Goal: Task Accomplishment & Management: Use online tool/utility

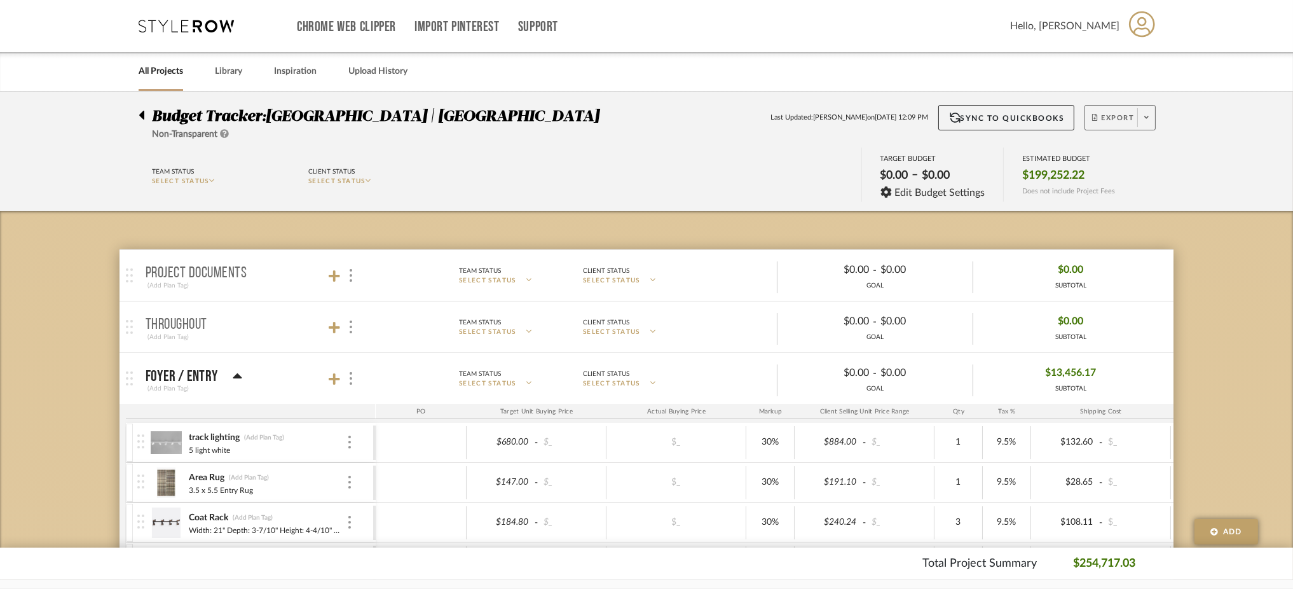
click at [1150, 119] on span at bounding box center [1147, 117] width 18 height 19
click at [1125, 150] on span "Export PDF" at bounding box center [1142, 154] width 95 height 11
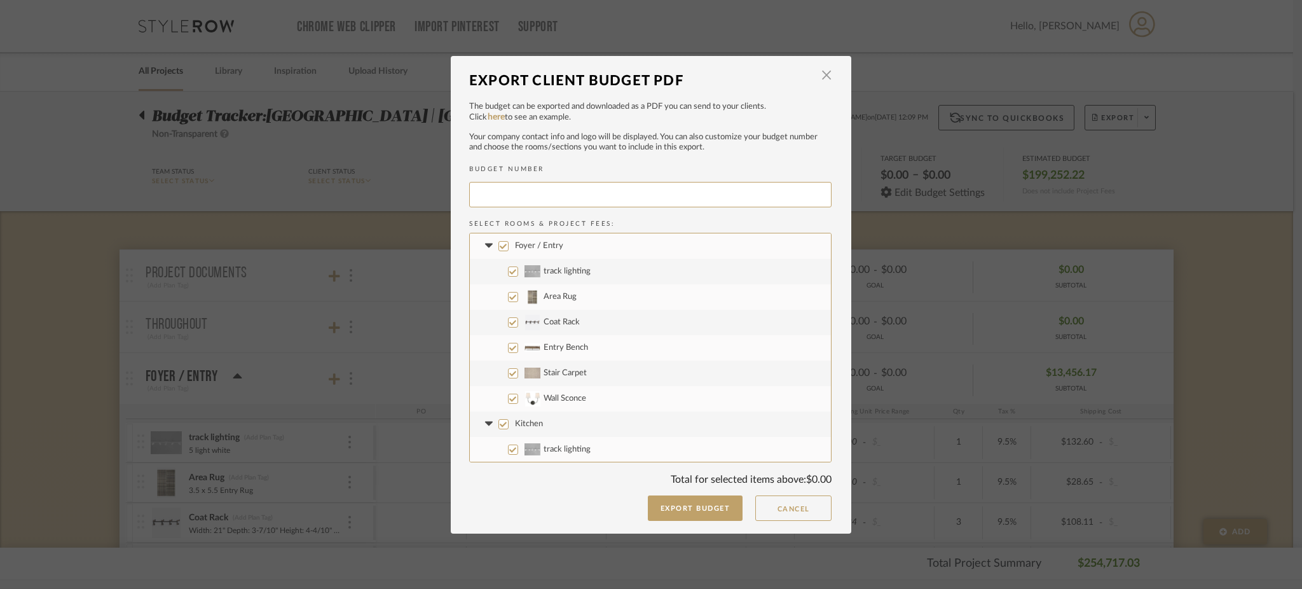
type input "MEADOW-013"
click at [499, 247] on input "Foyer / Entry" at bounding box center [504, 246] width 10 height 10
checkbox input "false"
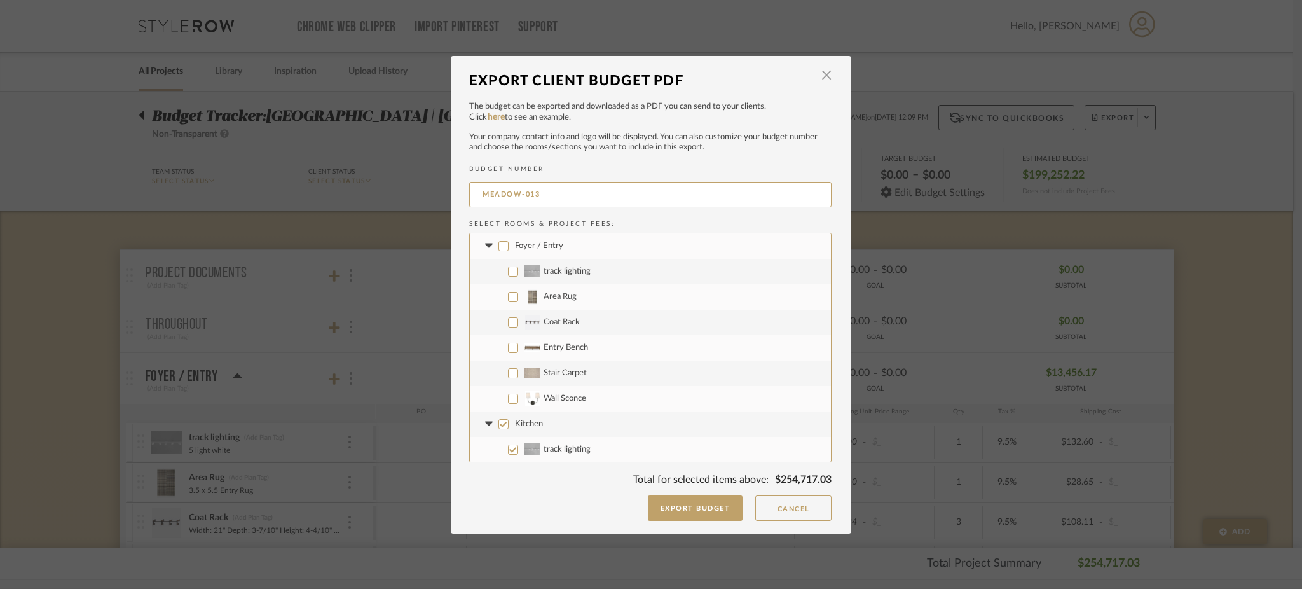
checkbox input "false"
click at [508, 378] on input "Stair Carpet" at bounding box center [513, 373] width 10 height 10
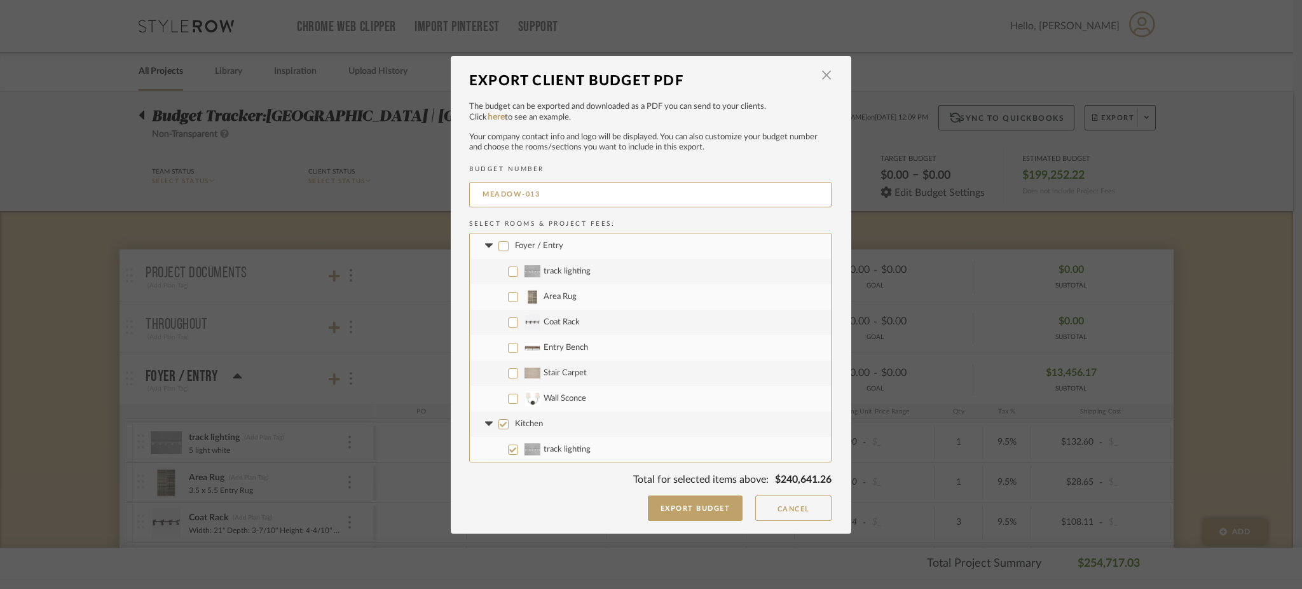
checkbox input "true"
click at [508, 401] on input "Wall Sconce" at bounding box center [513, 399] width 10 height 10
checkbox input "true"
click at [499, 313] on input "Kitchen" at bounding box center [504, 316] width 10 height 10
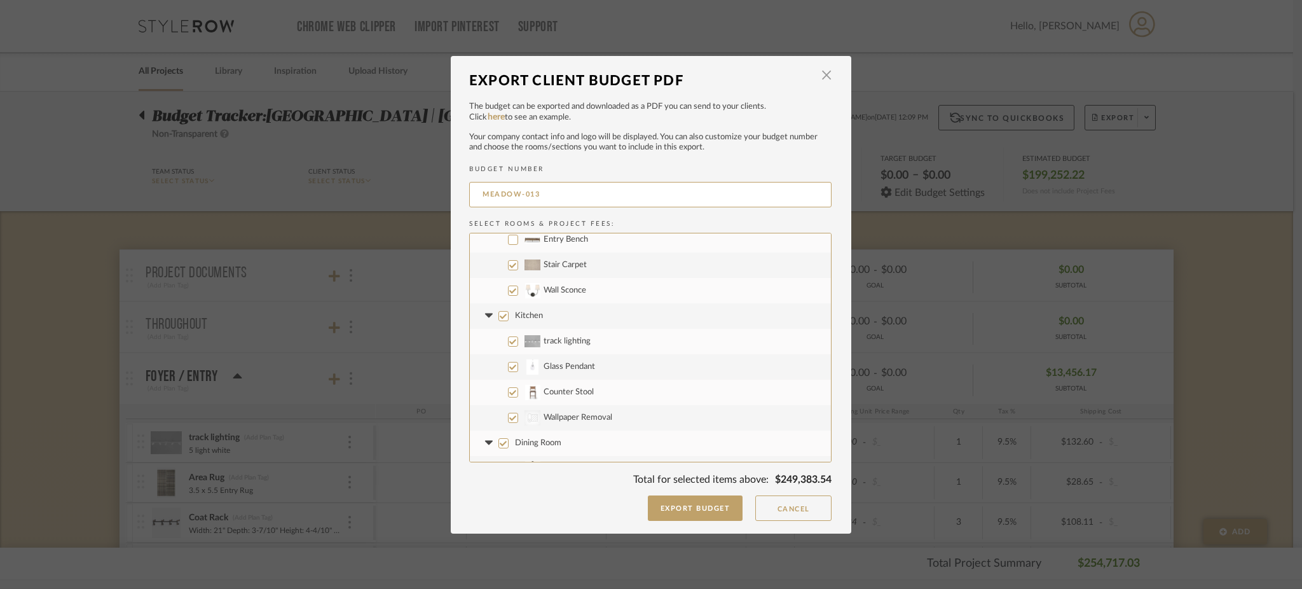
checkbox input "false"
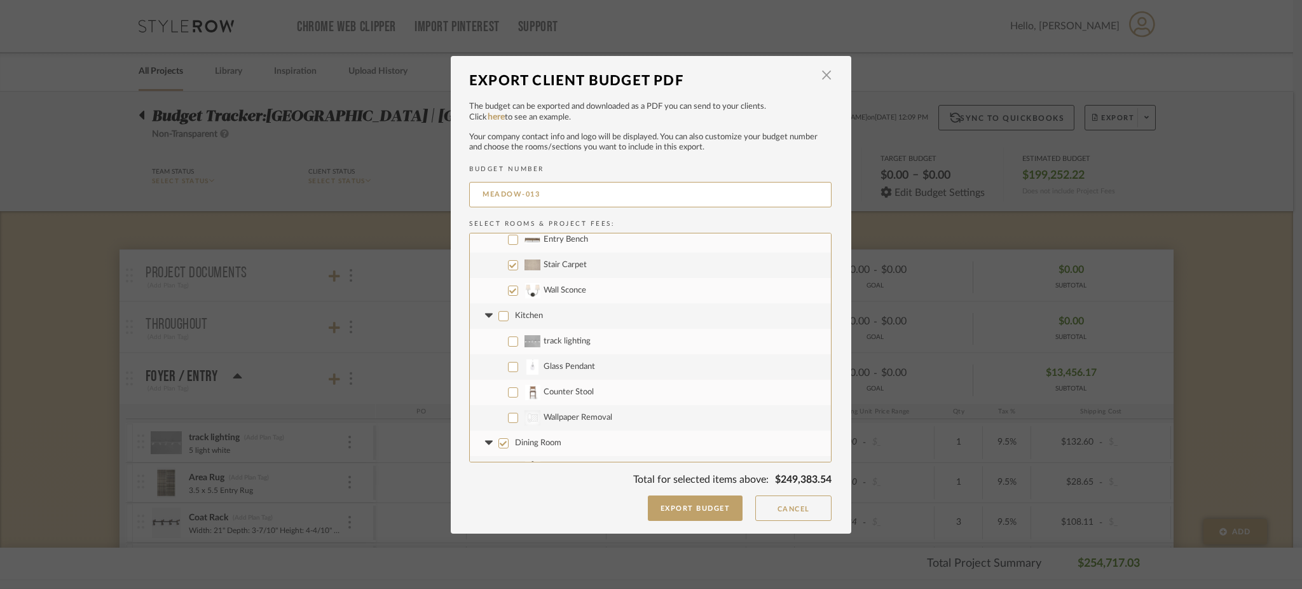
click at [482, 314] on icon at bounding box center [488, 315] width 13 height 5
click at [501, 342] on input "Dining Room" at bounding box center [504, 341] width 10 height 10
checkbox input "false"
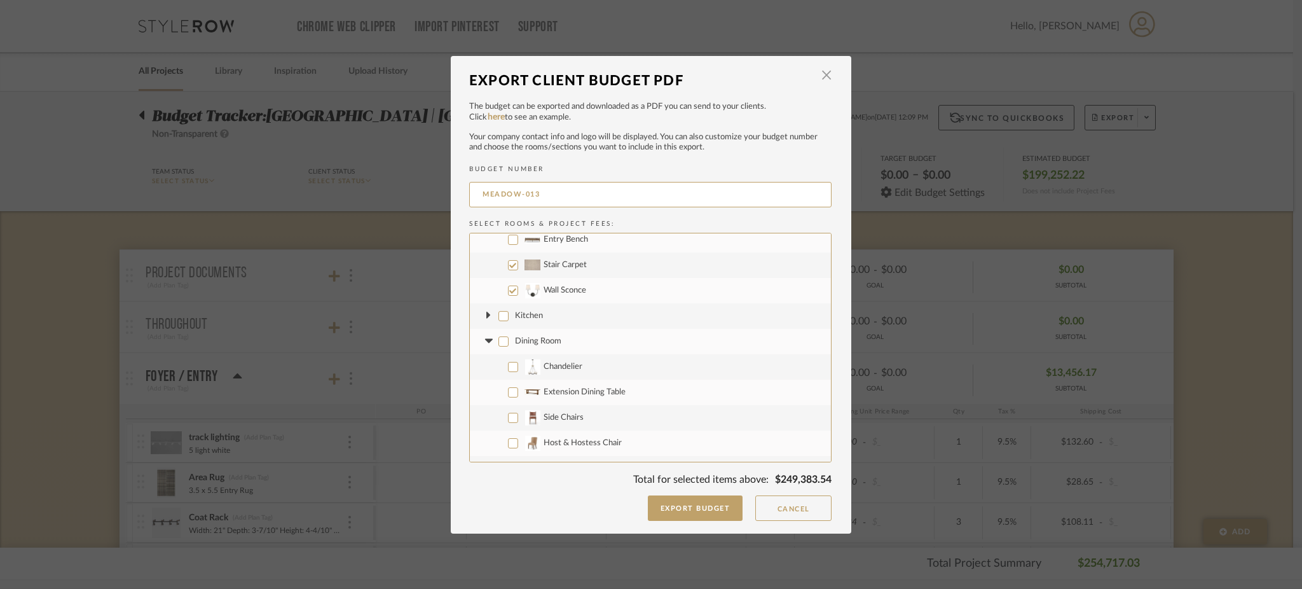
checkbox input "false"
click at [482, 341] on icon at bounding box center [488, 341] width 13 height 5
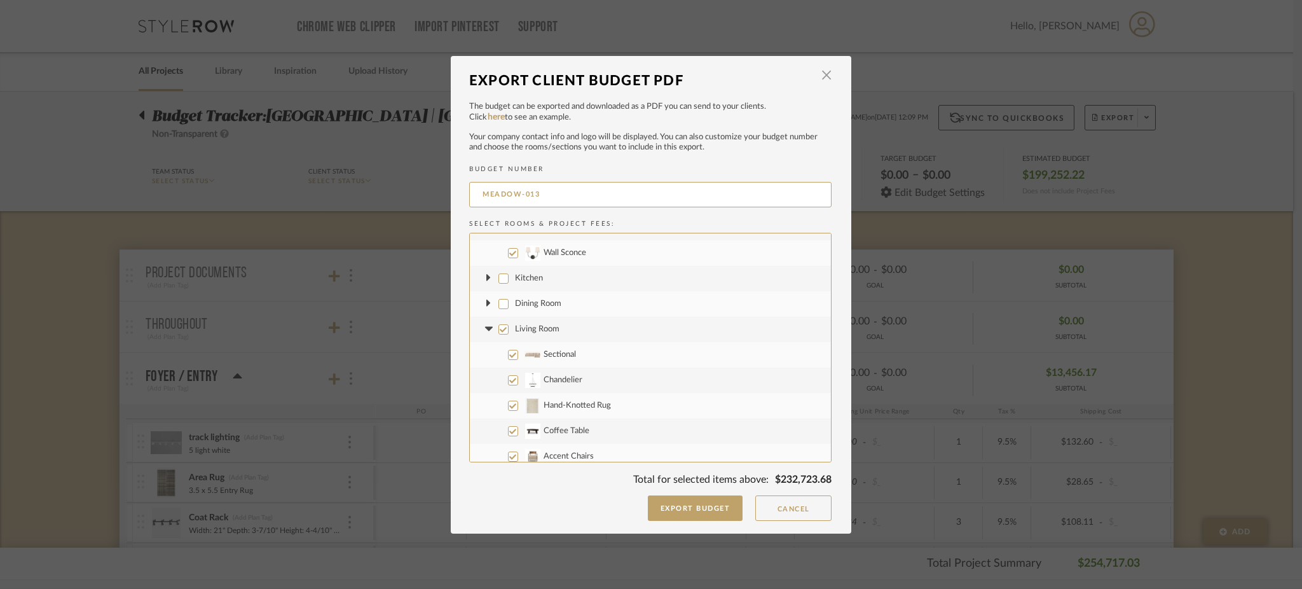
scroll to position [144, 0]
click at [486, 280] on icon at bounding box center [488, 279] width 4 height 8
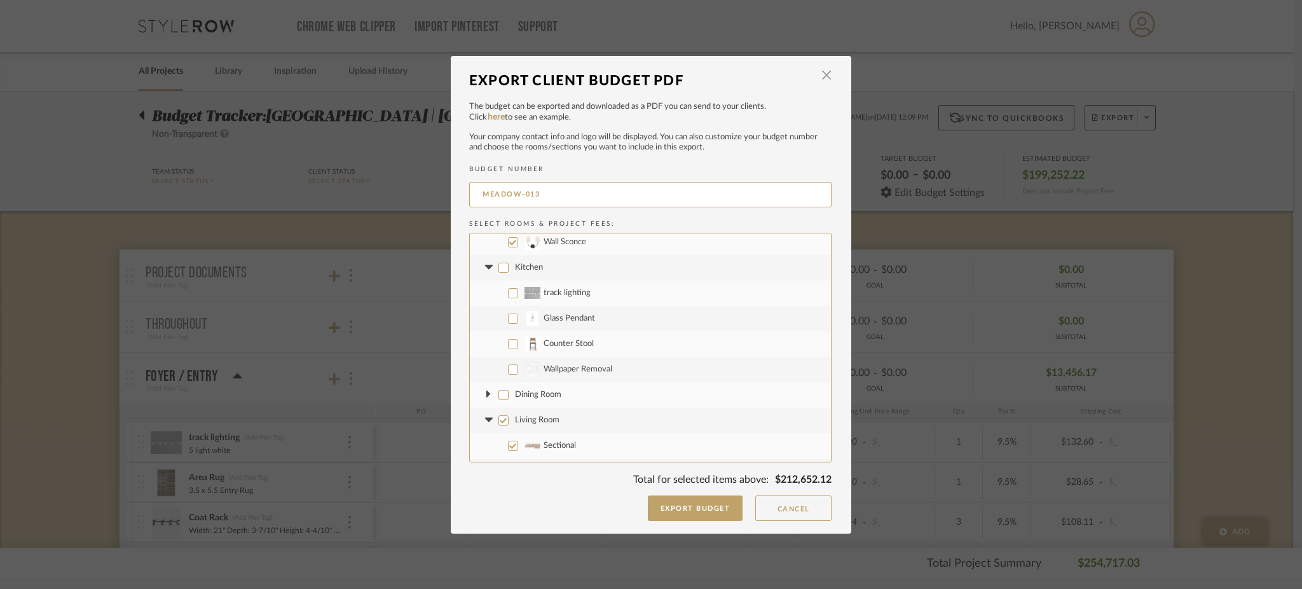
scroll to position [158, 0]
click at [510, 366] on input "CategoryIconWallcovering Created with Sketch. Wallpaper Removal" at bounding box center [513, 368] width 10 height 10
checkbox input "true"
click at [486, 265] on icon at bounding box center [489, 266] width 8 height 4
click at [486, 265] on icon at bounding box center [488, 266] width 4 height 8
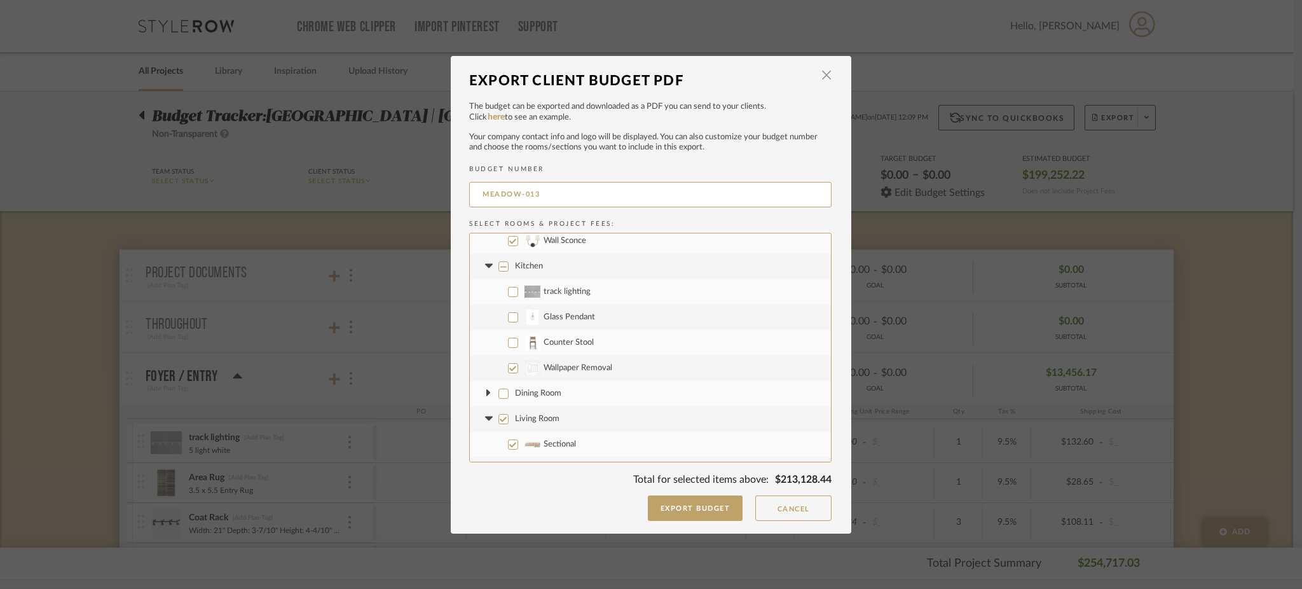
click at [482, 268] on icon at bounding box center [488, 266] width 13 height 5
click at [499, 293] on input "Living Room" at bounding box center [504, 294] width 10 height 10
checkbox input "false"
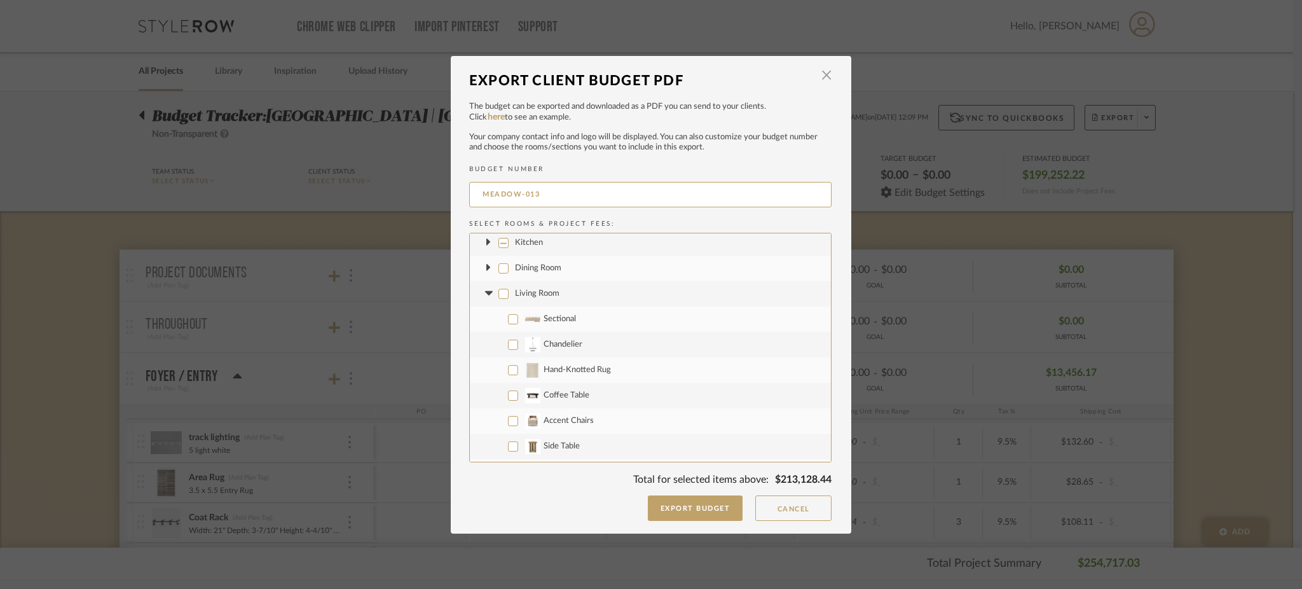
checkbox input "false"
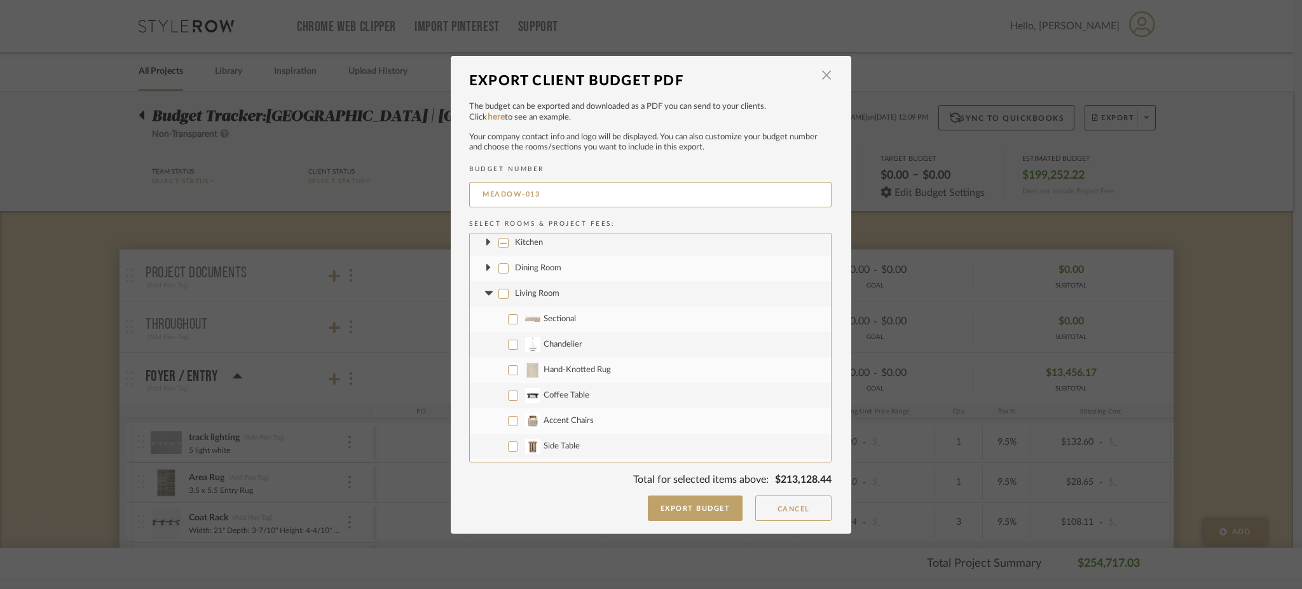
checkbox input "false"
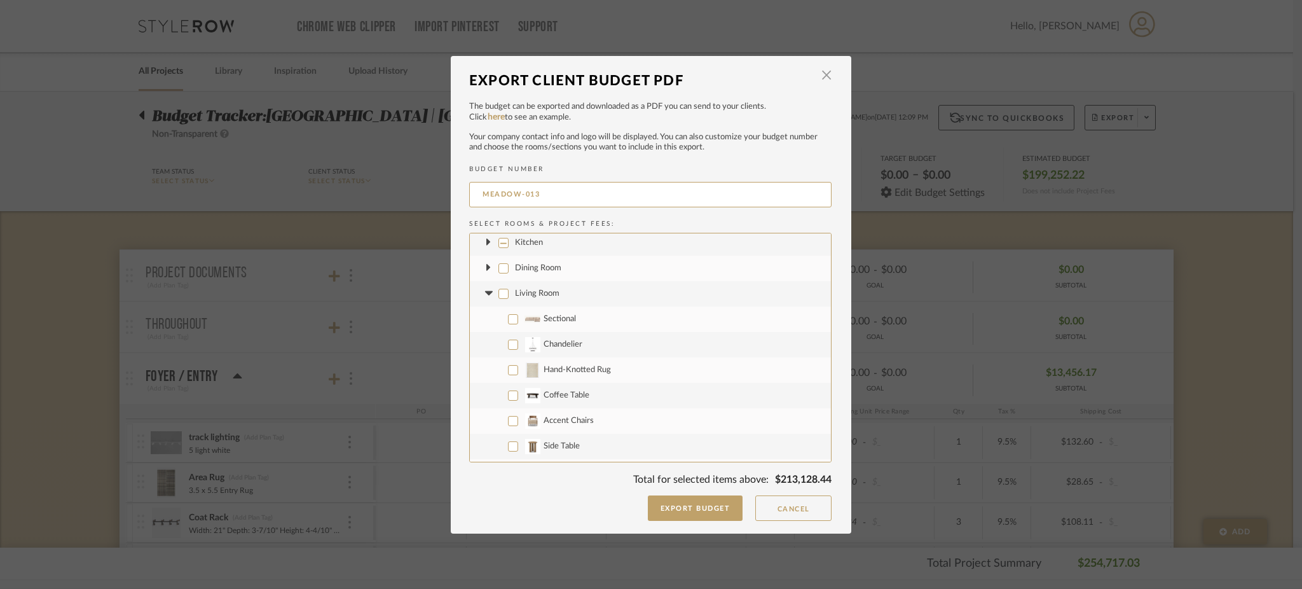
checkbox input "false"
click at [483, 296] on fa-icon at bounding box center [488, 293] width 13 height 13
click at [500, 318] on input "Den" at bounding box center [504, 319] width 10 height 10
checkbox input "false"
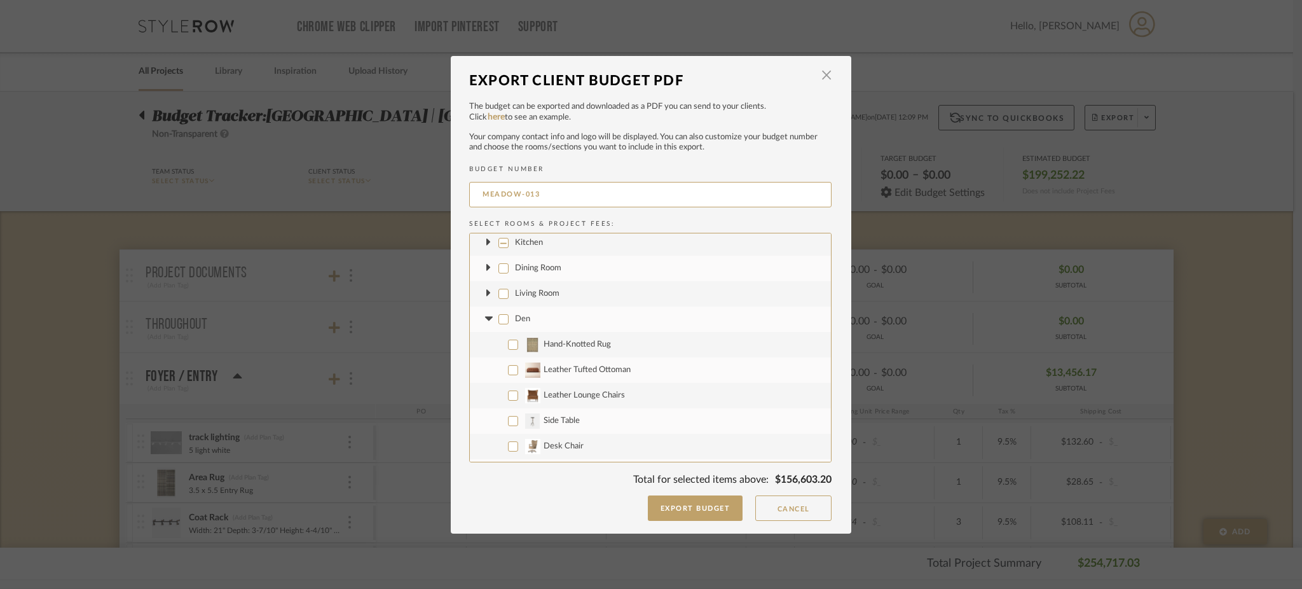
checkbox input "false"
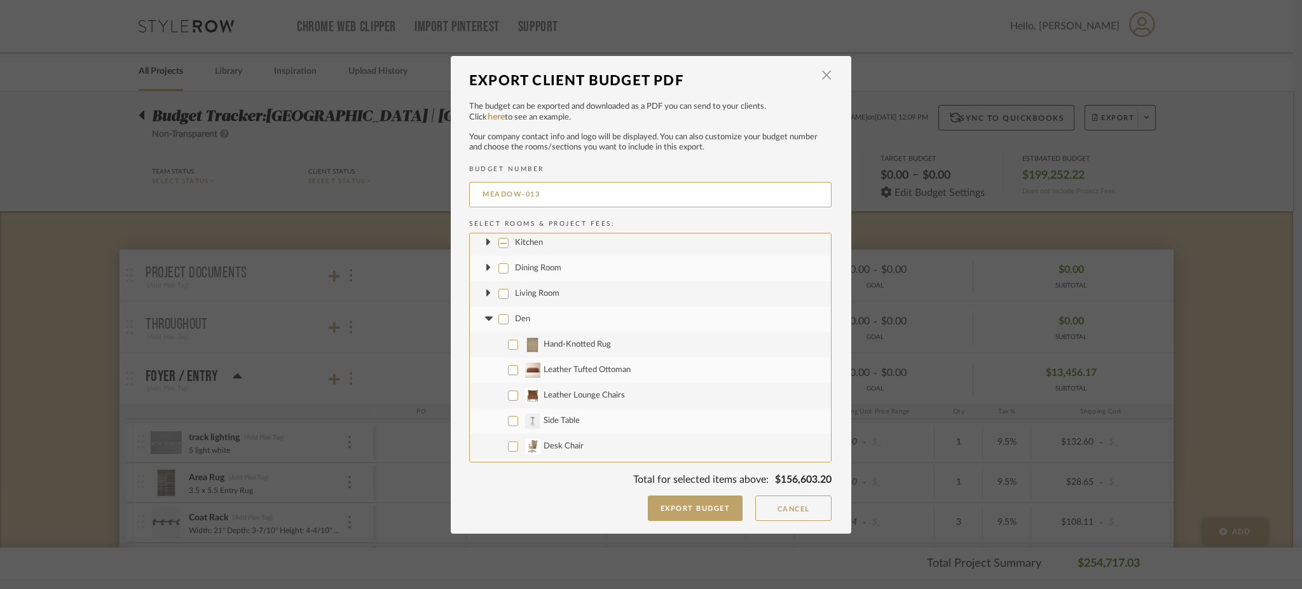
checkbox input "false"
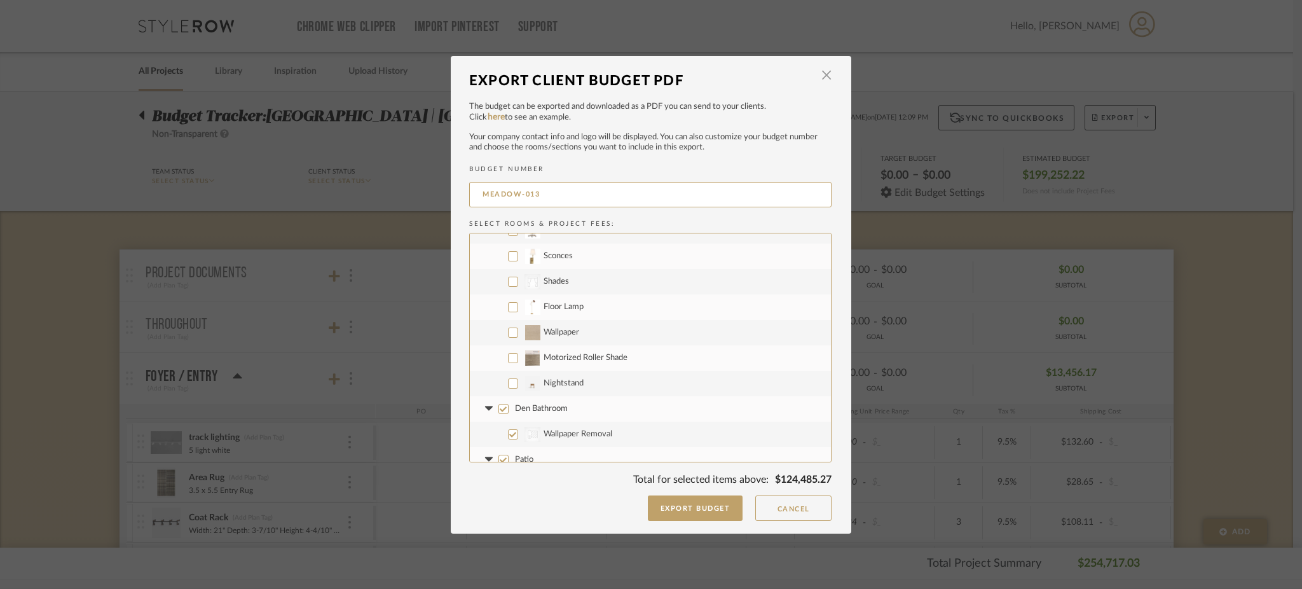
scroll to position [399, 0]
click at [510, 331] on input "Wallpaper" at bounding box center [513, 331] width 10 height 10
checkbox input "true"
click at [483, 330] on icon at bounding box center [488, 329] width 13 height 5
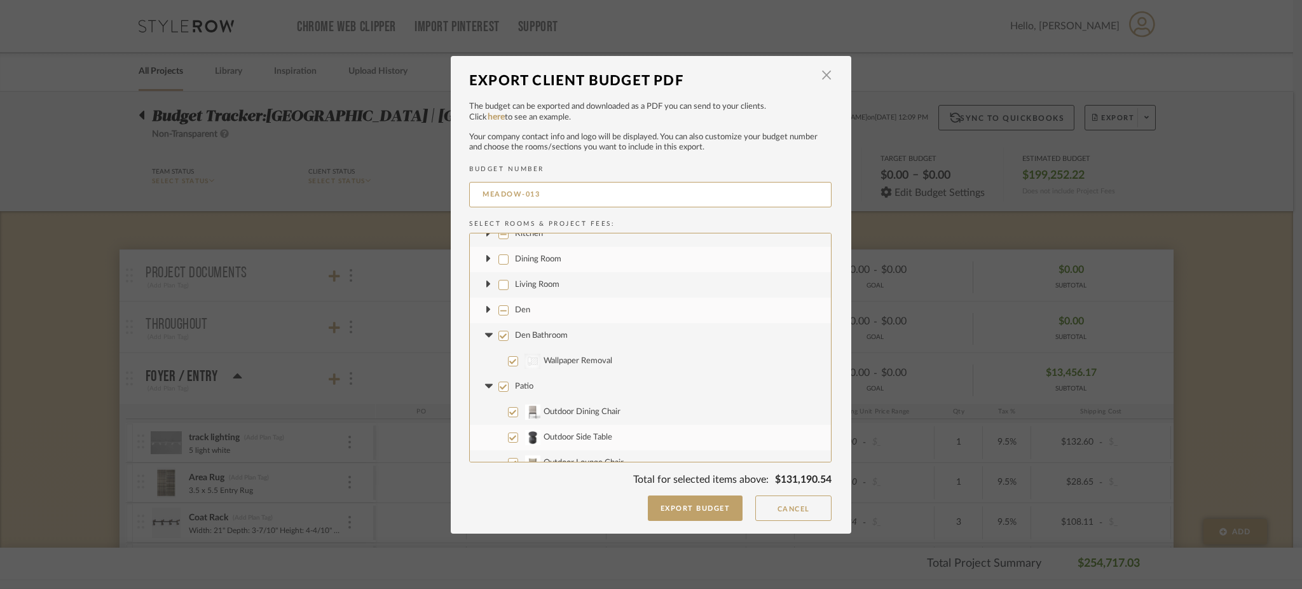
scroll to position [191, 0]
click at [485, 333] on icon at bounding box center [489, 334] width 8 height 4
click at [499, 302] on input "Patio" at bounding box center [504, 304] width 10 height 10
checkbox input "false"
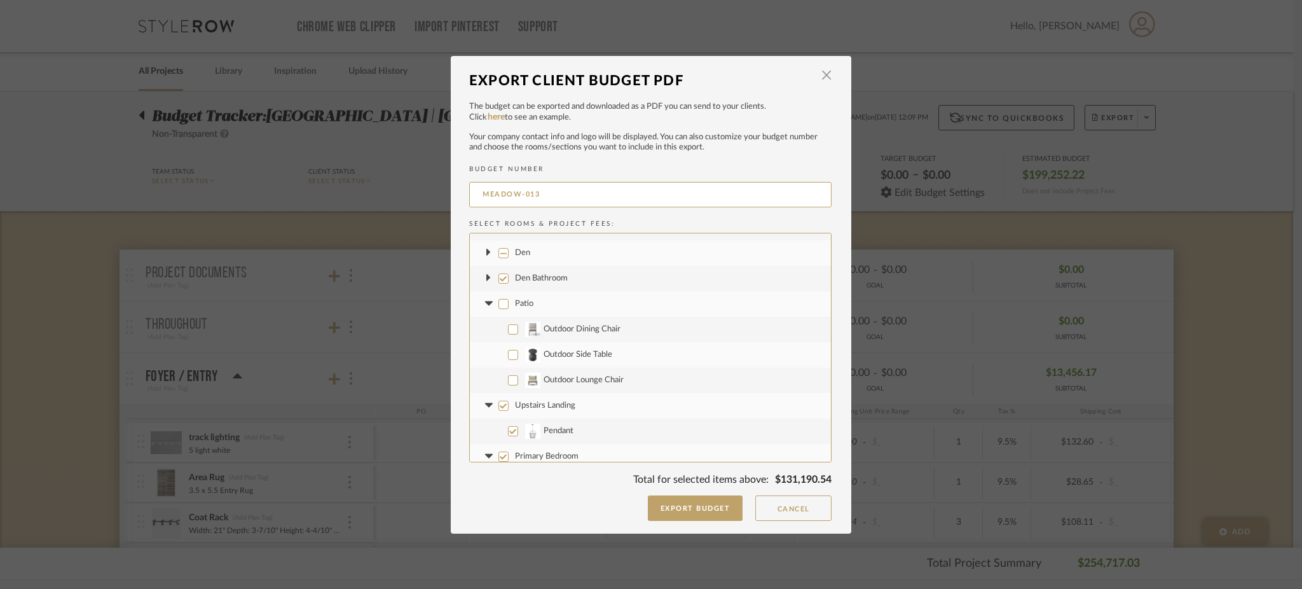
checkbox input "false"
click at [482, 303] on icon at bounding box center [488, 303] width 13 height 5
click at [499, 331] on input "Upstairs Landing" at bounding box center [504, 329] width 10 height 10
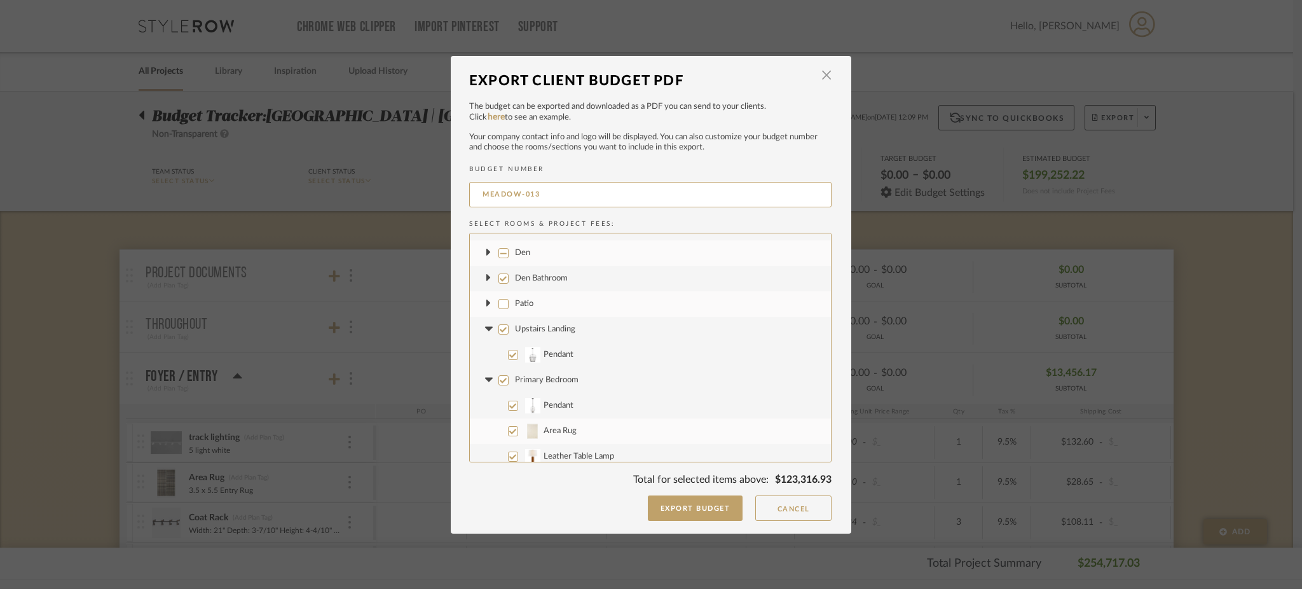
checkbox input "false"
click at [482, 332] on fa-icon at bounding box center [488, 328] width 13 height 13
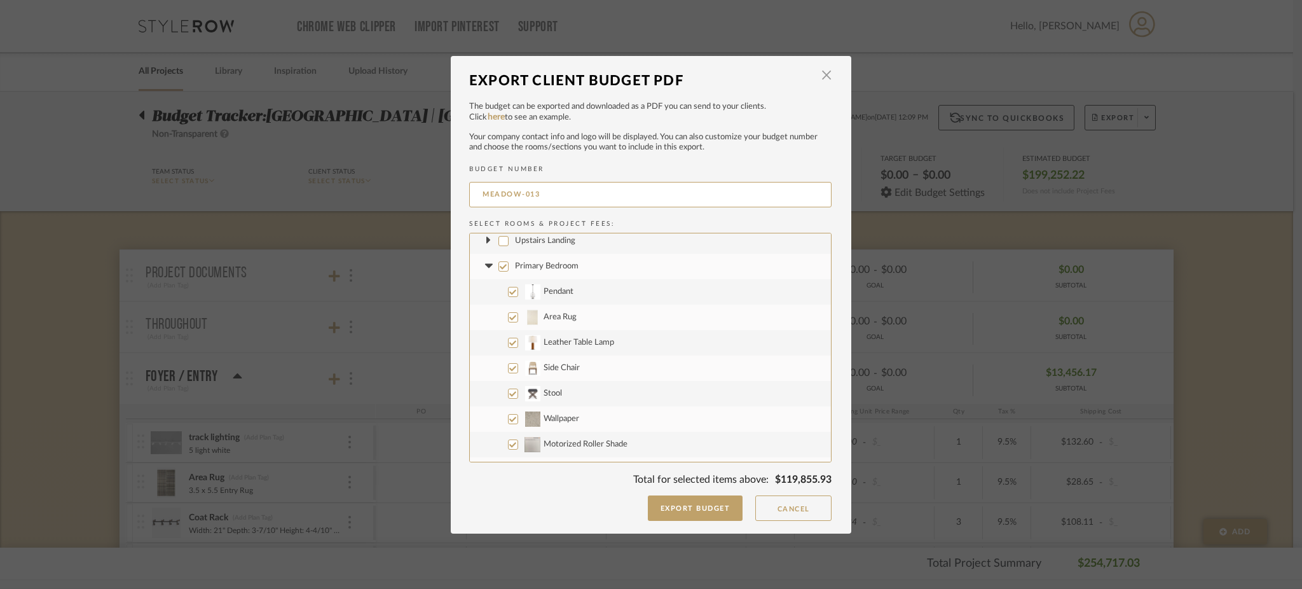
click at [499, 265] on input "Primary Bedroom" at bounding box center [504, 266] width 10 height 10
checkbox input "false"
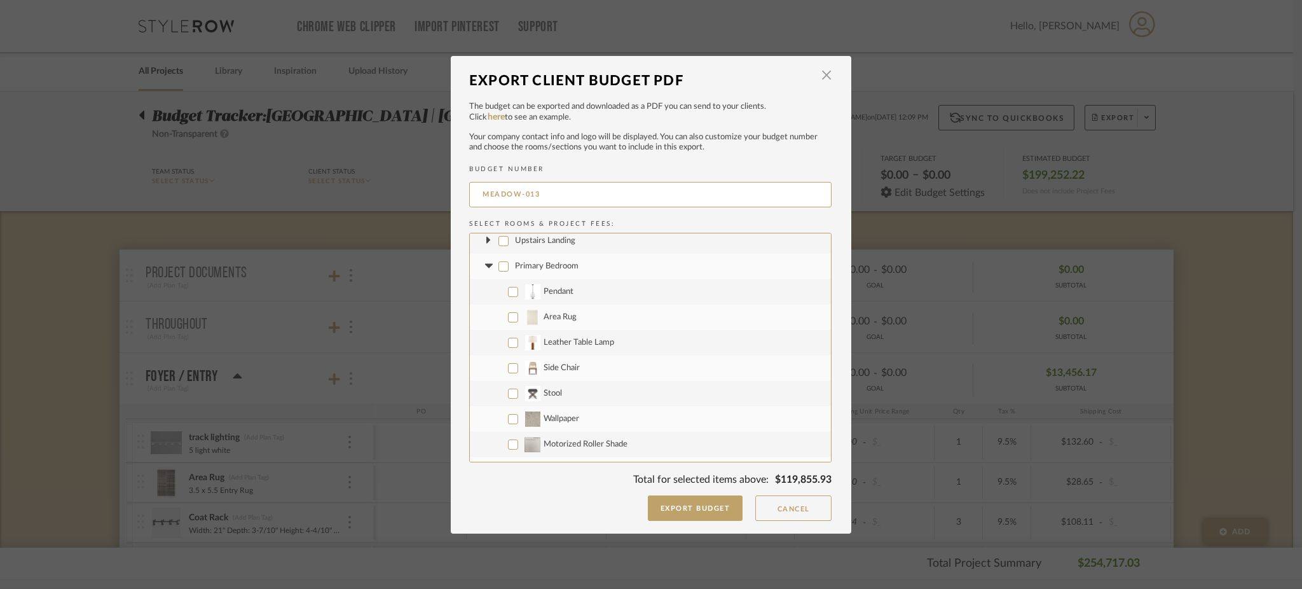
checkbox input "false"
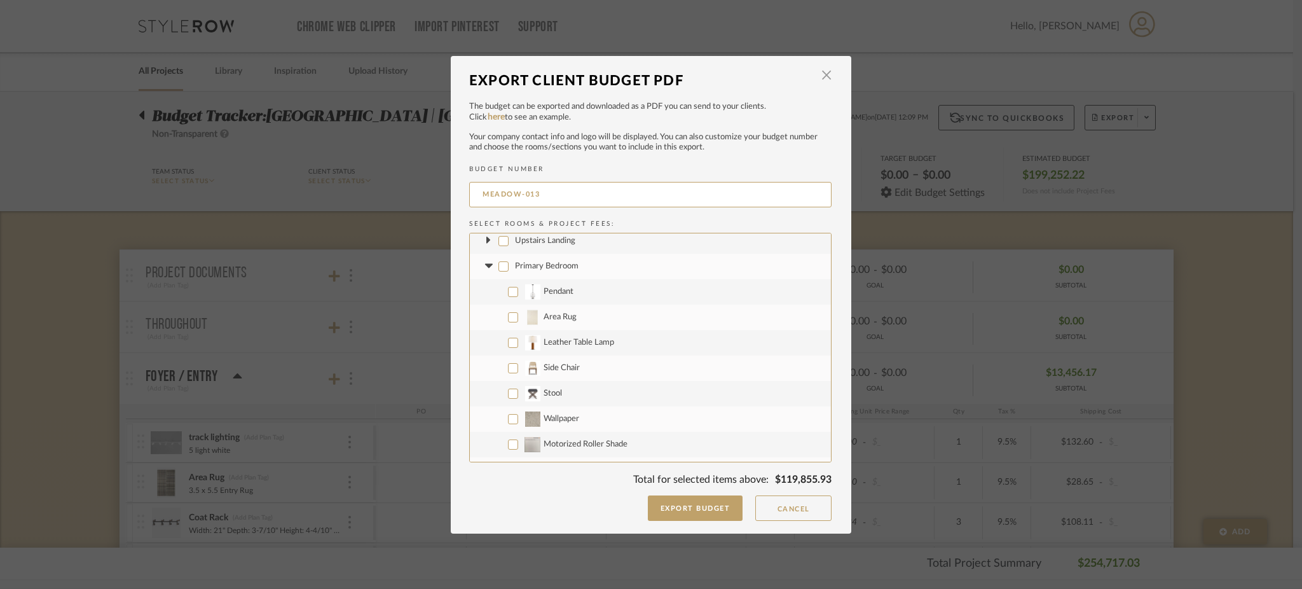
checkbox input "false"
click at [508, 341] on input "Wallpaper" at bounding box center [513, 342] width 10 height 10
checkbox input "true"
click at [508, 392] on input "CategoryIconBeds Created with Sketch. King Mattress" at bounding box center [513, 393] width 10 height 10
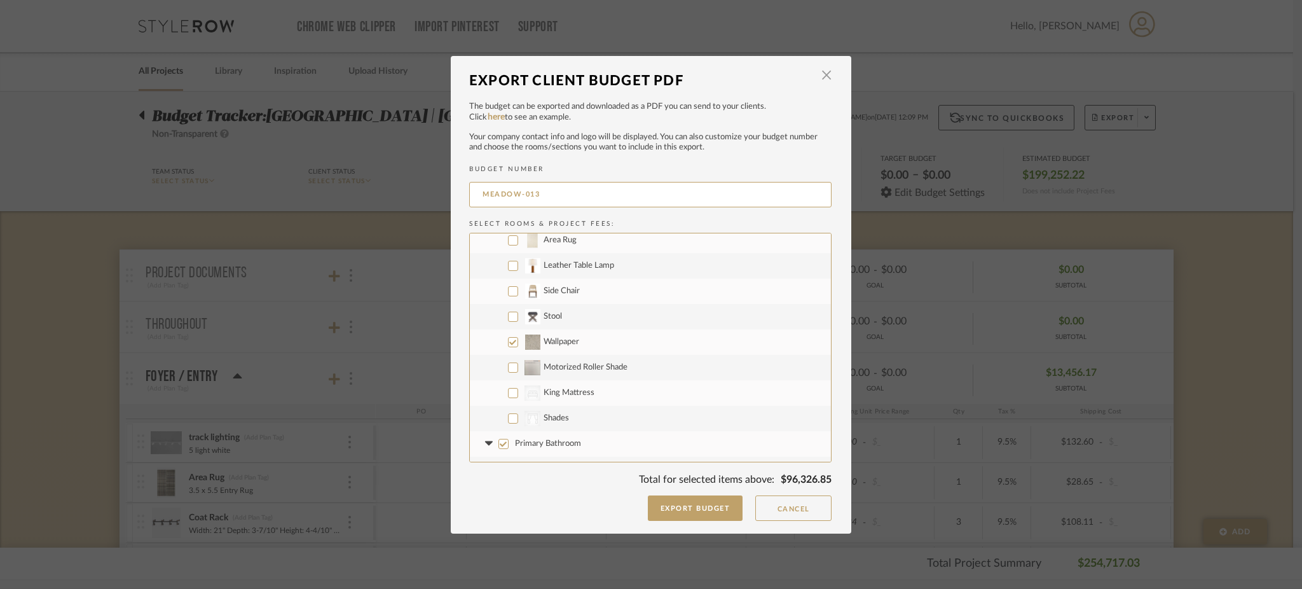
checkbox input "true"
click at [499, 289] on input "Bedroom 1 | Bunk Room" at bounding box center [504, 290] width 10 height 10
checkbox input "false"
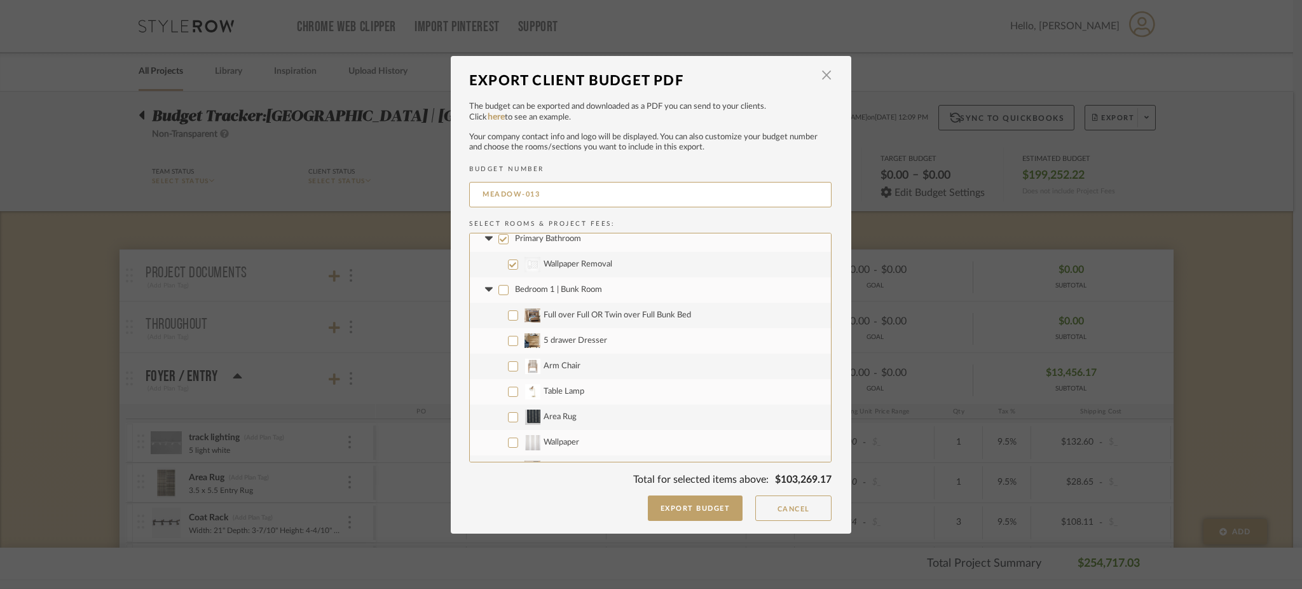
checkbox input "false"
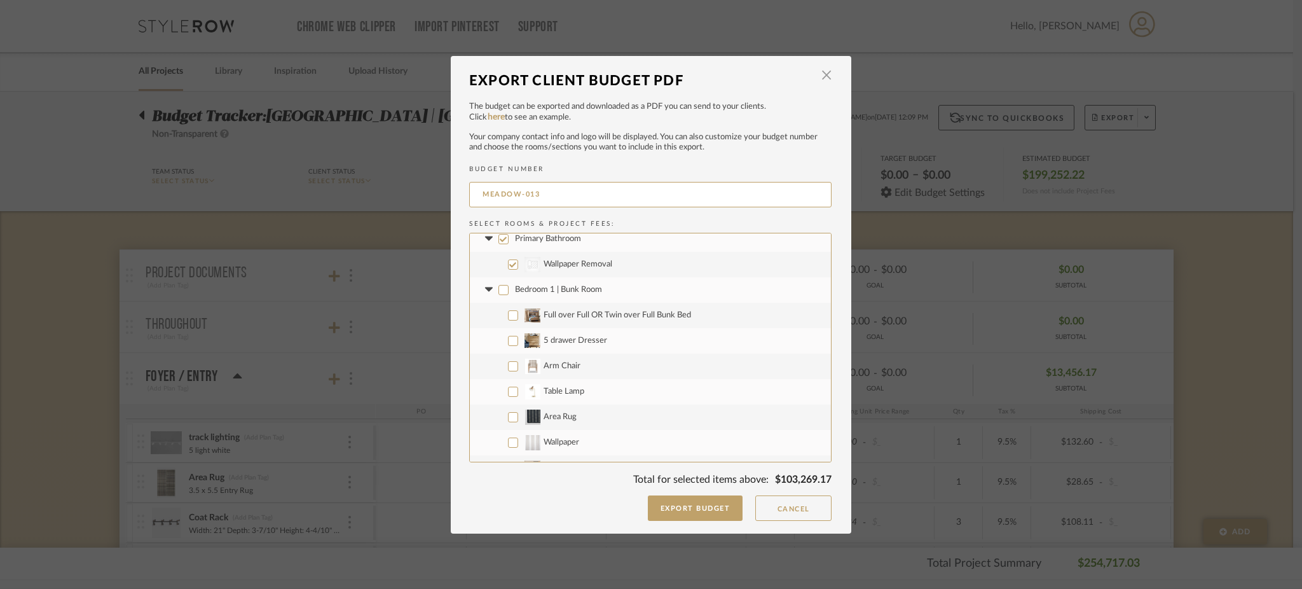
checkbox input "false"
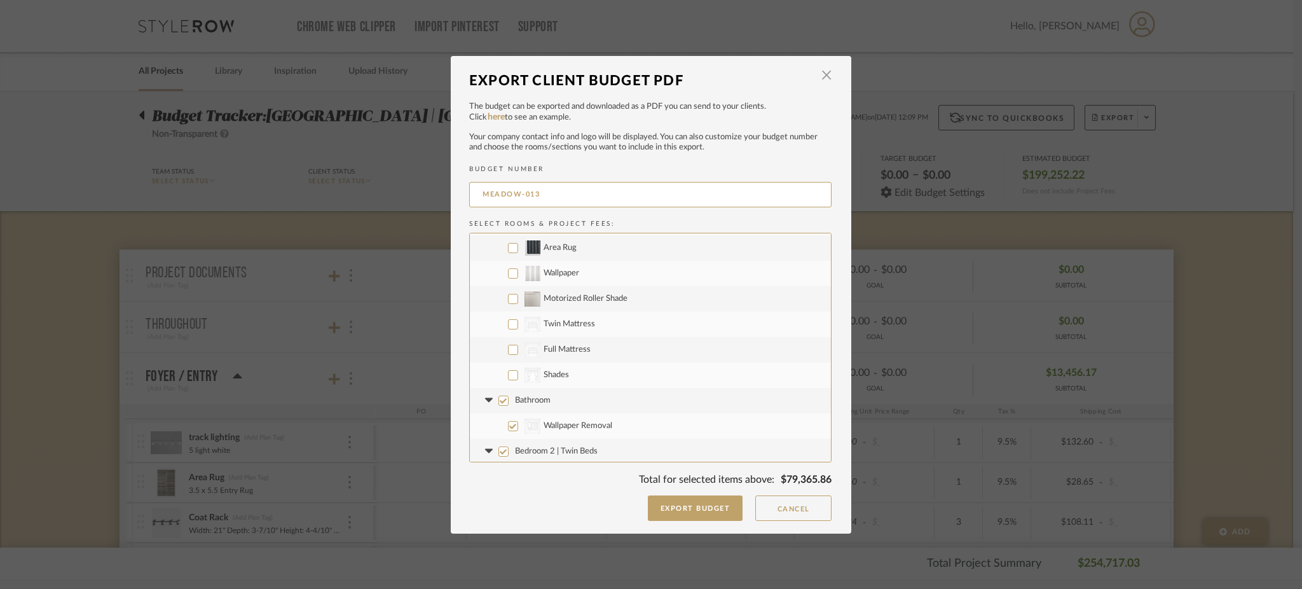
scroll to position [790, 0]
click at [510, 269] on input "Wallpaper" at bounding box center [513, 270] width 10 height 10
checkbox input "true"
click at [509, 319] on input "CategoryIconBeds Created with Sketch. Twin Mattress" at bounding box center [513, 320] width 10 height 10
checkbox input "true"
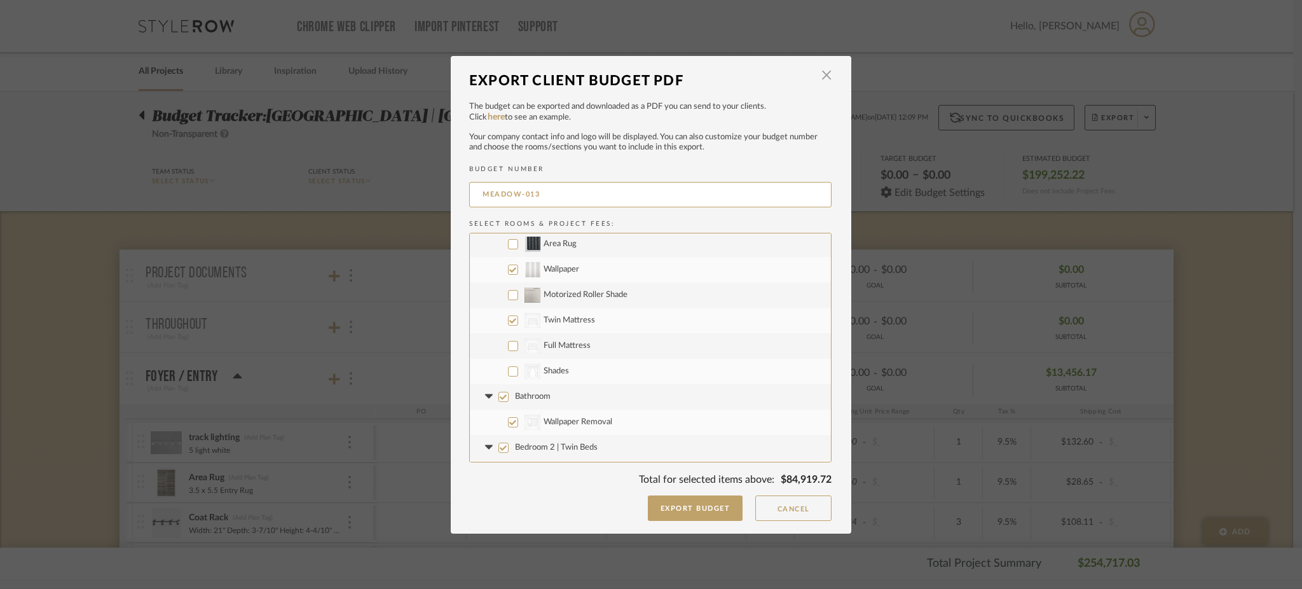
click at [509, 347] on input "CategoryIconBeds Created with Sketch. Full Mattress" at bounding box center [513, 346] width 10 height 10
checkbox input "true"
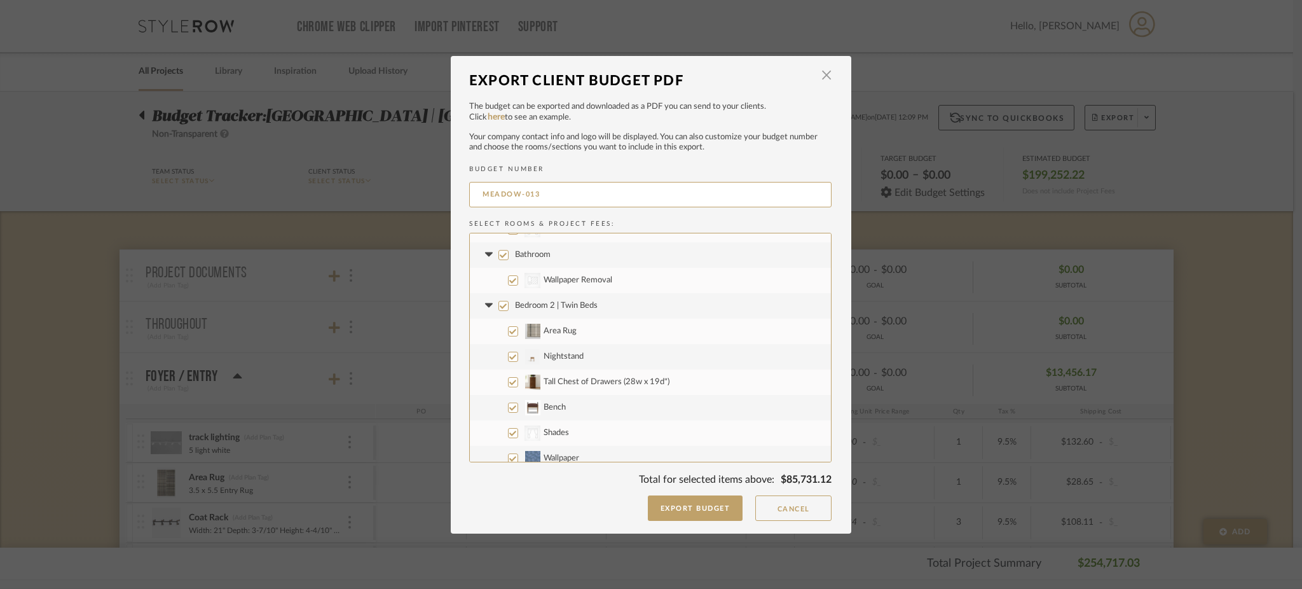
scroll to position [933, 0]
click at [499, 305] on input "Bedroom 2 | Twin Beds" at bounding box center [504, 305] width 10 height 10
checkbox input "false"
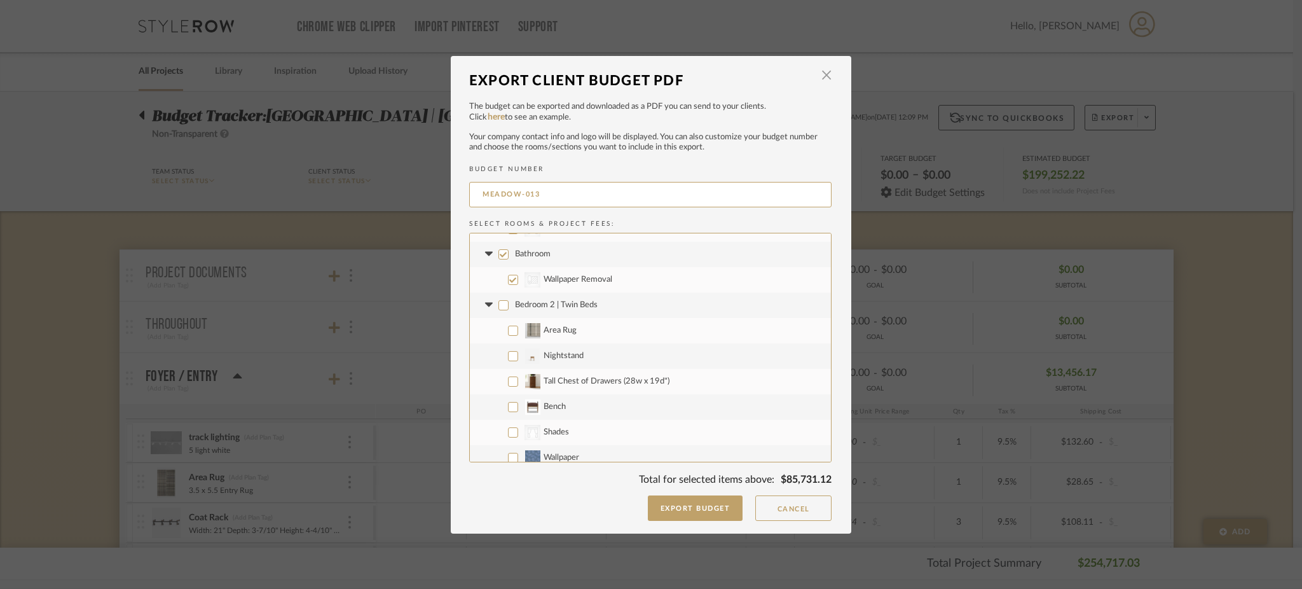
checkbox input "false"
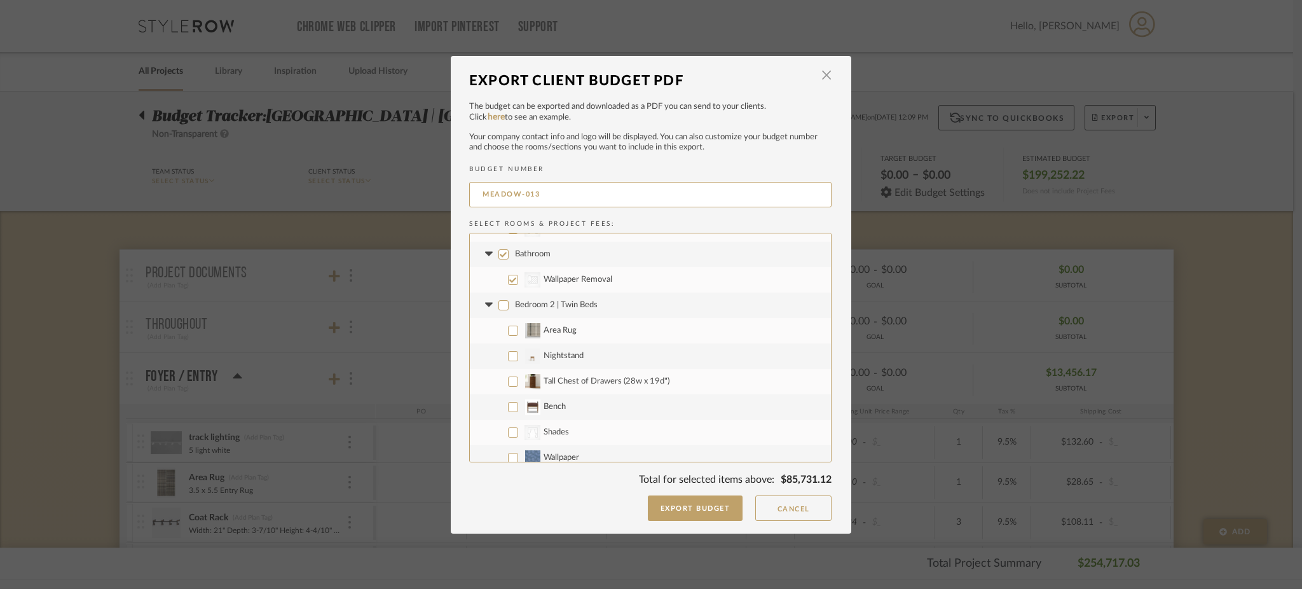
checkbox input "false"
click at [509, 371] on input "Wallpaper" at bounding box center [513, 371] width 10 height 10
checkbox input "true"
click at [508, 425] on input "CategoryIconBeds Created with Sketch. Twin Mattress" at bounding box center [513, 421] width 10 height 10
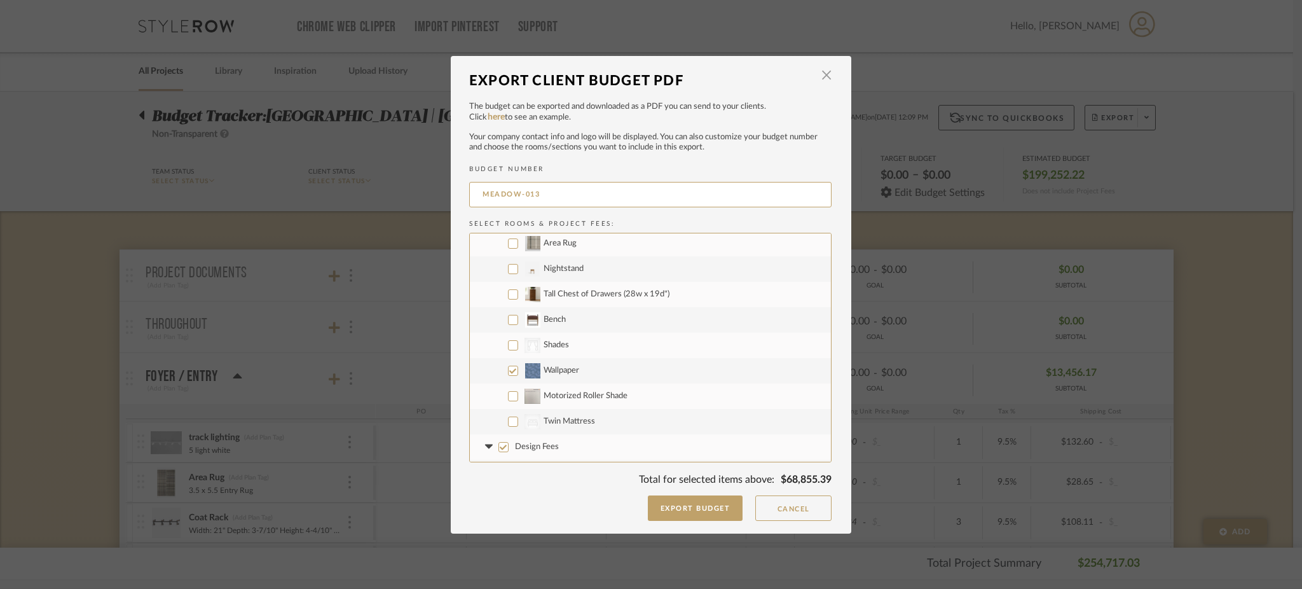
checkbox input "true"
click at [499, 286] on input "Design Fees" at bounding box center [504, 287] width 10 height 10
checkbox input "false"
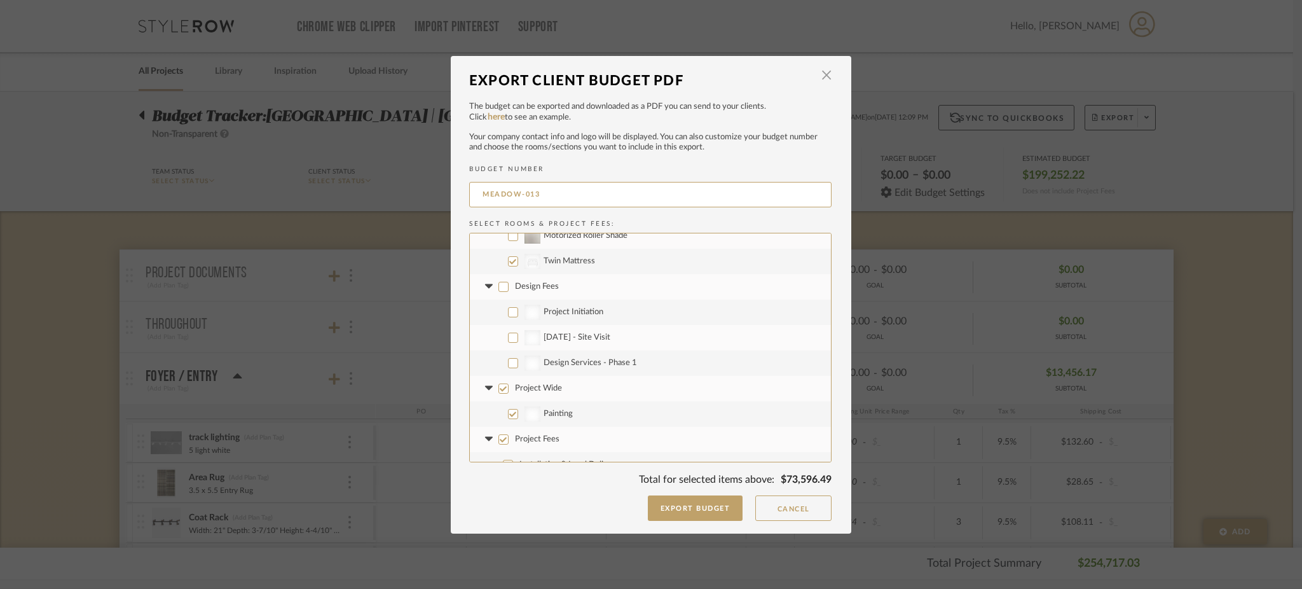
checkbox input "false"
click at [499, 391] on input "Project Wide" at bounding box center [504, 388] width 10 height 10
checkbox input "false"
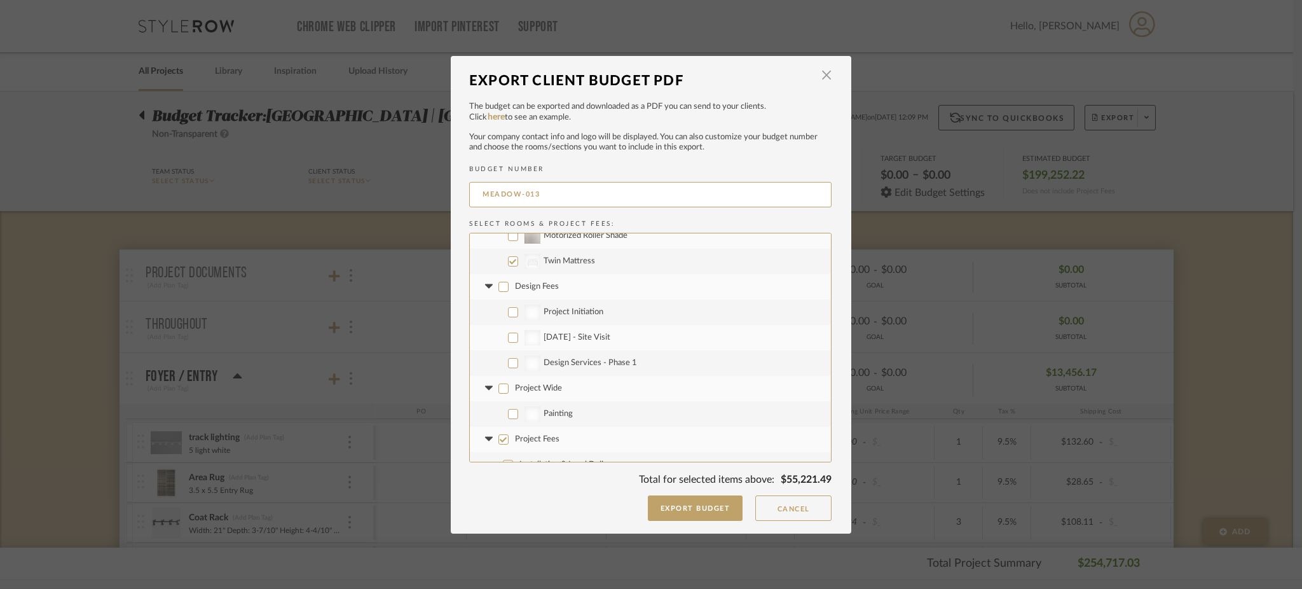
click at [499, 439] on input "Project Fees" at bounding box center [504, 439] width 10 height 10
checkbox input "false"
click at [486, 280] on icon at bounding box center [488, 278] width 5 height 13
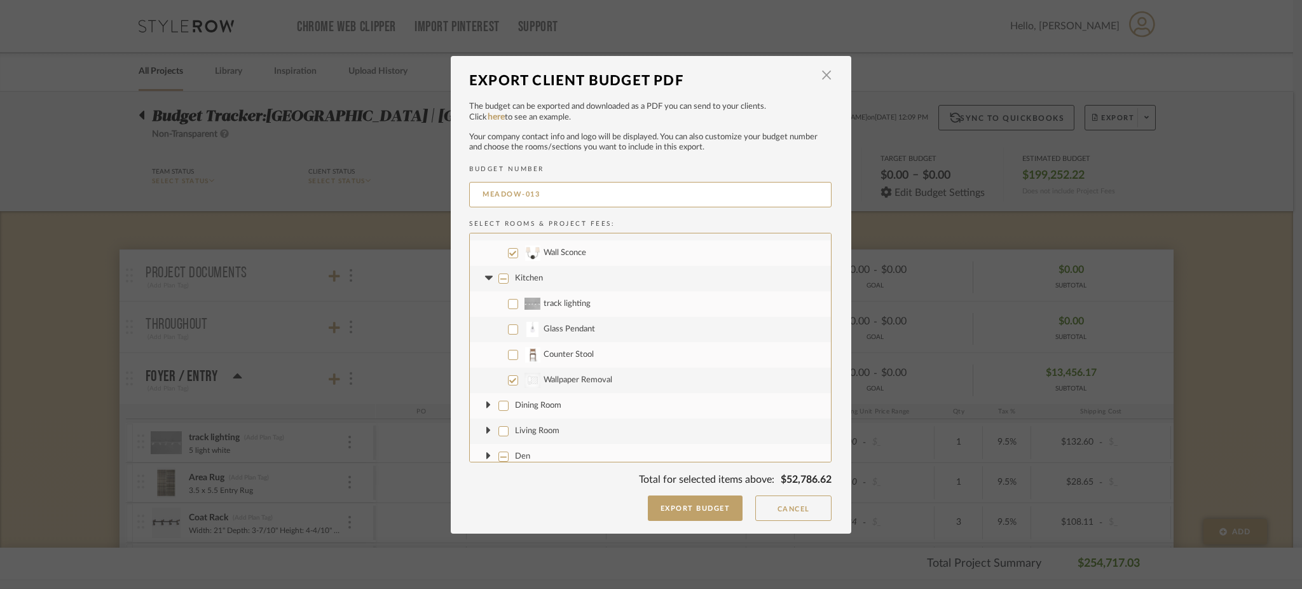
click at [484, 280] on icon at bounding box center [488, 278] width 13 height 5
click at [486, 353] on icon at bounding box center [488, 354] width 4 height 8
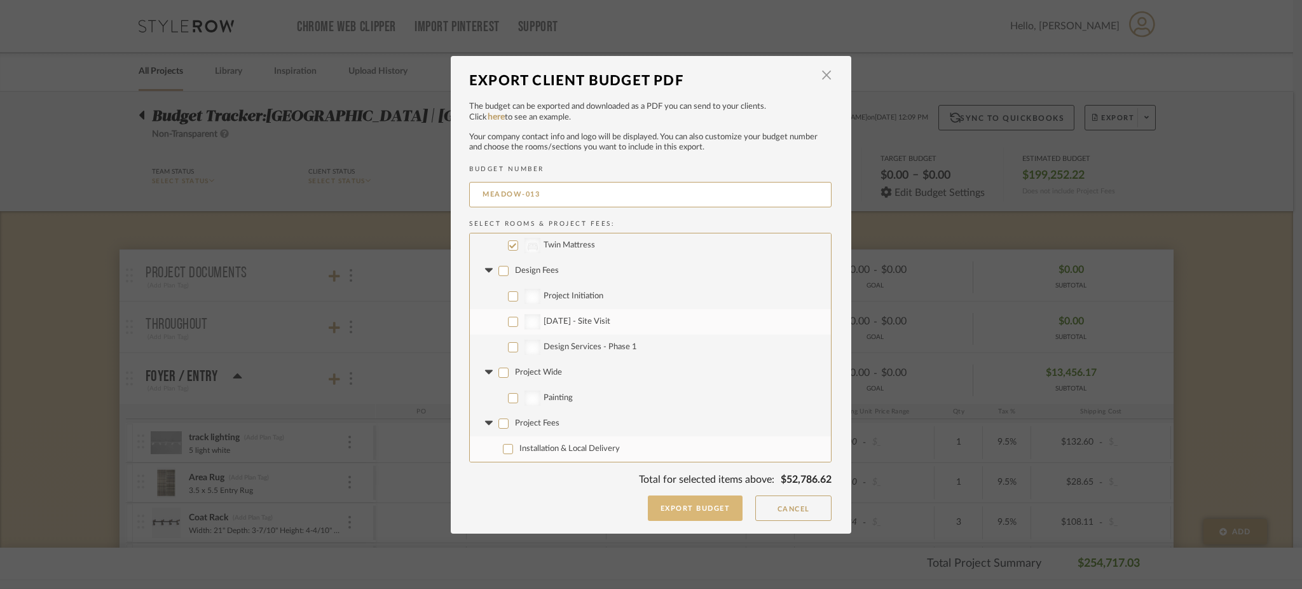
click at [691, 503] on button "Export Budget" at bounding box center [695, 507] width 95 height 25
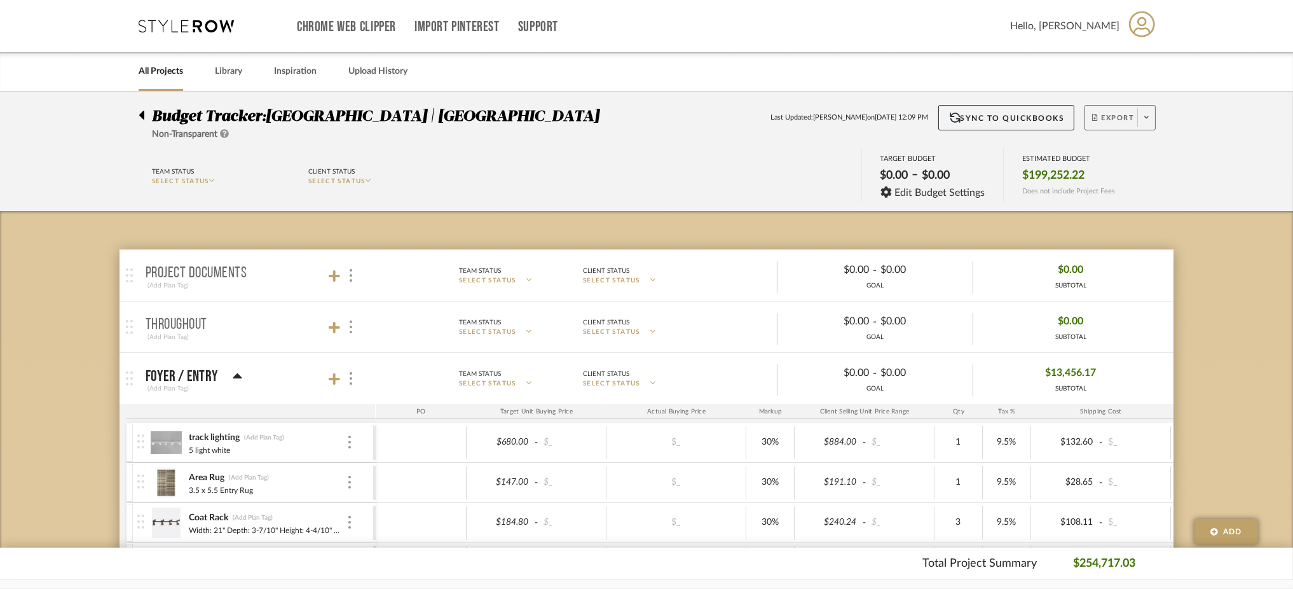
click at [1131, 119] on span "Export" at bounding box center [1113, 122] width 42 height 19
click at [1112, 158] on span "Export PDF" at bounding box center [1142, 154] width 95 height 11
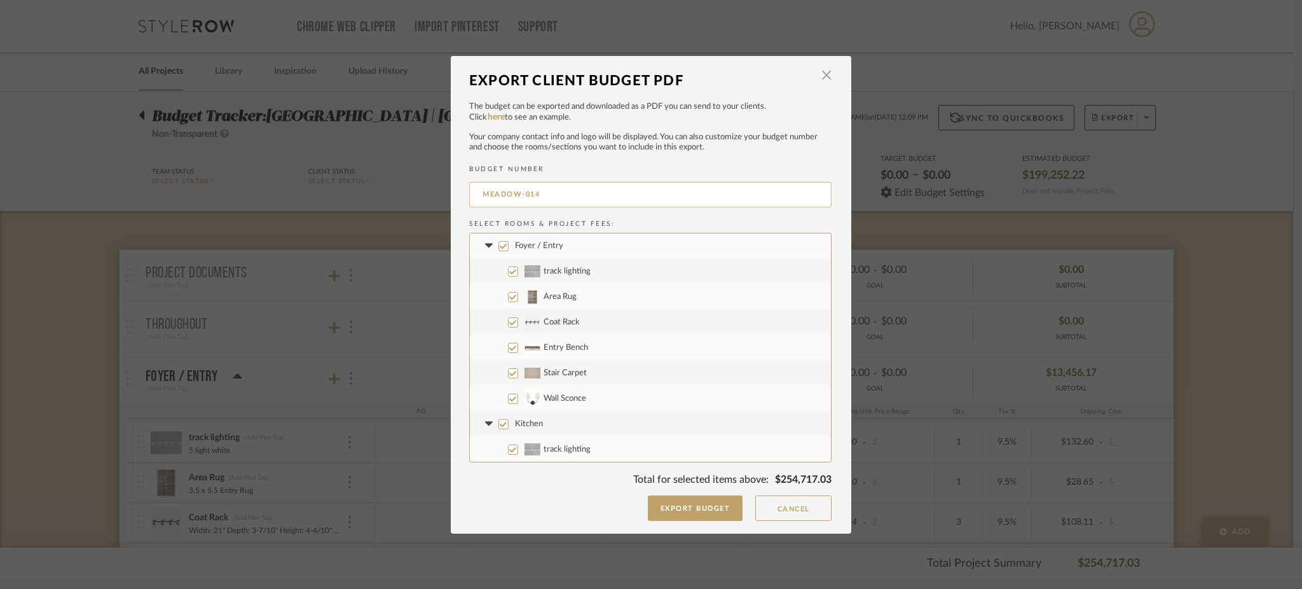
click at [567, 199] on input "MEADOW-014" at bounding box center [650, 194] width 362 height 25
click at [567, 199] on input "MEADOW-01" at bounding box center [650, 194] width 362 height 25
click at [567, 199] on input "MEADOW-0" at bounding box center [650, 194] width 362 height 25
type input "MEADOW-04"
click at [499, 248] on input "Foyer / Entry" at bounding box center [504, 246] width 10 height 10
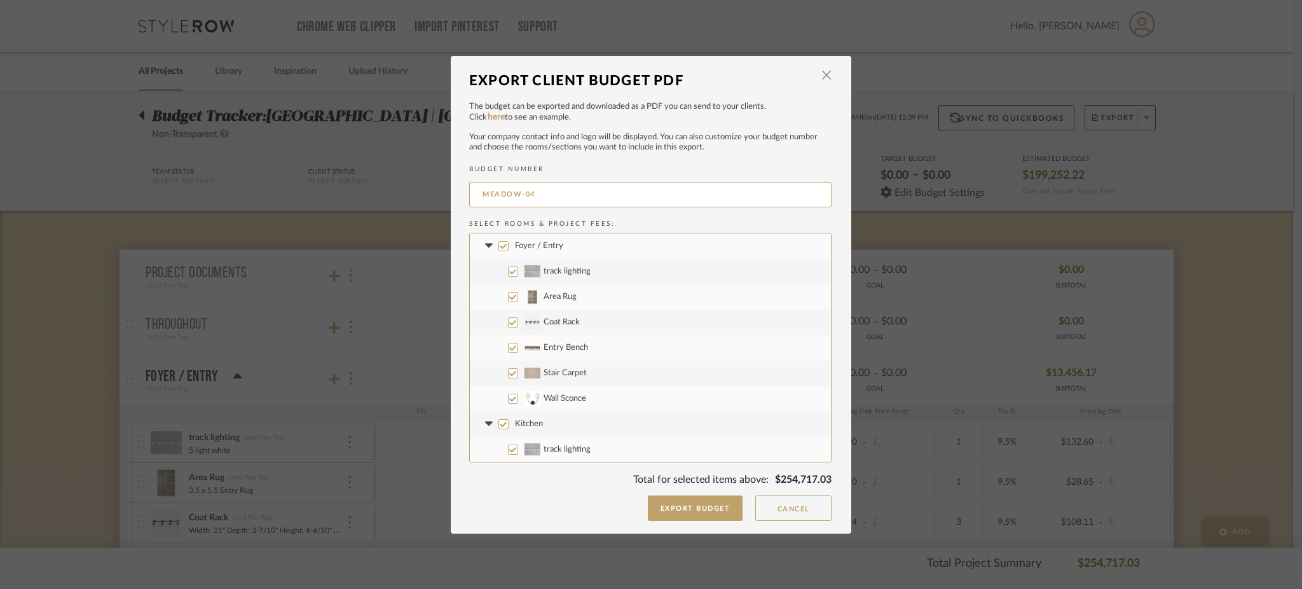
checkbox input "false"
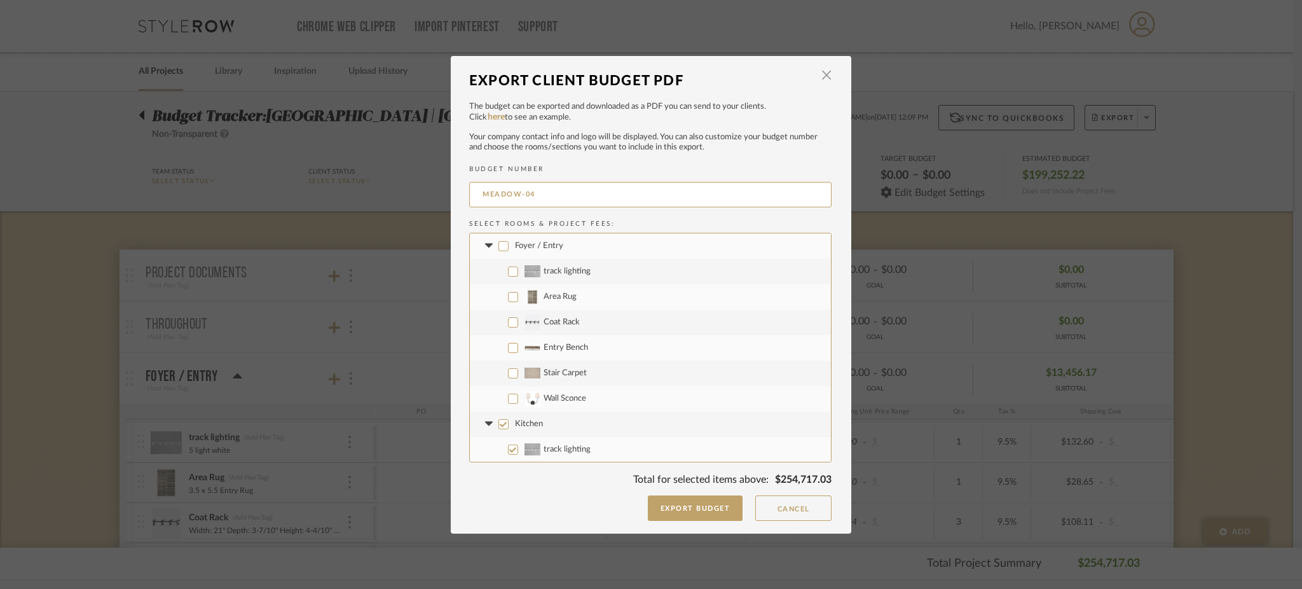
checkbox input "false"
click at [508, 373] on input "Stair Carpet" at bounding box center [513, 373] width 10 height 10
checkbox input "true"
click at [508, 396] on input "Wall Sconce" at bounding box center [513, 399] width 10 height 10
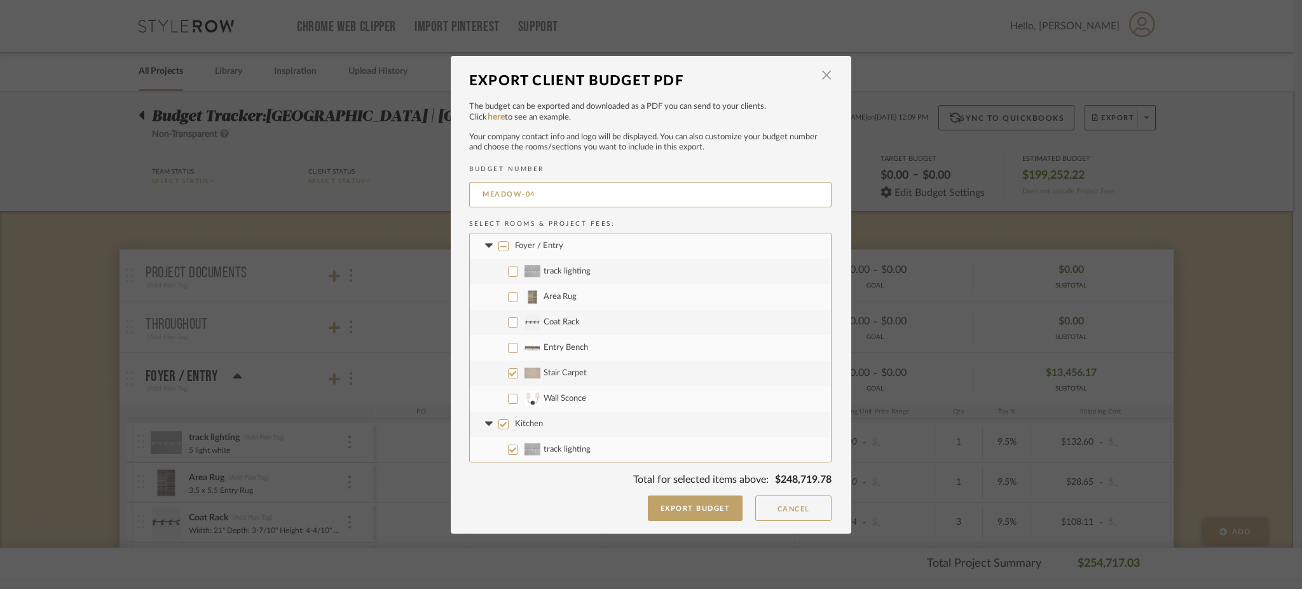
checkbox input "true"
click at [499, 295] on input "Kitchen" at bounding box center [504, 297] width 10 height 10
checkbox input "false"
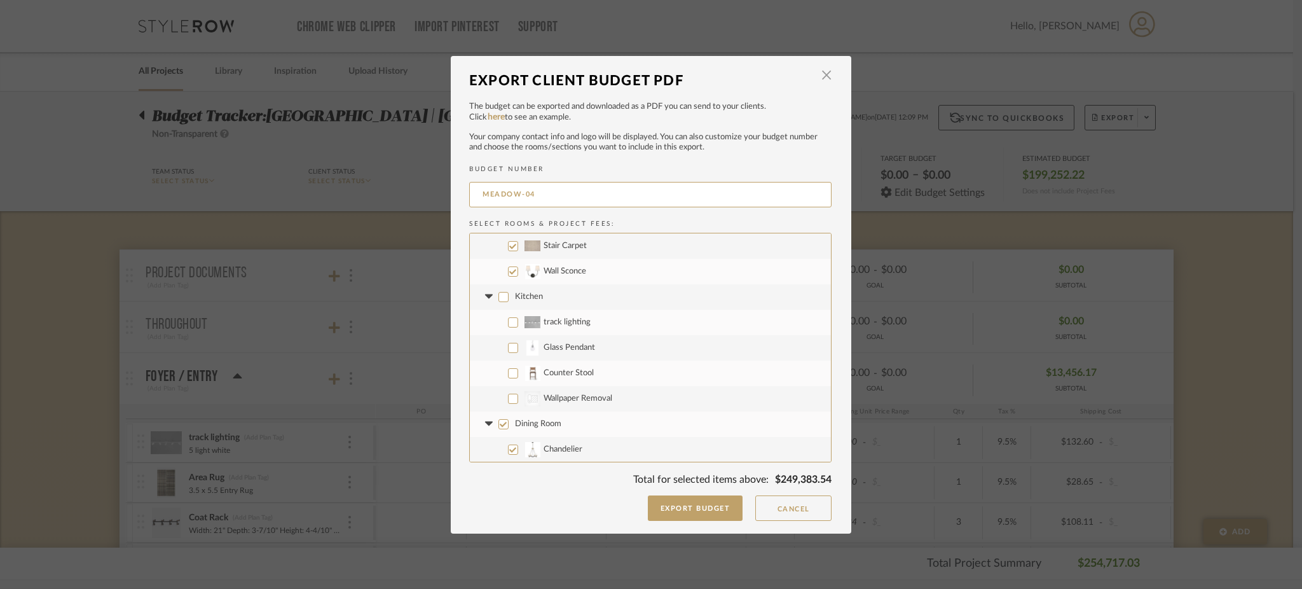
checkbox input "false"
click at [508, 400] on input "CategoryIconWallcovering Created with Sketch. Wallpaper Removal" at bounding box center [513, 399] width 10 height 10
checkbox input "true"
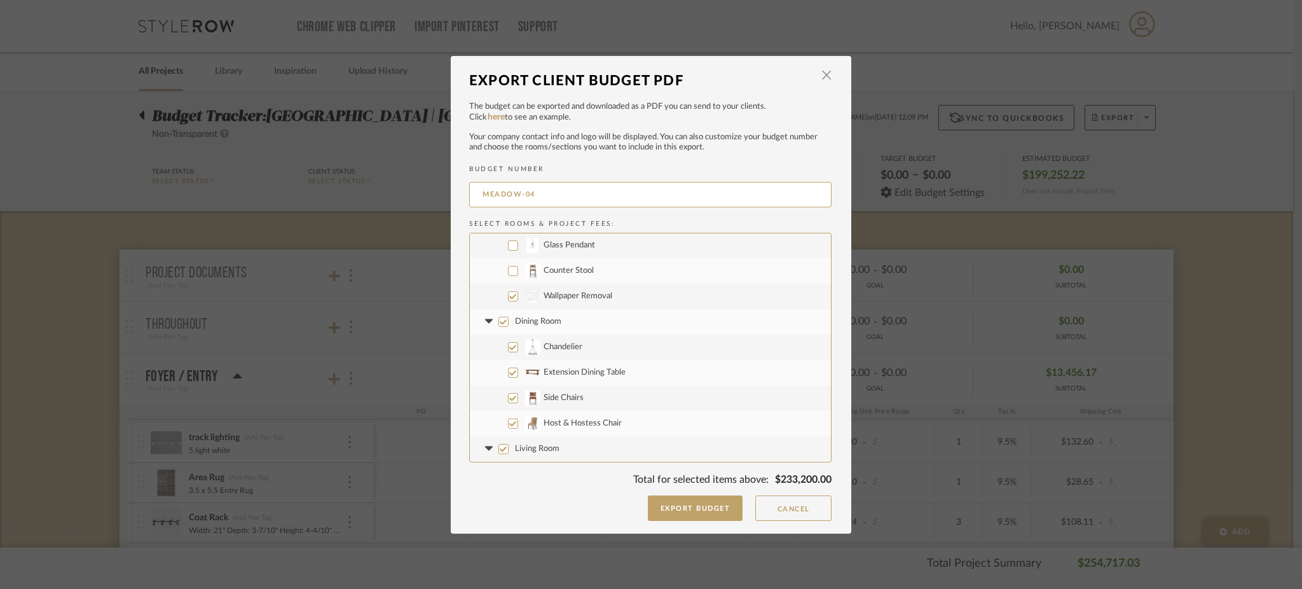
click at [500, 320] on input "Dining Room" at bounding box center [504, 322] width 10 height 10
checkbox input "false"
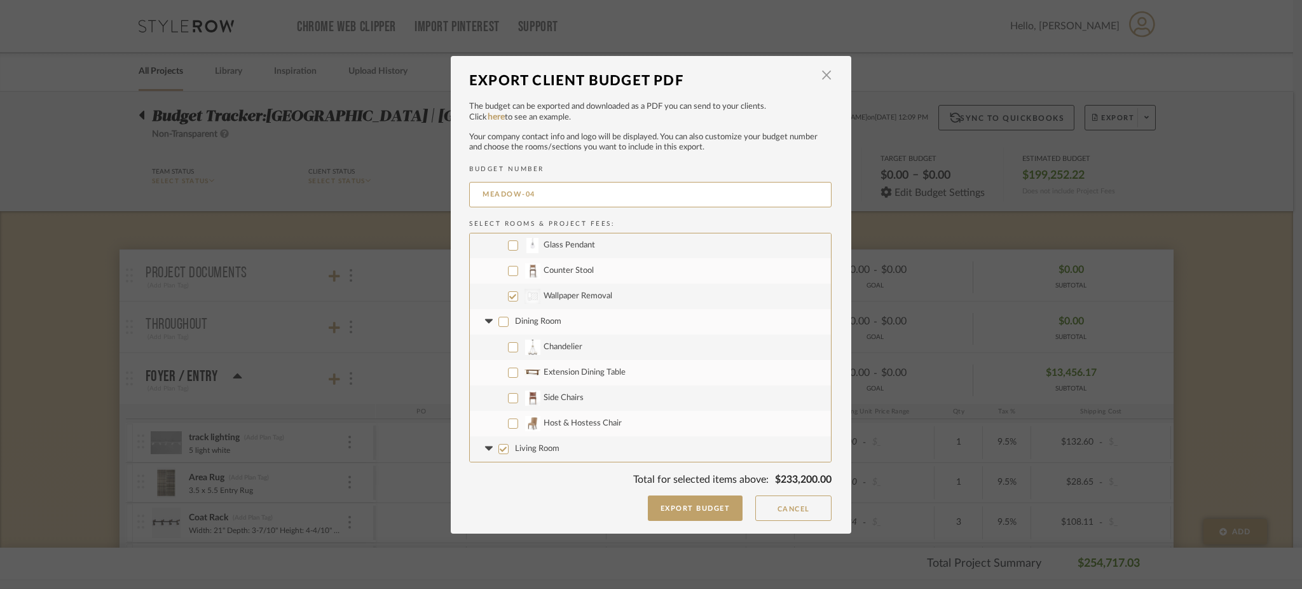
checkbox input "false"
click at [523, 189] on input "MEADOW-04" at bounding box center [650, 194] width 362 height 25
type input "MEADOW-004"
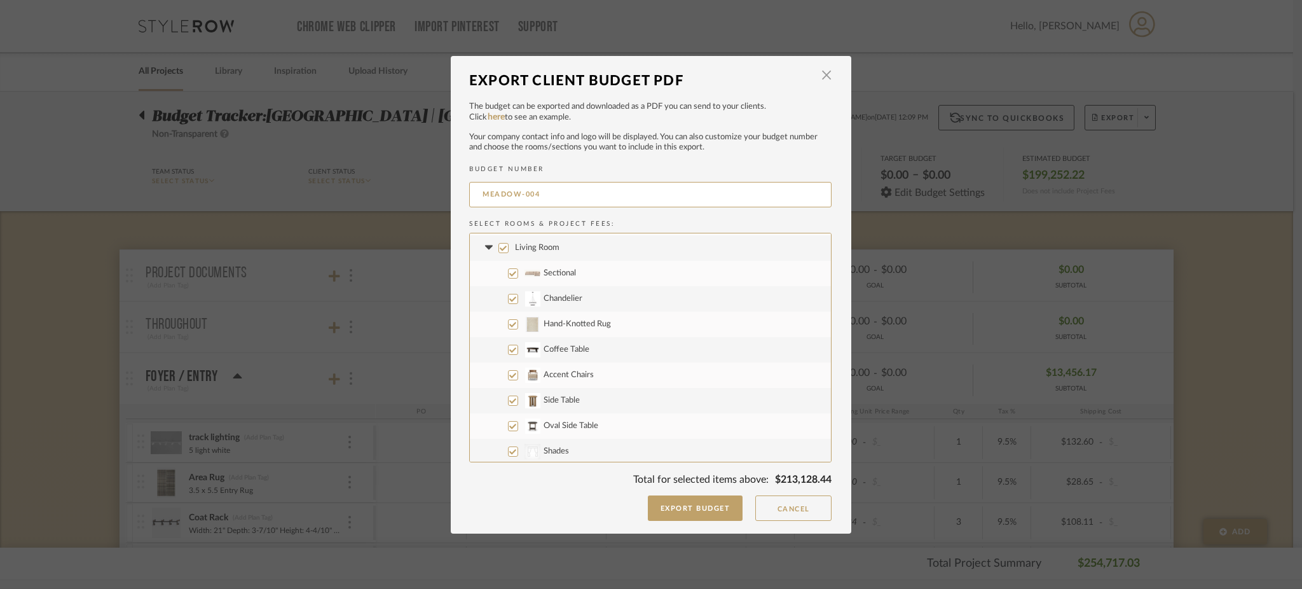
click at [499, 247] on input "Living Room" at bounding box center [504, 248] width 10 height 10
checkbox input "false"
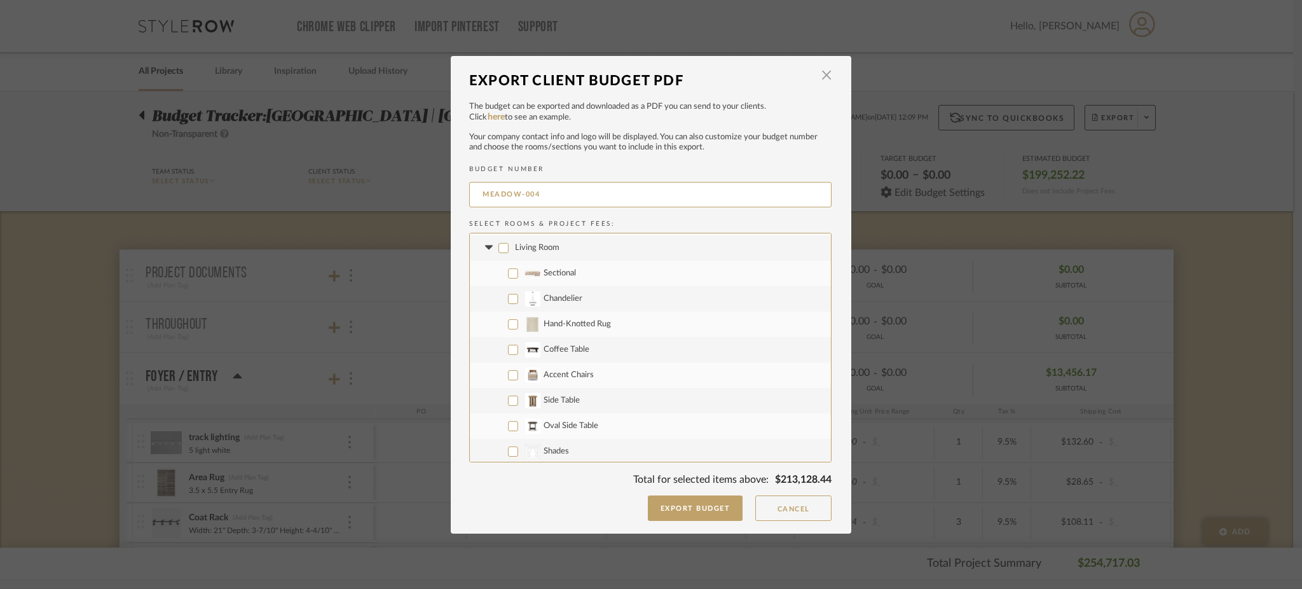
checkbox input "false"
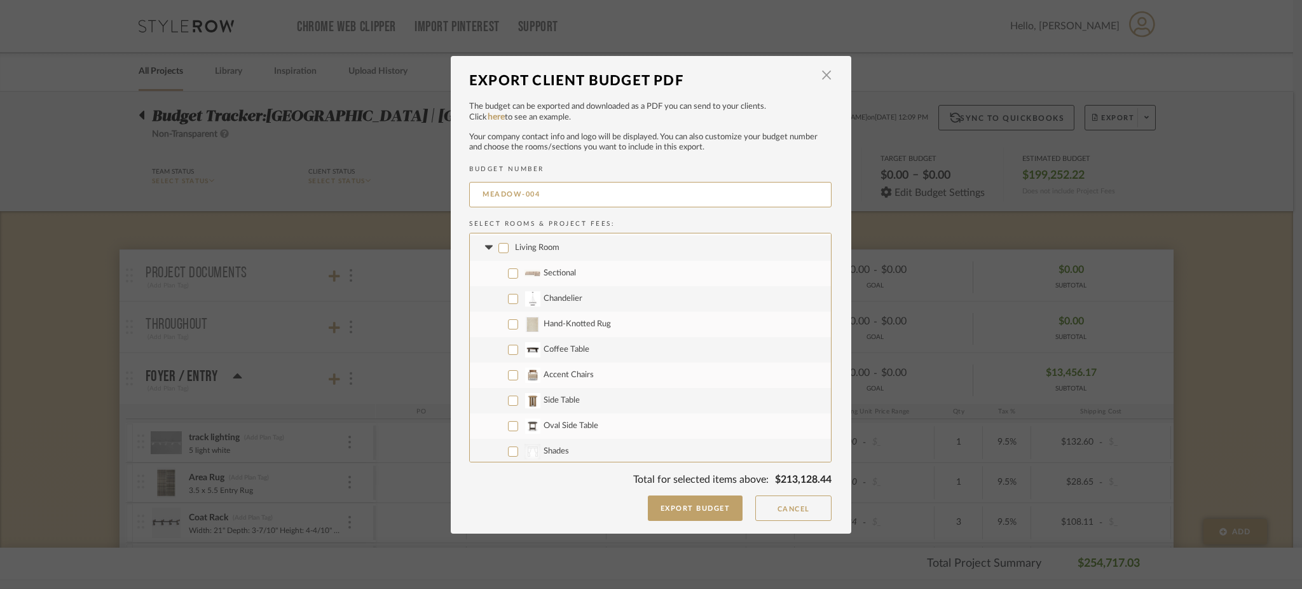
checkbox input "false"
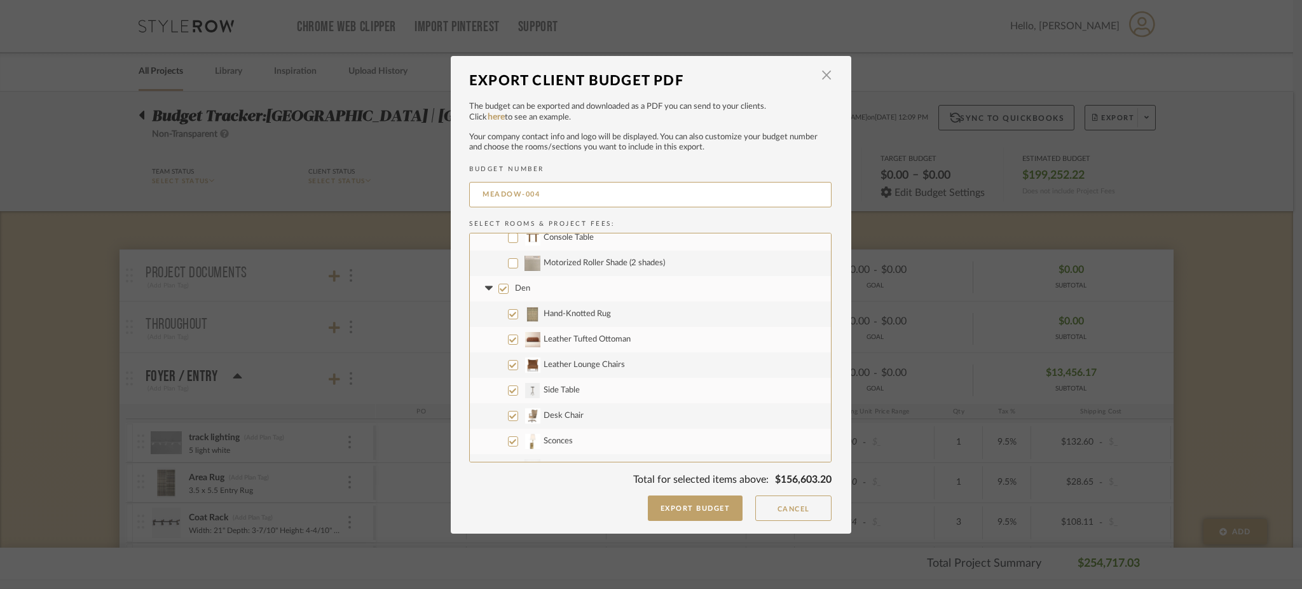
click at [499, 287] on input "Den" at bounding box center [504, 289] width 10 height 10
checkbox input "false"
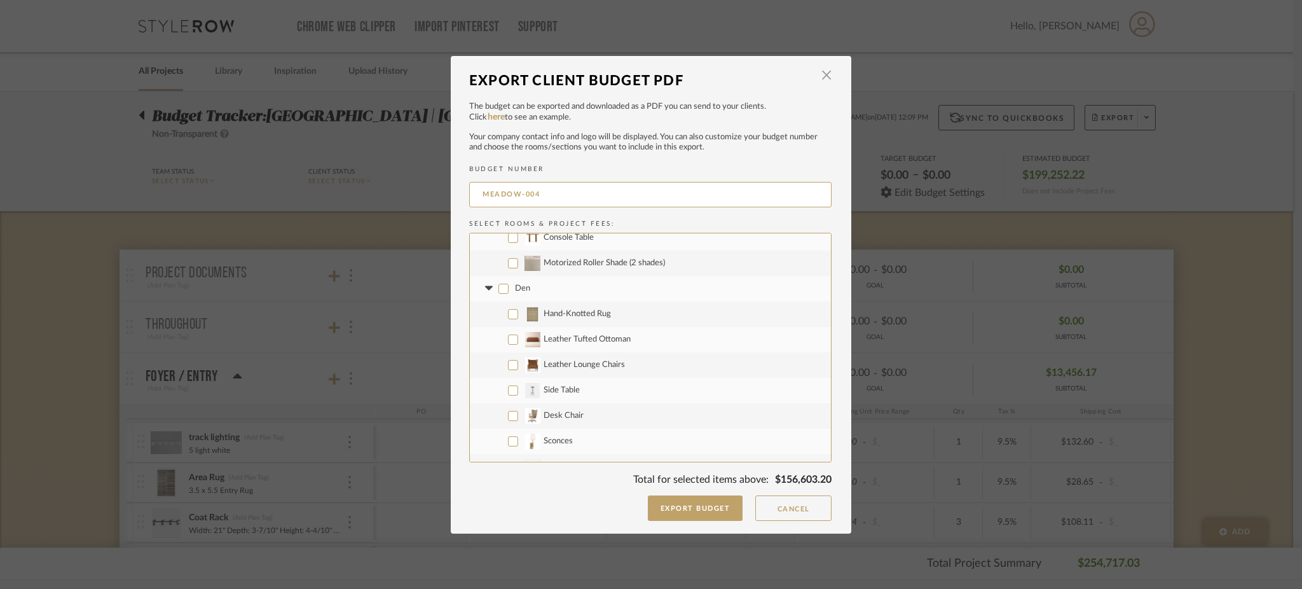
checkbox input "false"
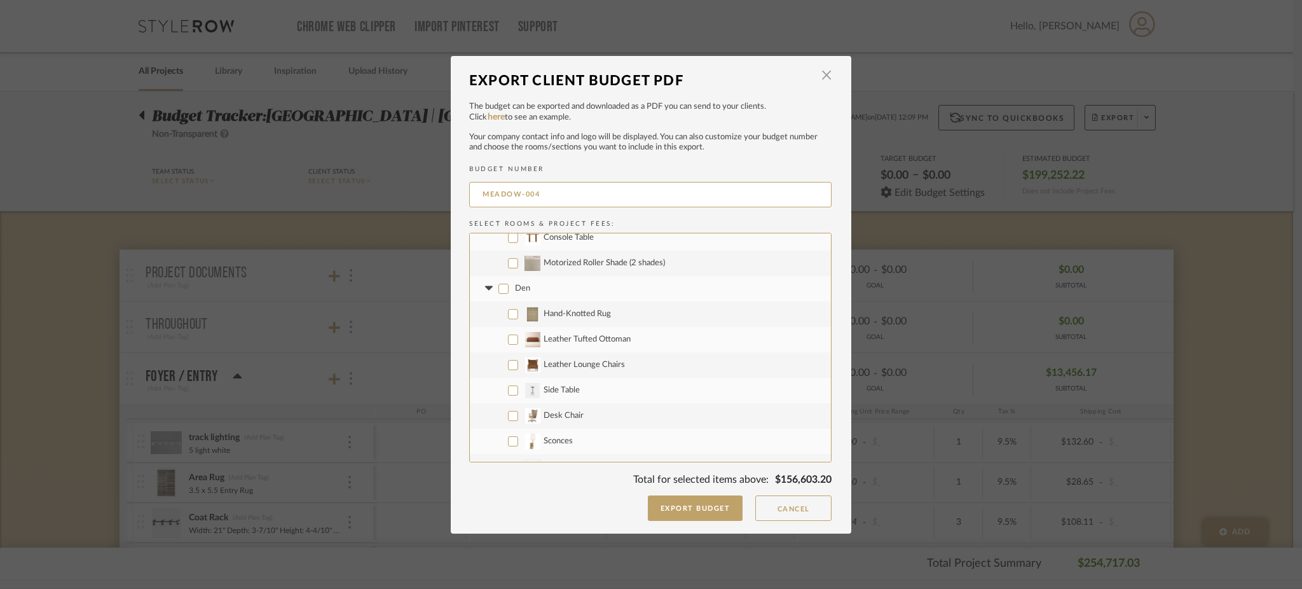
checkbox input "false"
click at [509, 310] on input "Wallpaper" at bounding box center [513, 310] width 10 height 10
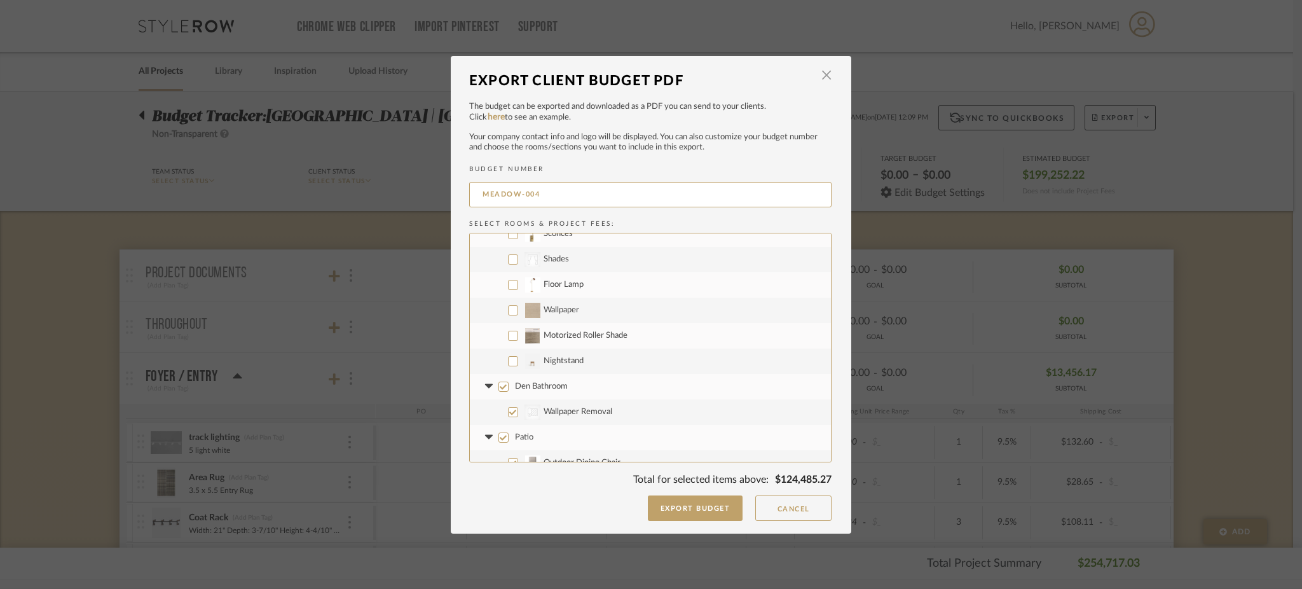
checkbox input "true"
click at [499, 321] on input "Patio" at bounding box center [504, 324] width 10 height 10
checkbox input "false"
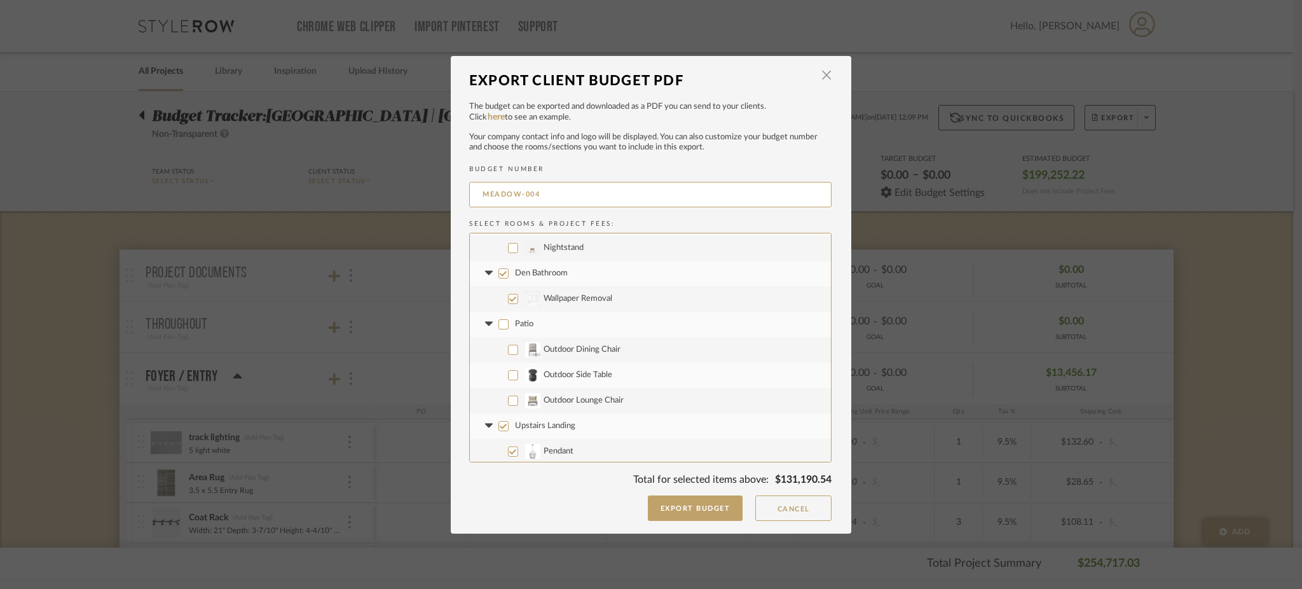
checkbox input "false"
click at [500, 293] on input "Upstairs Landing" at bounding box center [504, 296] width 10 height 10
checkbox input "false"
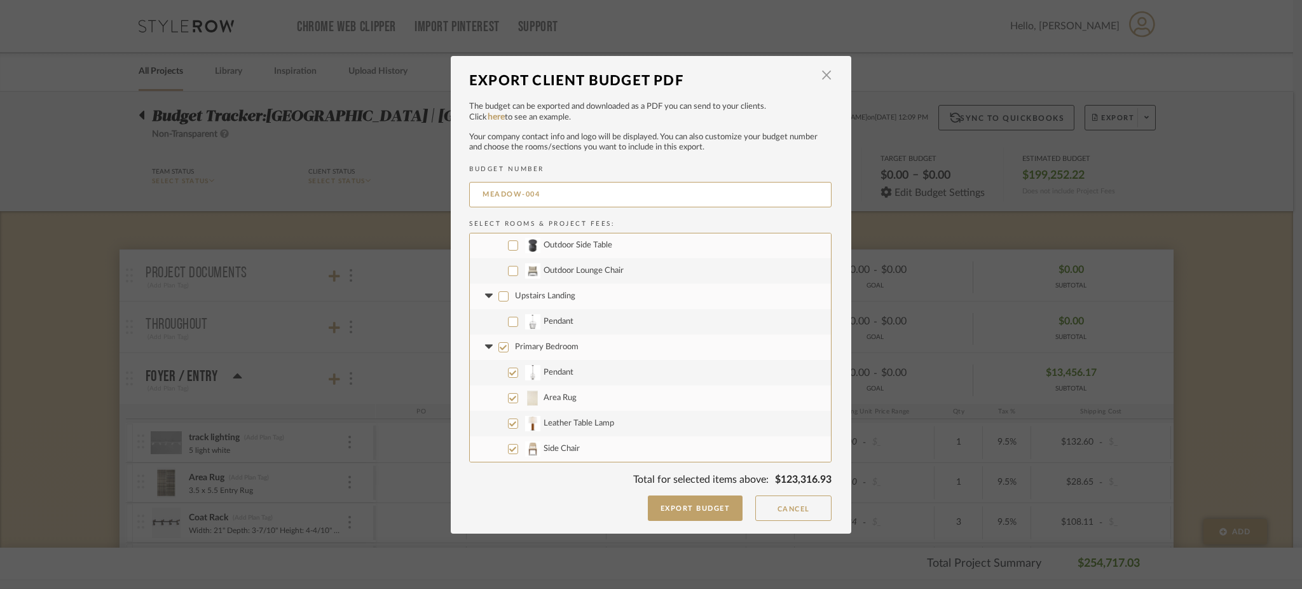
checkbox input "false"
click at [499, 258] on input "Primary Bedroom" at bounding box center [504, 259] width 10 height 10
checkbox input "false"
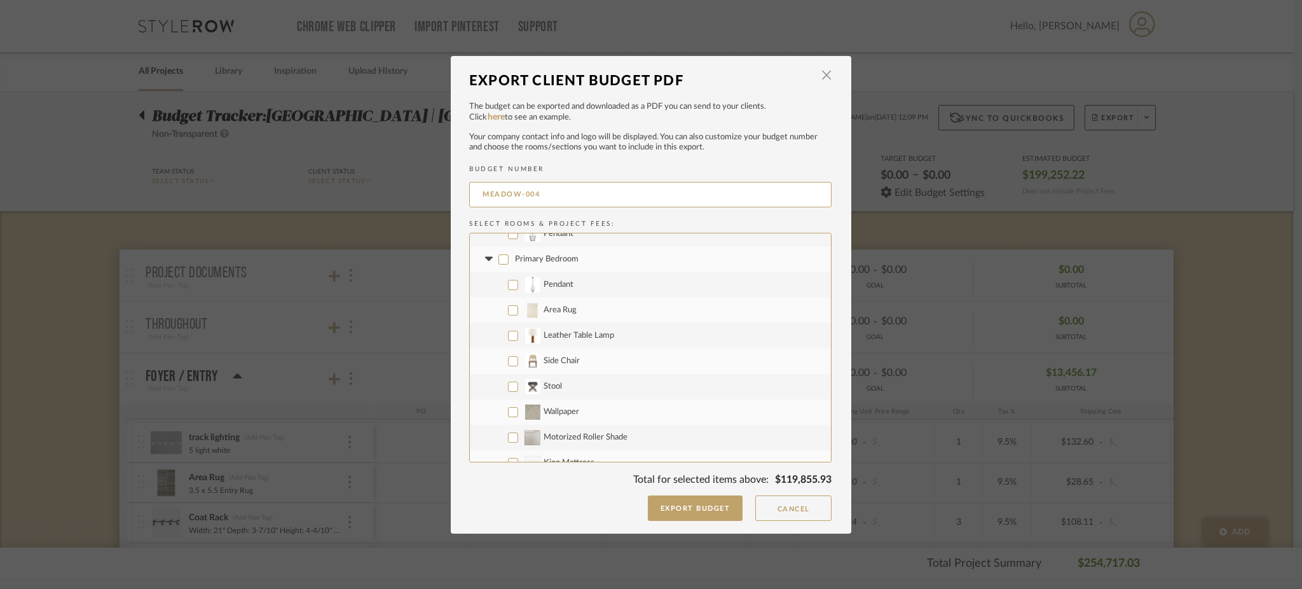
checkbox input "false"
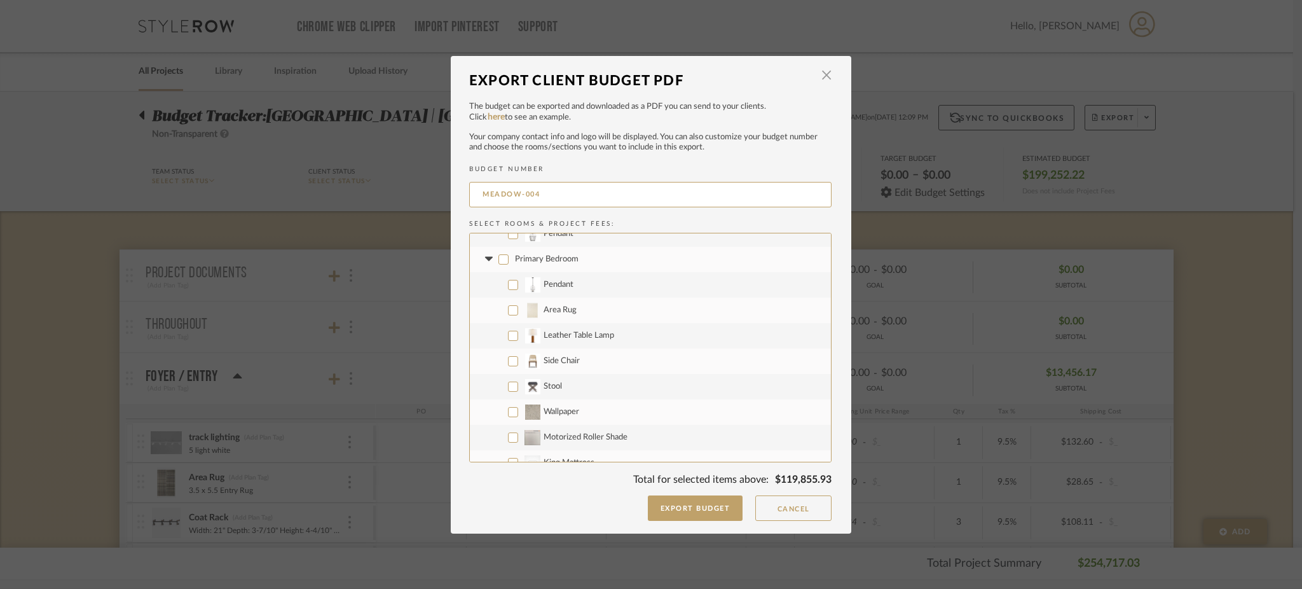
checkbox input "false"
click at [508, 357] on input "Wallpaper" at bounding box center [513, 358] width 10 height 10
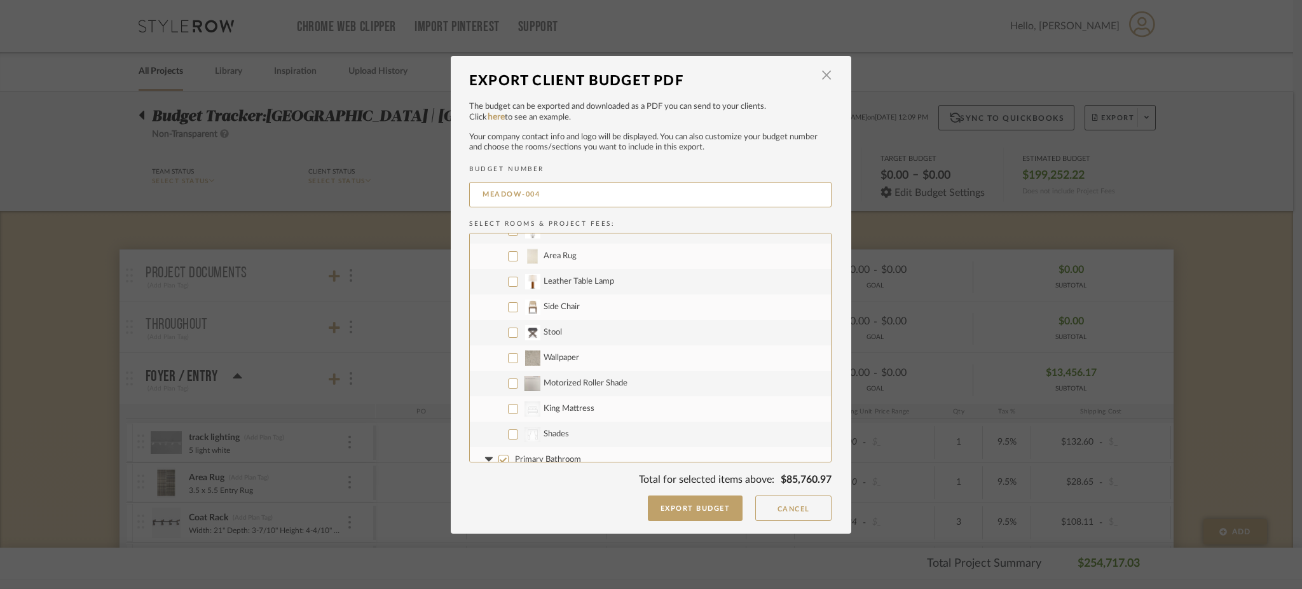
checkbox input "true"
click at [508, 410] on input "CategoryIconBeds Created with Sketch. King Mattress" at bounding box center [513, 409] width 10 height 10
checkbox input "true"
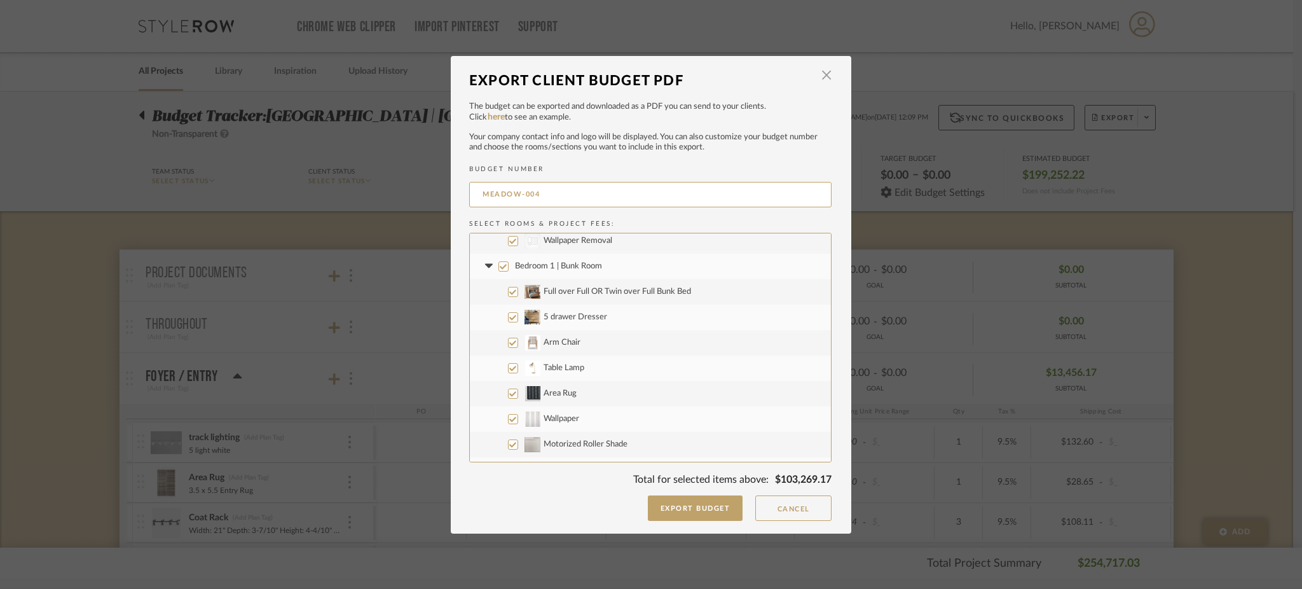
click at [499, 265] on input "Bedroom 1 | Bunk Room" at bounding box center [504, 266] width 10 height 10
checkbox input "false"
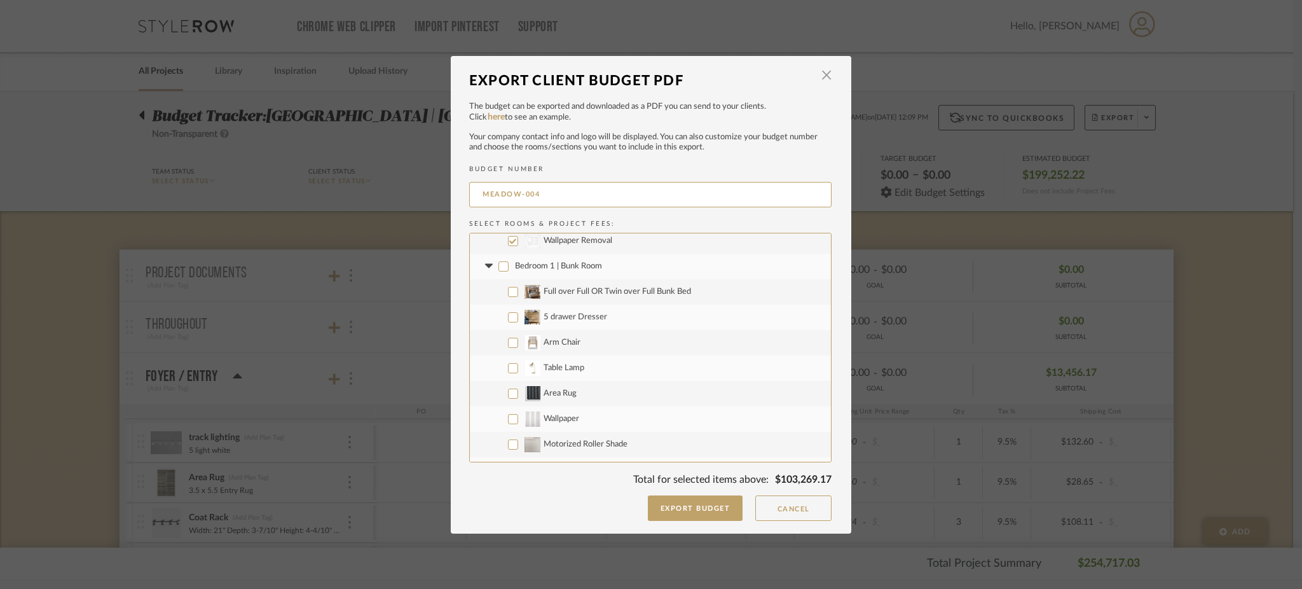
checkbox input "false"
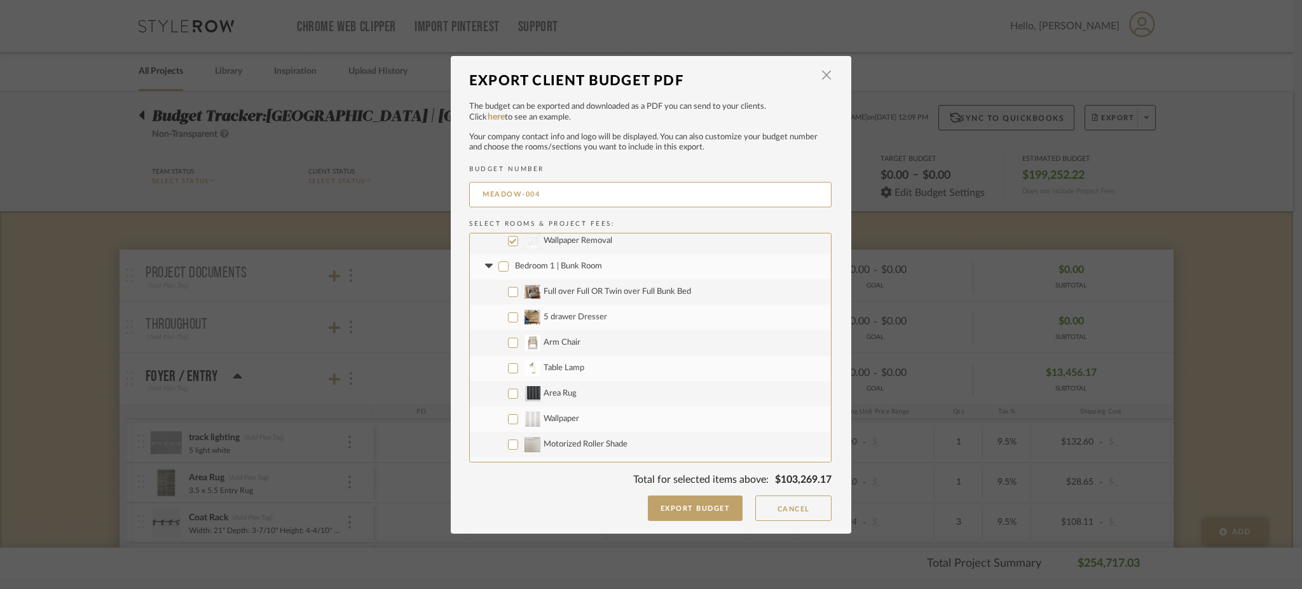
checkbox input "false"
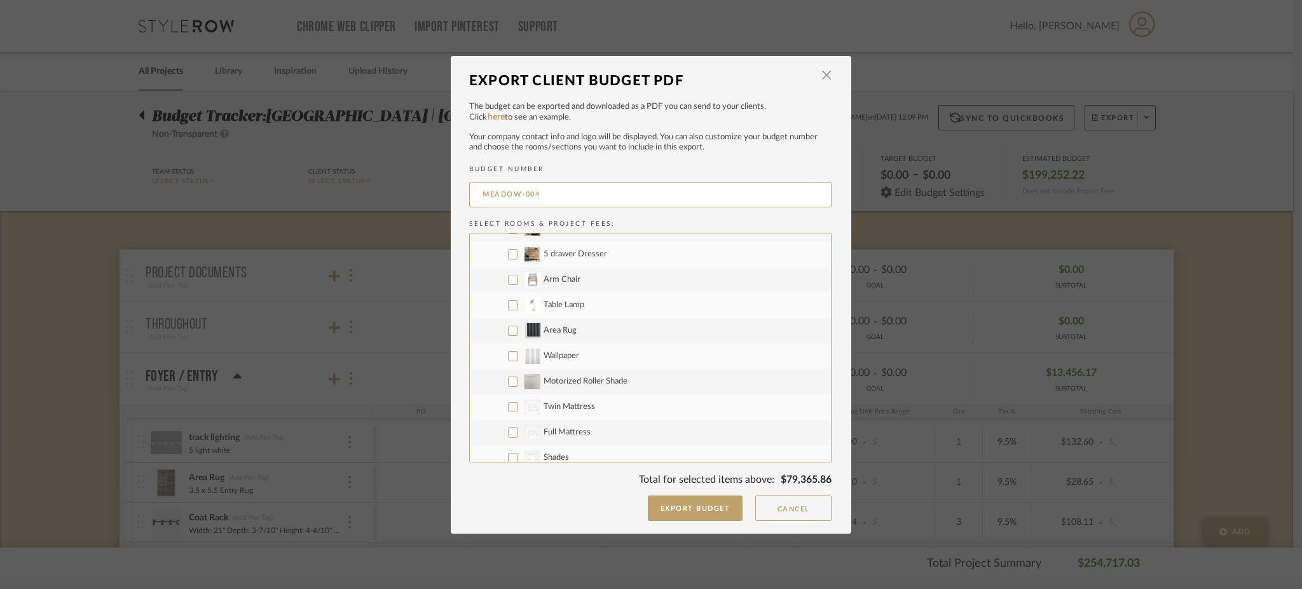
scroll to position [1628, 0]
click at [508, 349] on input "Wallpaper" at bounding box center [513, 348] width 10 height 10
checkbox input "true"
click at [508, 399] on input "CategoryIconBeds Created with Sketch. Twin Mattress" at bounding box center [513, 399] width 10 height 10
checkbox input "true"
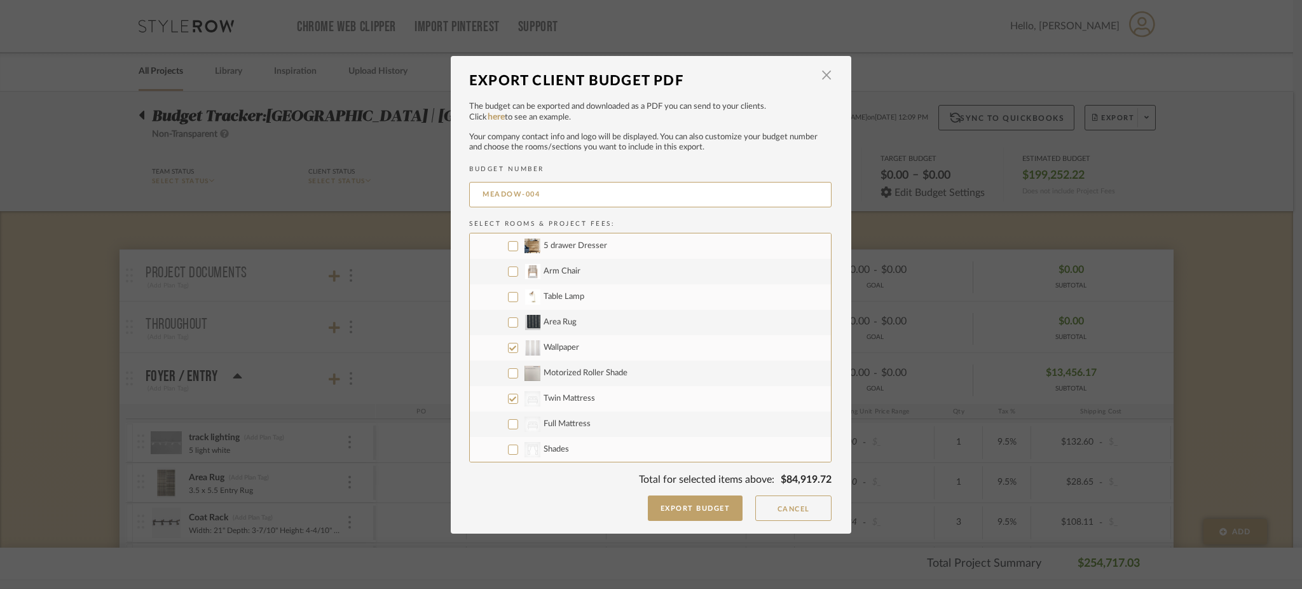
click at [509, 426] on input "CategoryIconBeds Created with Sketch. Full Mattress" at bounding box center [513, 424] width 10 height 10
checkbox input "true"
click at [499, 244] on input "Bedroom 2 | Twin Beds" at bounding box center [504, 246] width 10 height 10
checkbox input "false"
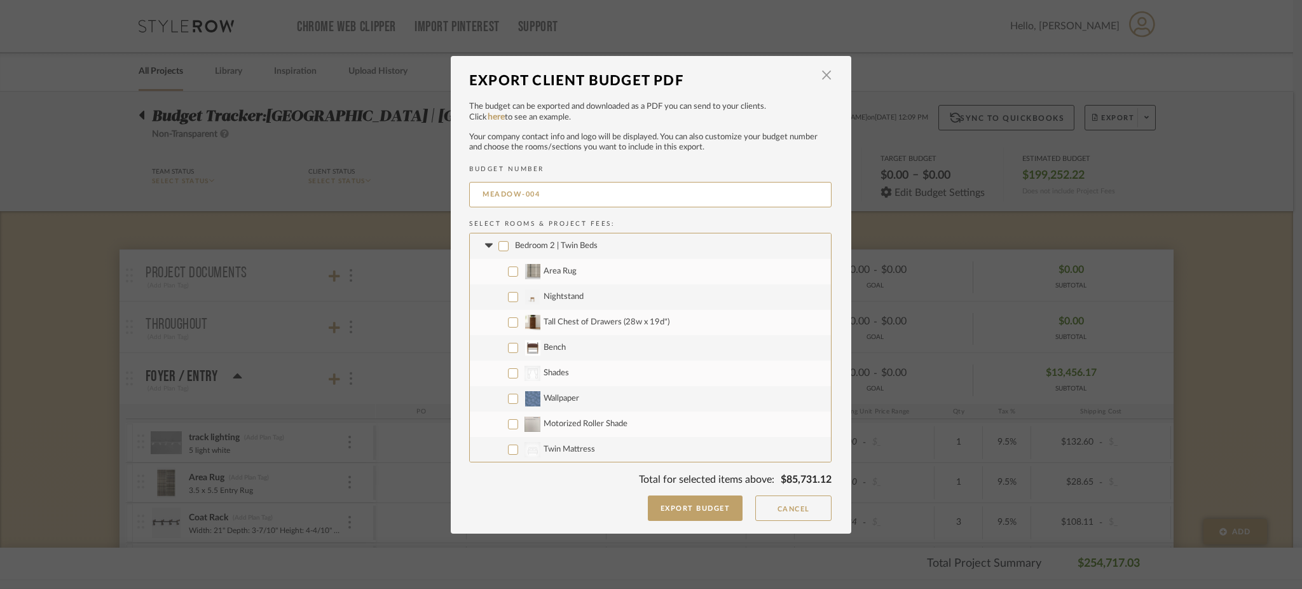
checkbox input "false"
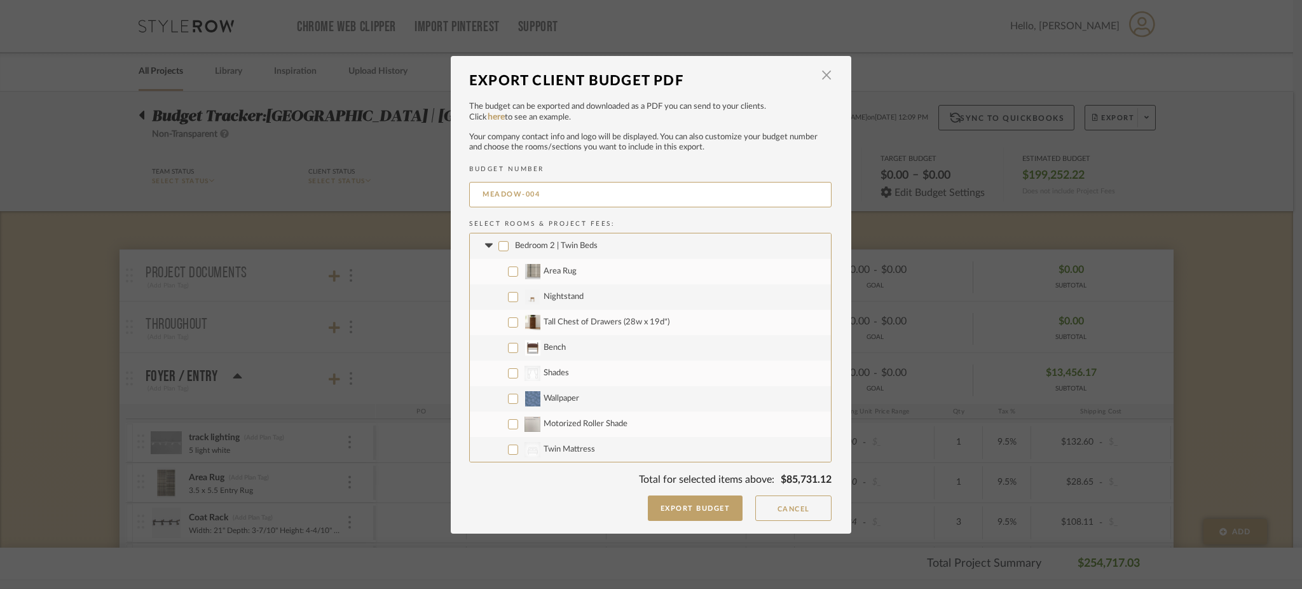
checkbox input "false"
click at [508, 401] on input "Wallpaper" at bounding box center [513, 399] width 10 height 10
checkbox input "true"
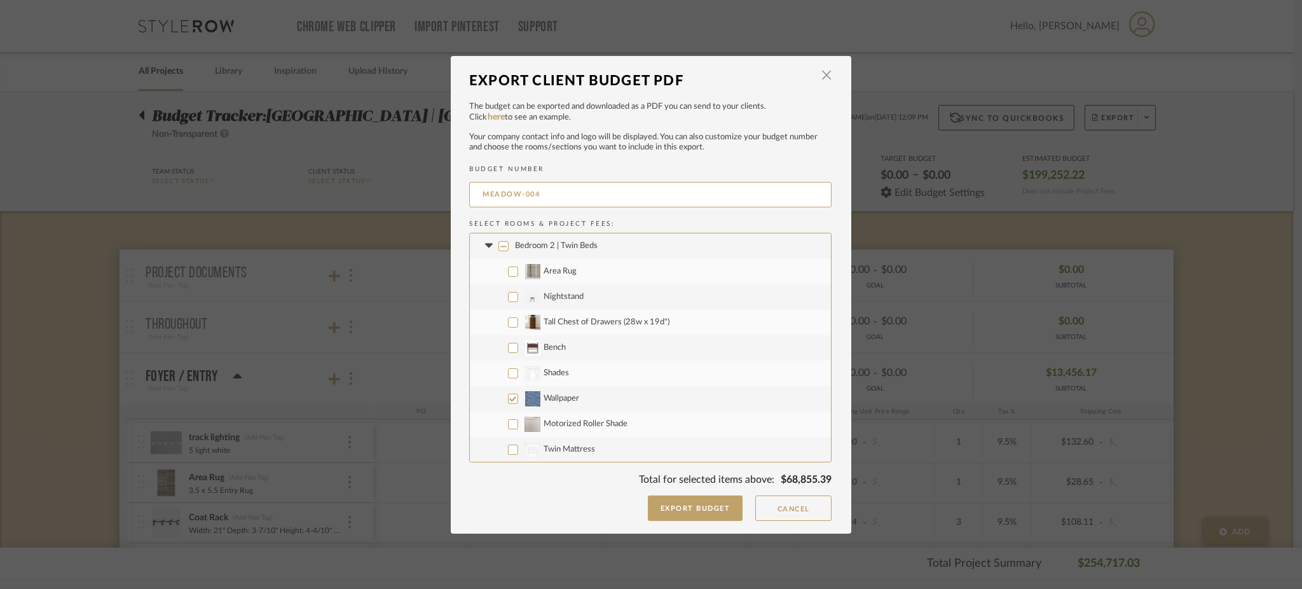
click at [508, 451] on input "CategoryIconBeds Created with Sketch. Twin Mattress" at bounding box center [513, 449] width 10 height 10
checkbox input "true"
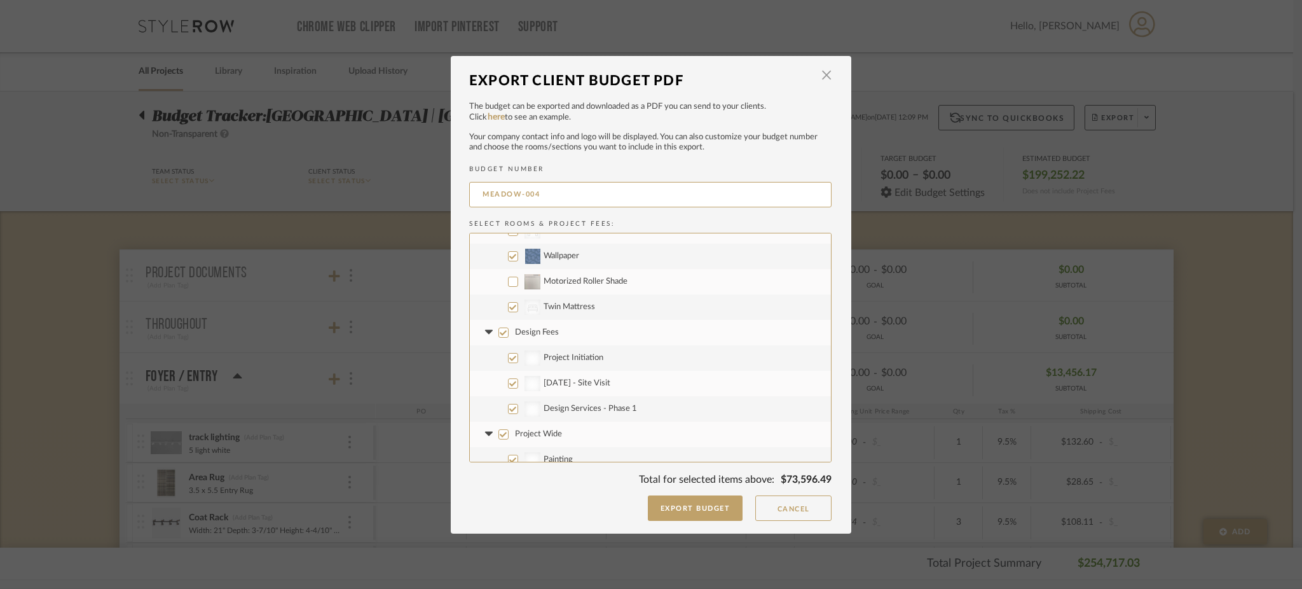
scroll to position [2052, 0]
click at [499, 329] on input "Design Fees" at bounding box center [504, 331] width 10 height 10
checkbox input "false"
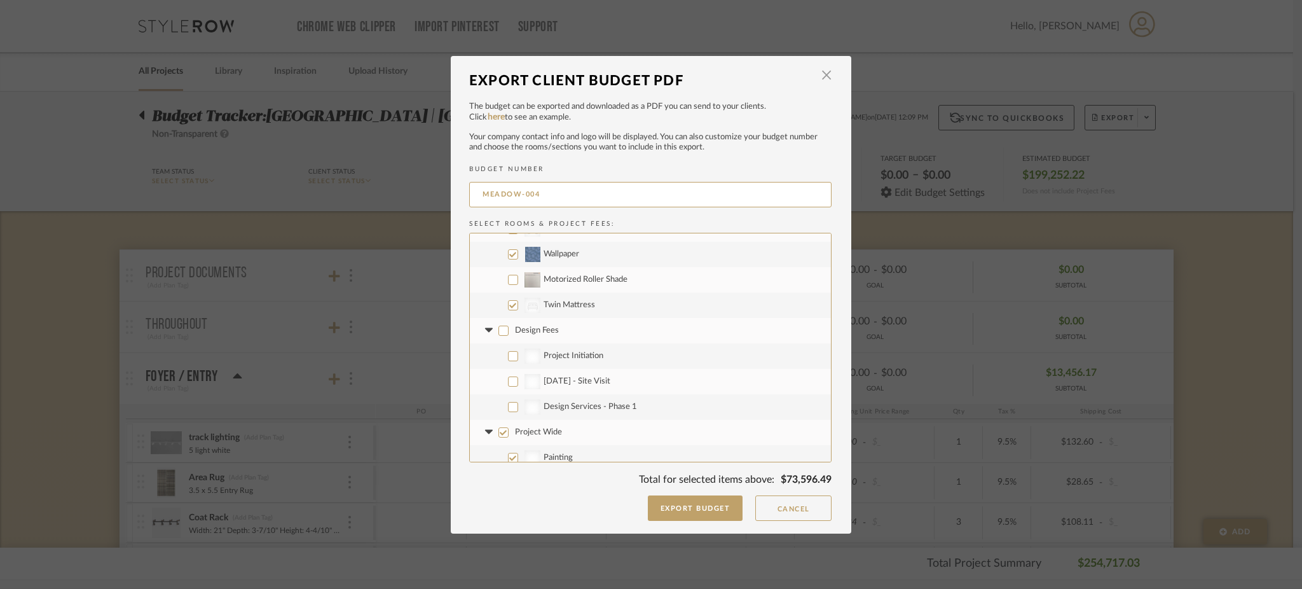
checkbox input "false"
click at [500, 432] on input "Project Wide" at bounding box center [504, 432] width 10 height 10
checkbox input "false"
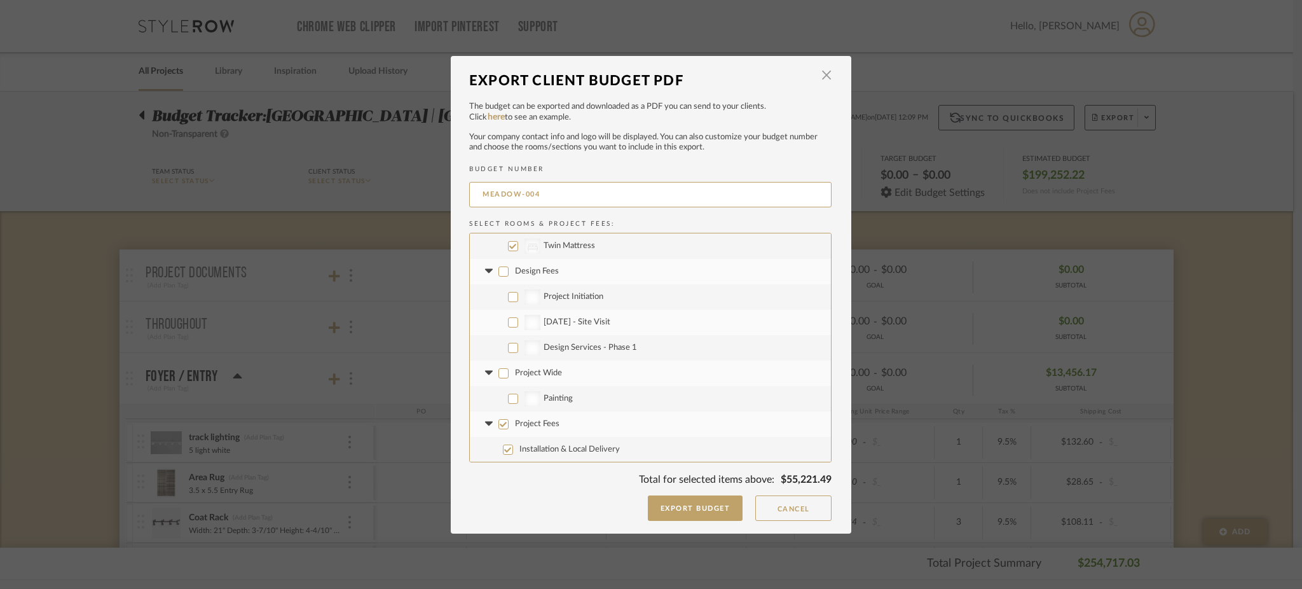
click at [499, 425] on input "Project Fees" at bounding box center [504, 424] width 10 height 10
checkbox input "false"
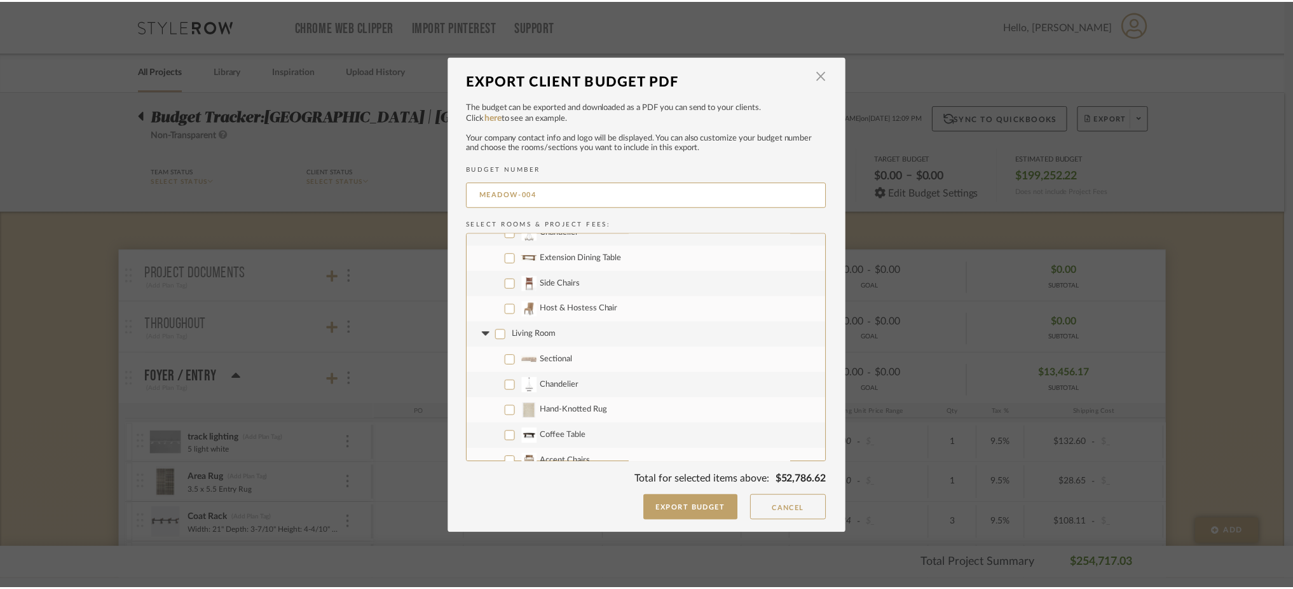
scroll to position [345, 0]
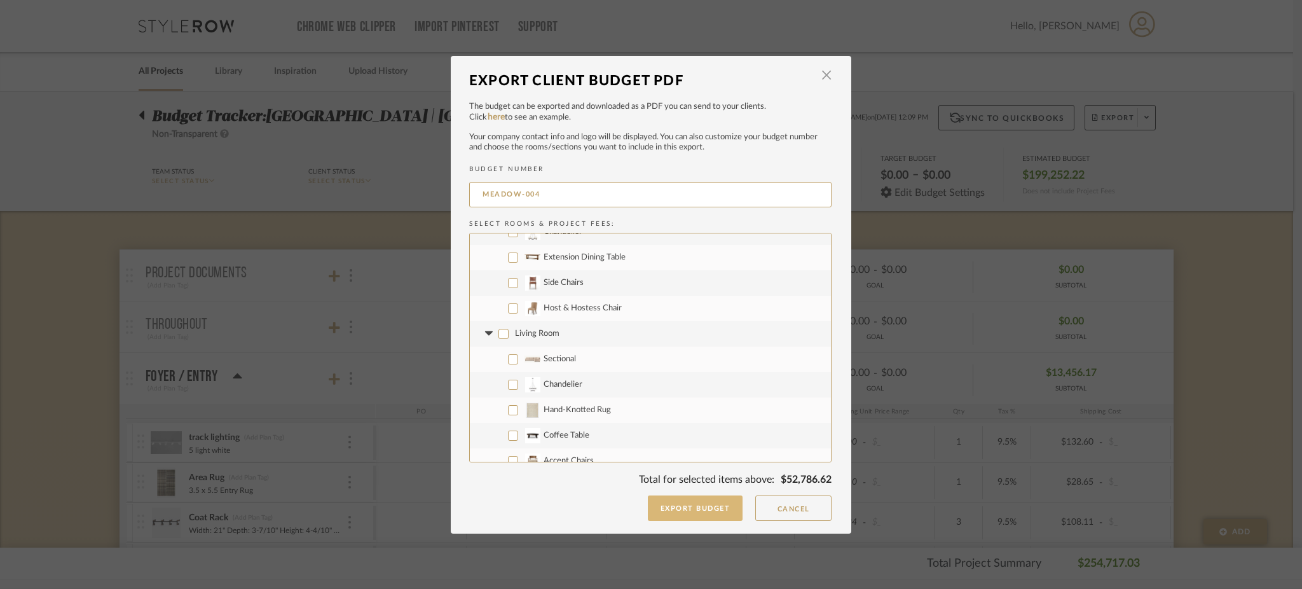
click at [676, 509] on button "Export Budget" at bounding box center [695, 507] width 95 height 25
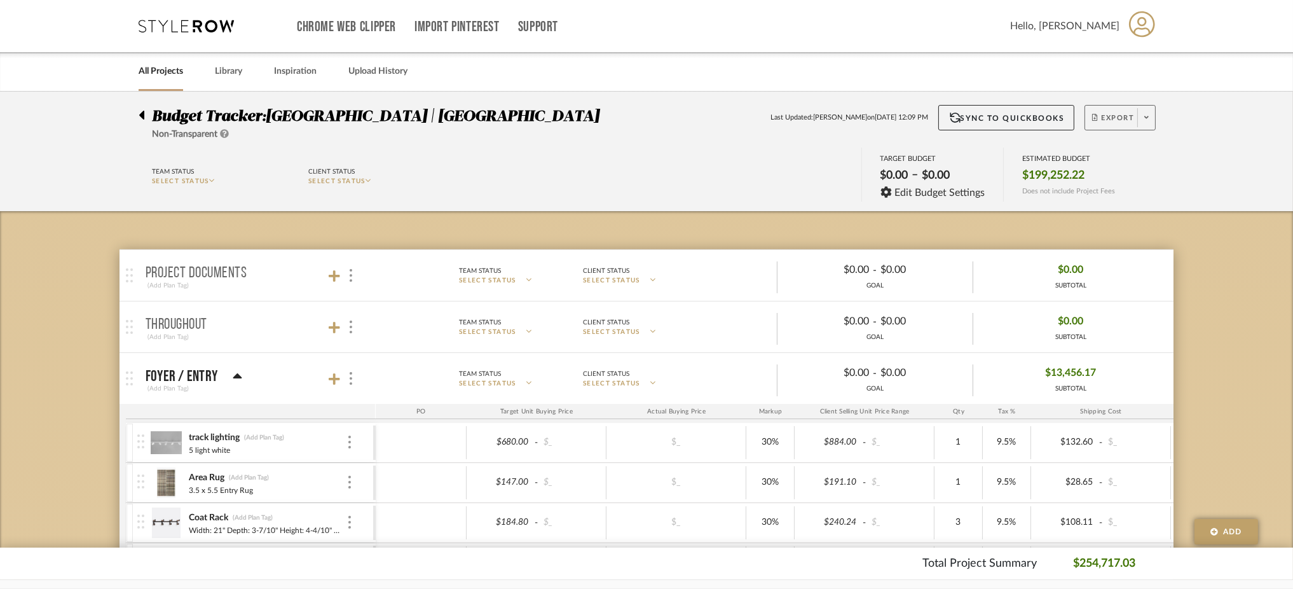
click at [1141, 118] on span at bounding box center [1147, 117] width 18 height 19
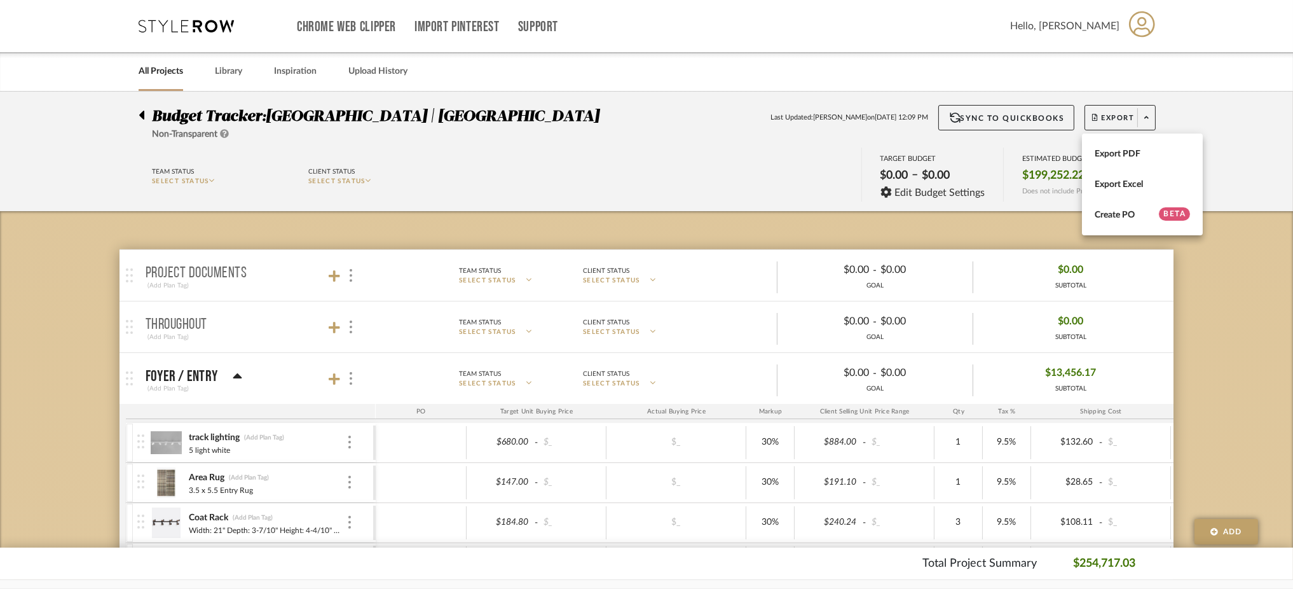
click at [1227, 322] on div at bounding box center [646, 294] width 1293 height 589
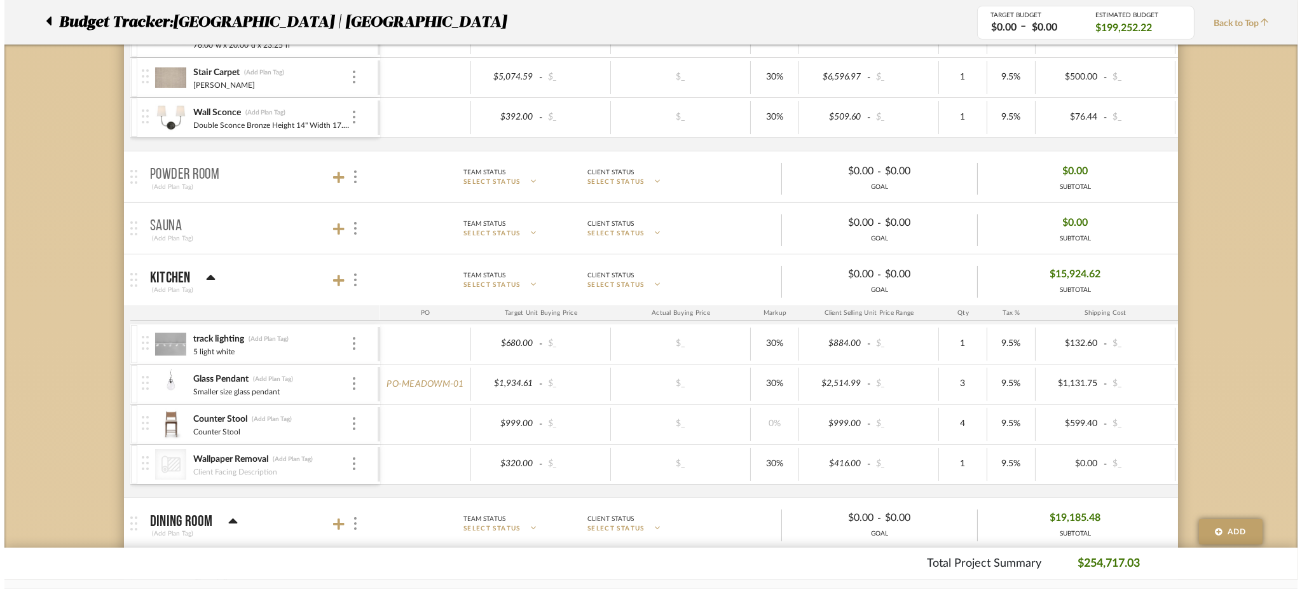
scroll to position [0, 0]
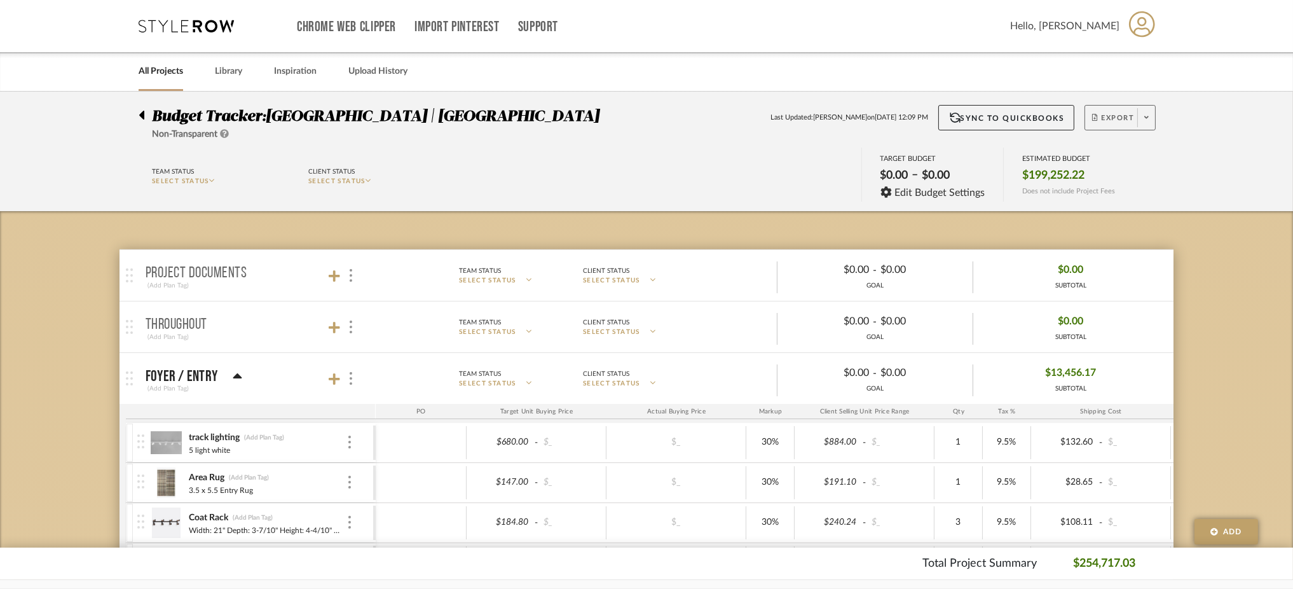
click at [1147, 119] on icon at bounding box center [1147, 117] width 4 height 7
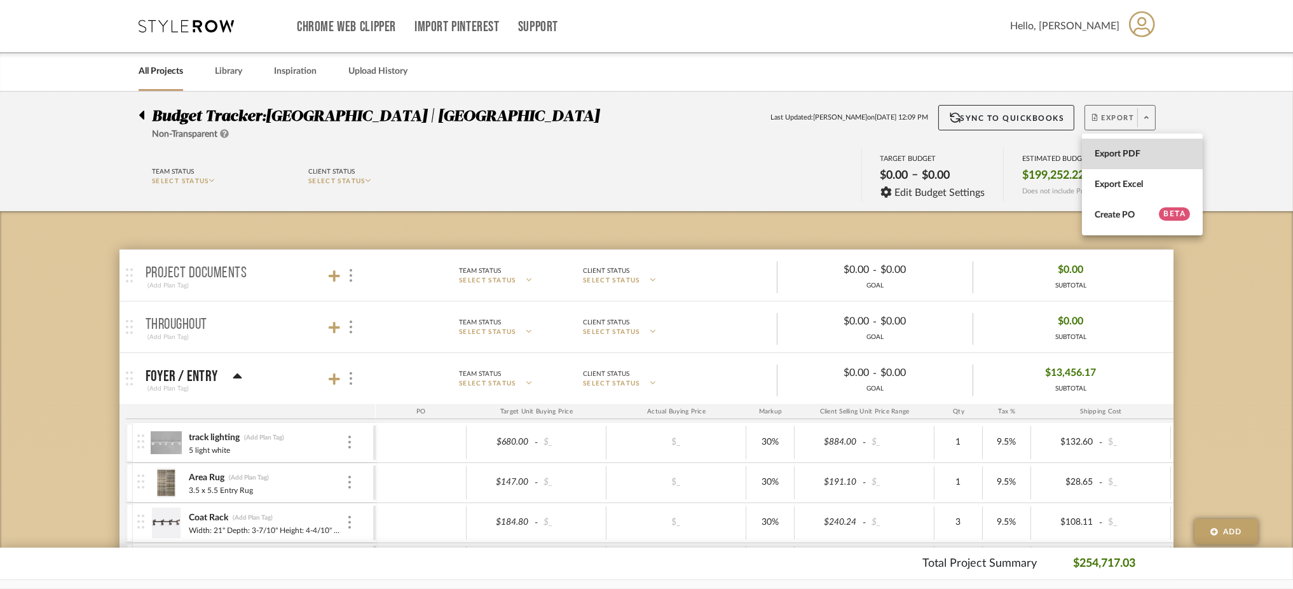
click at [1131, 149] on span "Export PDF" at bounding box center [1142, 154] width 95 height 11
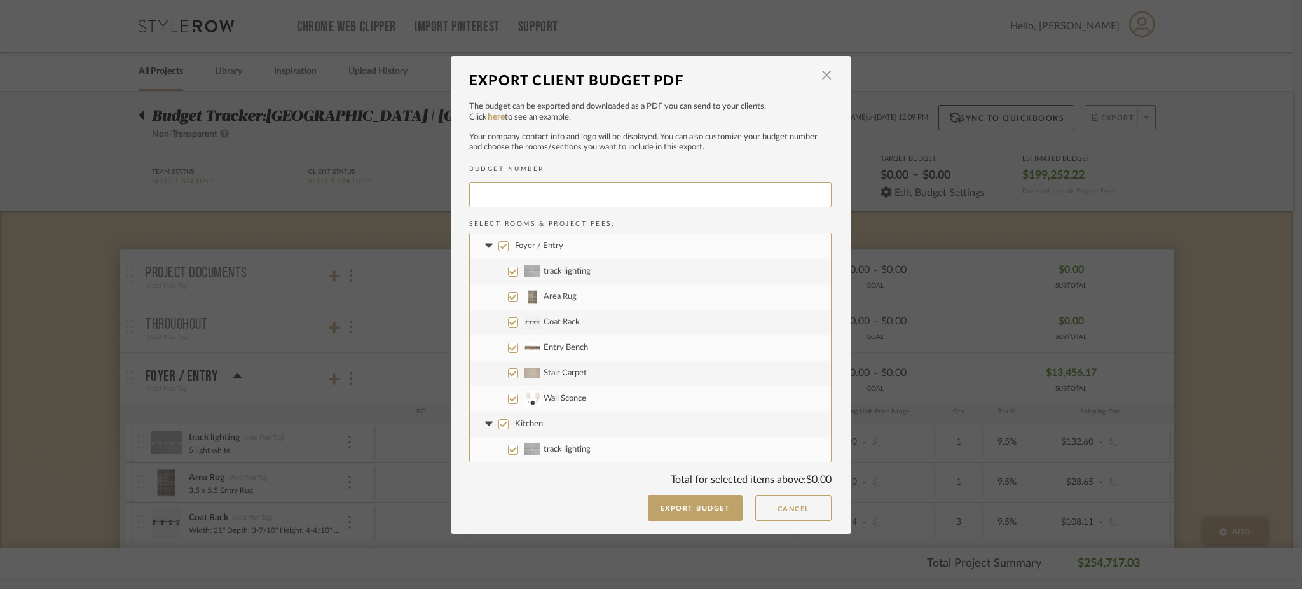
type input "MEADOW-015"
click at [499, 248] on input "Foyer / Entry" at bounding box center [504, 246] width 10 height 10
checkbox input "false"
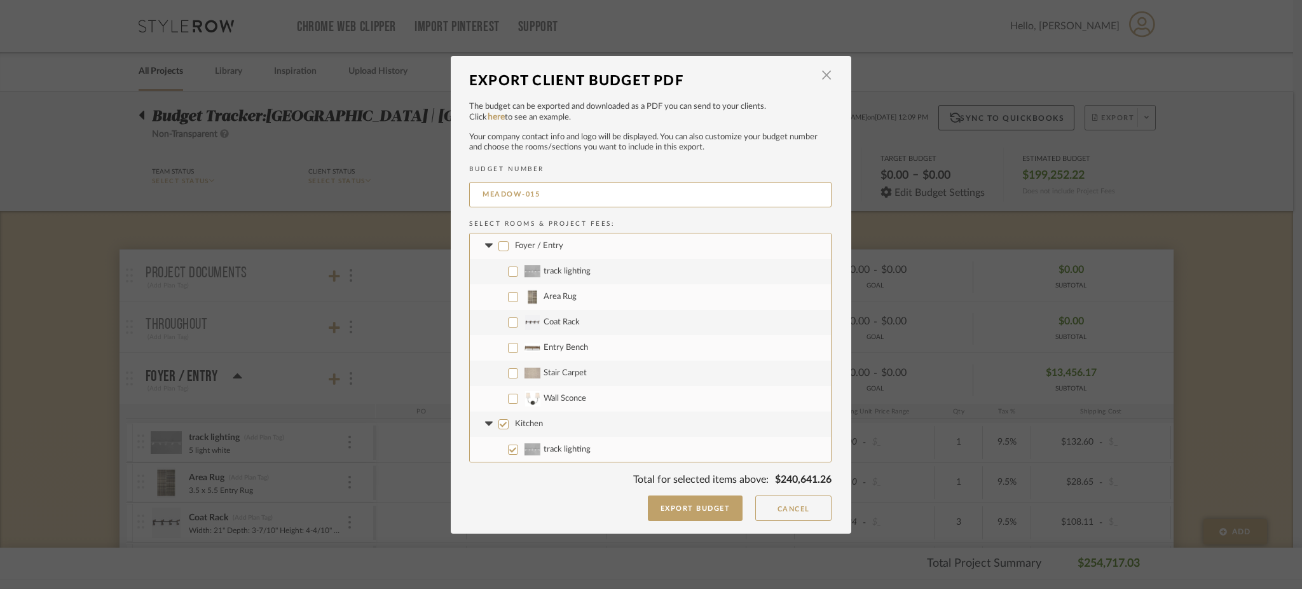
scroll to position [168, 0]
click at [499, 256] on input "Kitchen" at bounding box center [504, 256] width 10 height 10
click at [499, 315] on input "Dining Room" at bounding box center [504, 315] width 10 height 10
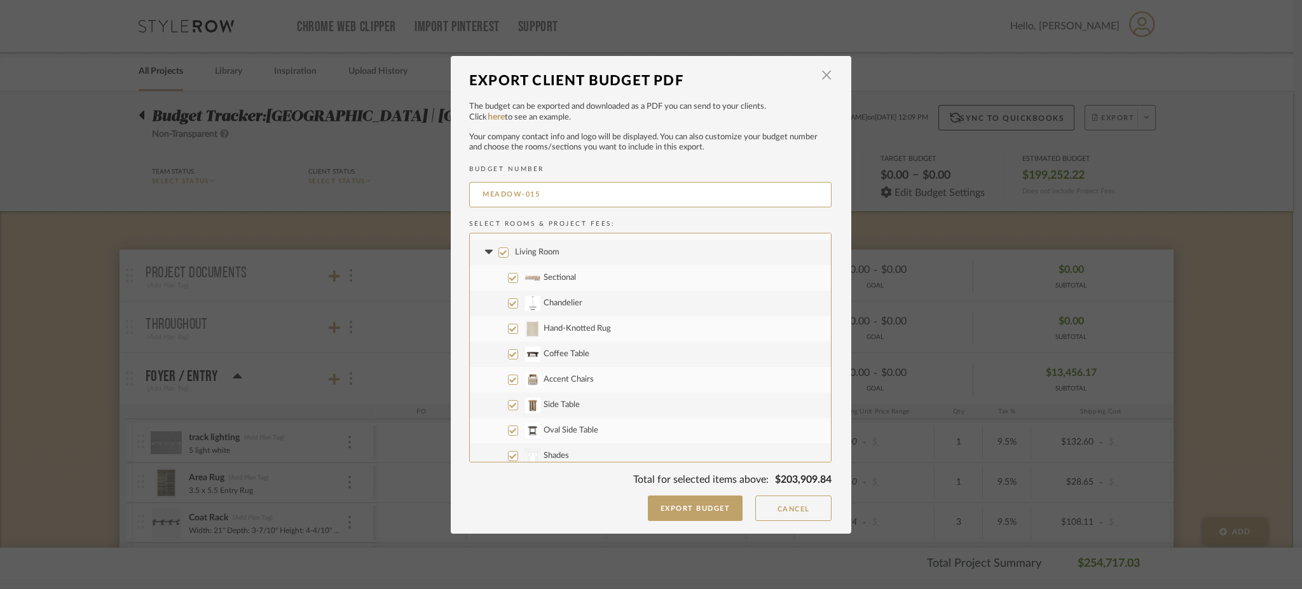
click at [499, 249] on input "Living Room" at bounding box center [504, 252] width 10 height 10
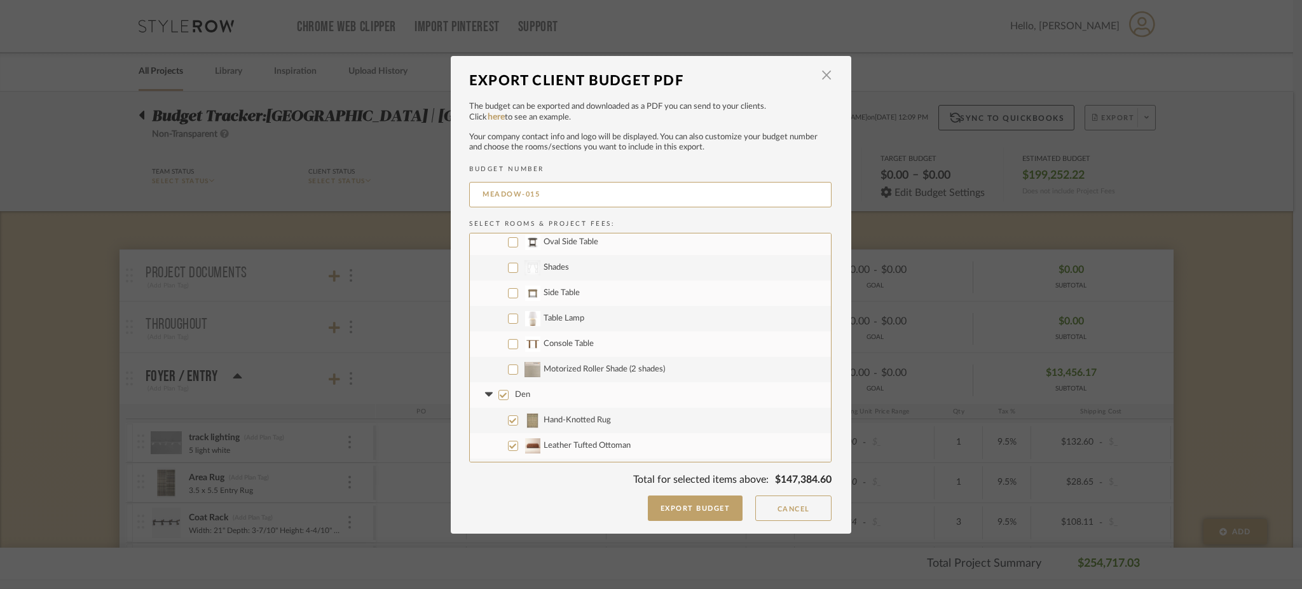
scroll to position [616, 0]
click at [508, 368] on input "Motorized Roller Shade (2 shades)" at bounding box center [513, 367] width 10 height 10
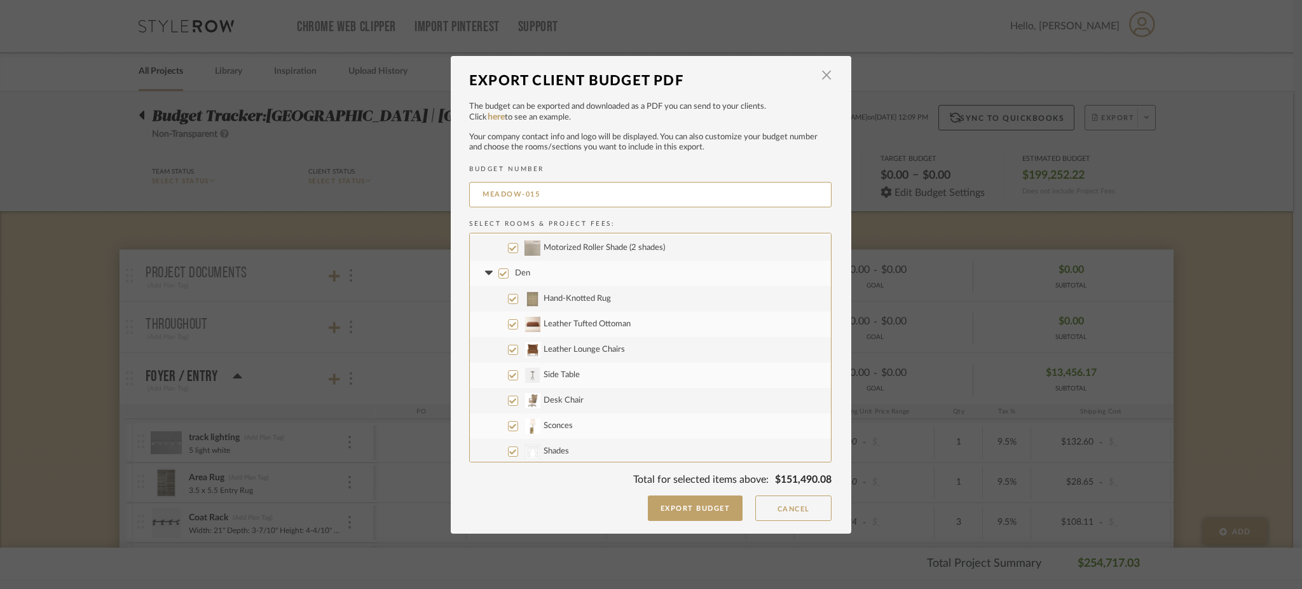
scroll to position [735, 0]
click at [499, 276] on input "Den" at bounding box center [504, 274] width 10 height 10
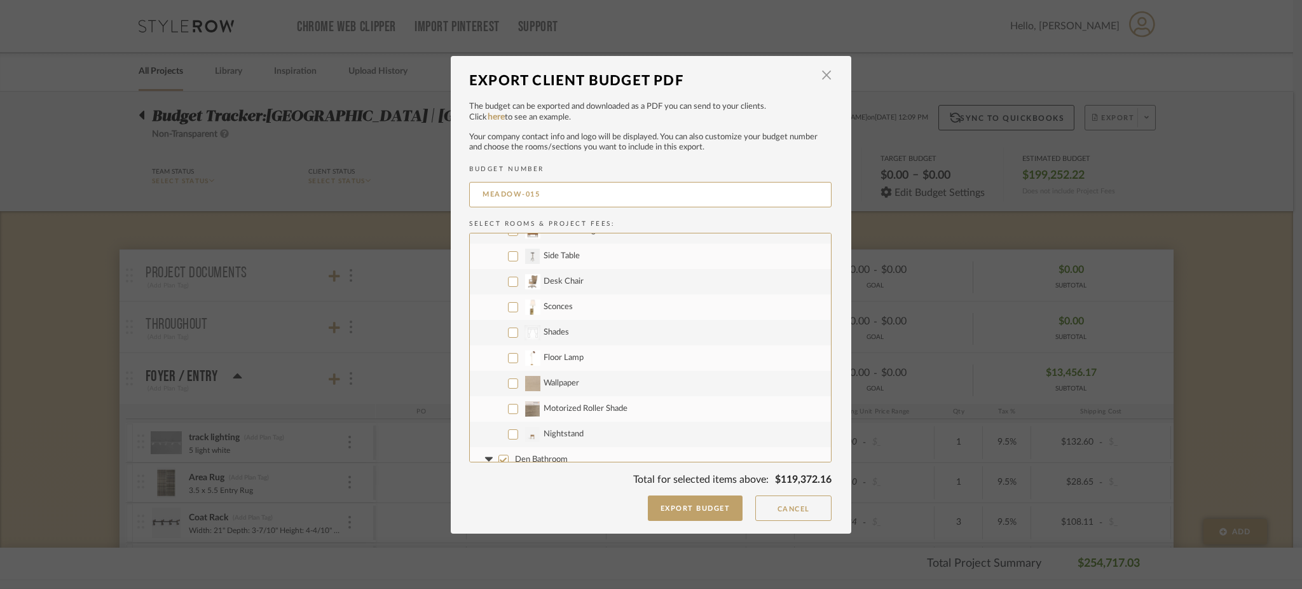
scroll to position [857, 0]
click at [509, 405] on input "Motorized Roller Shade" at bounding box center [513, 406] width 10 height 10
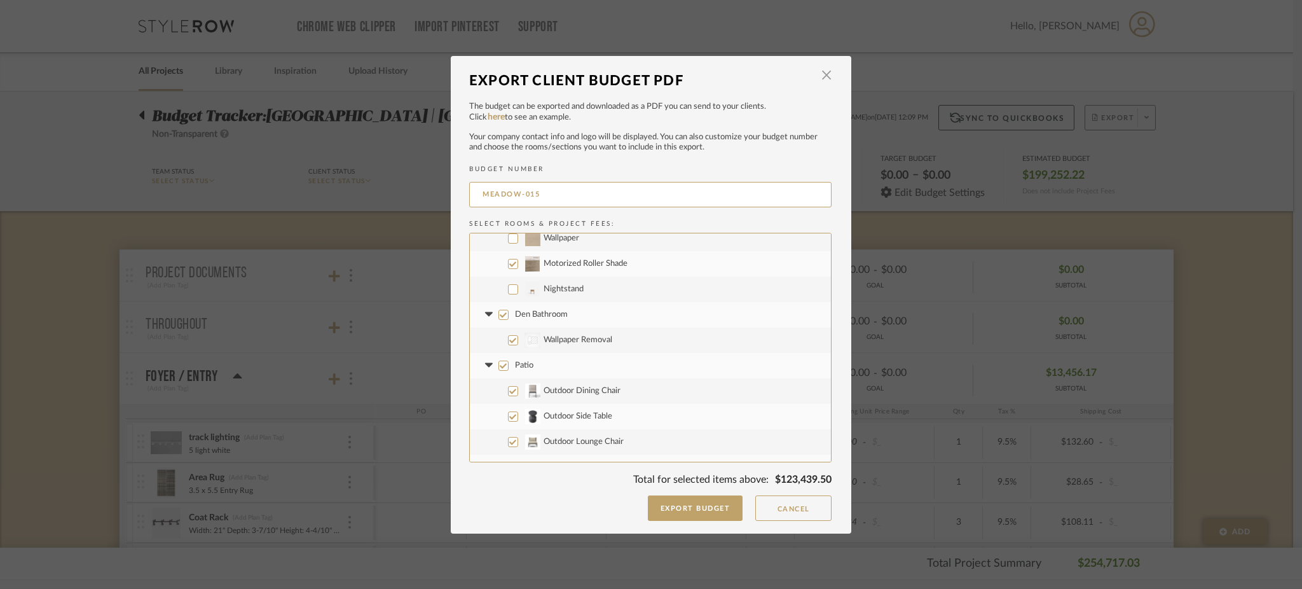
click at [499, 313] on input "Den Bathroom" at bounding box center [504, 315] width 10 height 10
click at [499, 366] on input "Patio" at bounding box center [504, 366] width 10 height 10
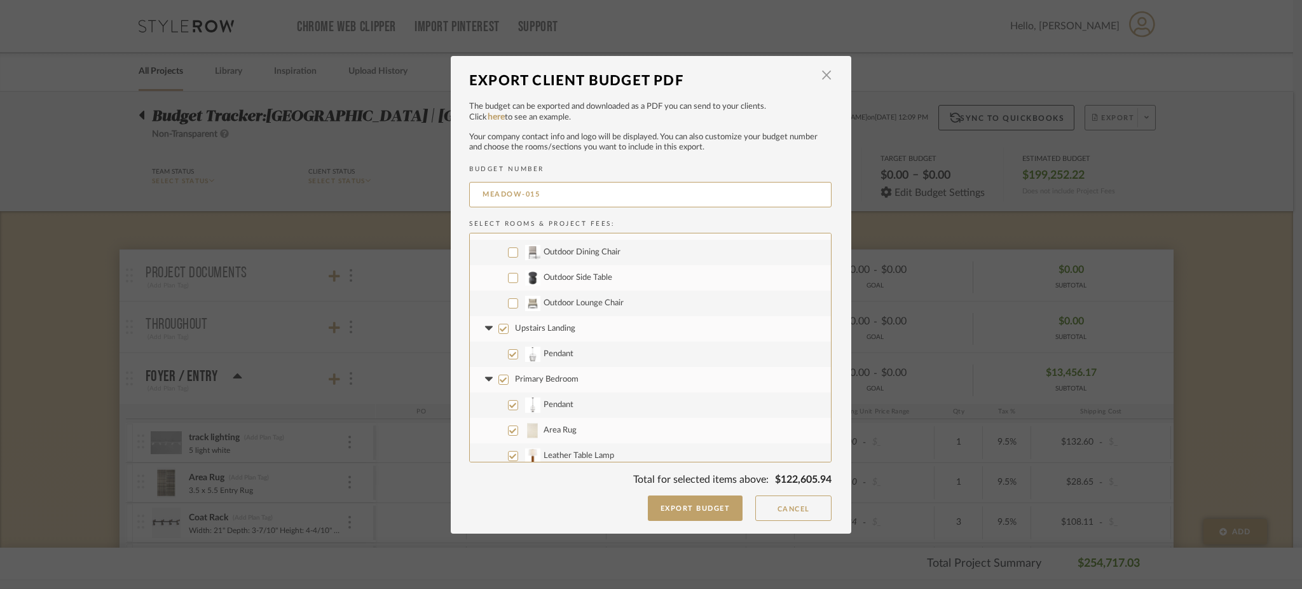
scroll to position [1146, 0]
click at [499, 320] on input "Upstairs Landing" at bounding box center [504, 321] width 10 height 10
click at [499, 373] on input "Primary Bedroom" at bounding box center [504, 372] width 10 height 10
click at [509, 362] on input "Motorized Roller Shade" at bounding box center [513, 360] width 10 height 10
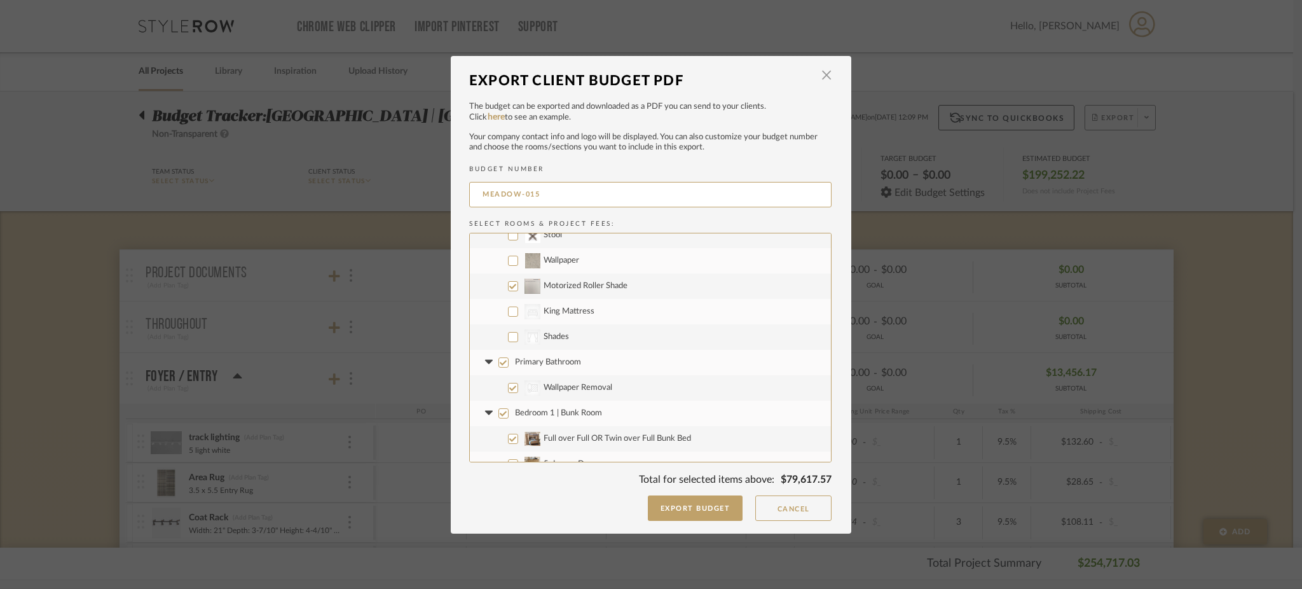
scroll to position [1457, 0]
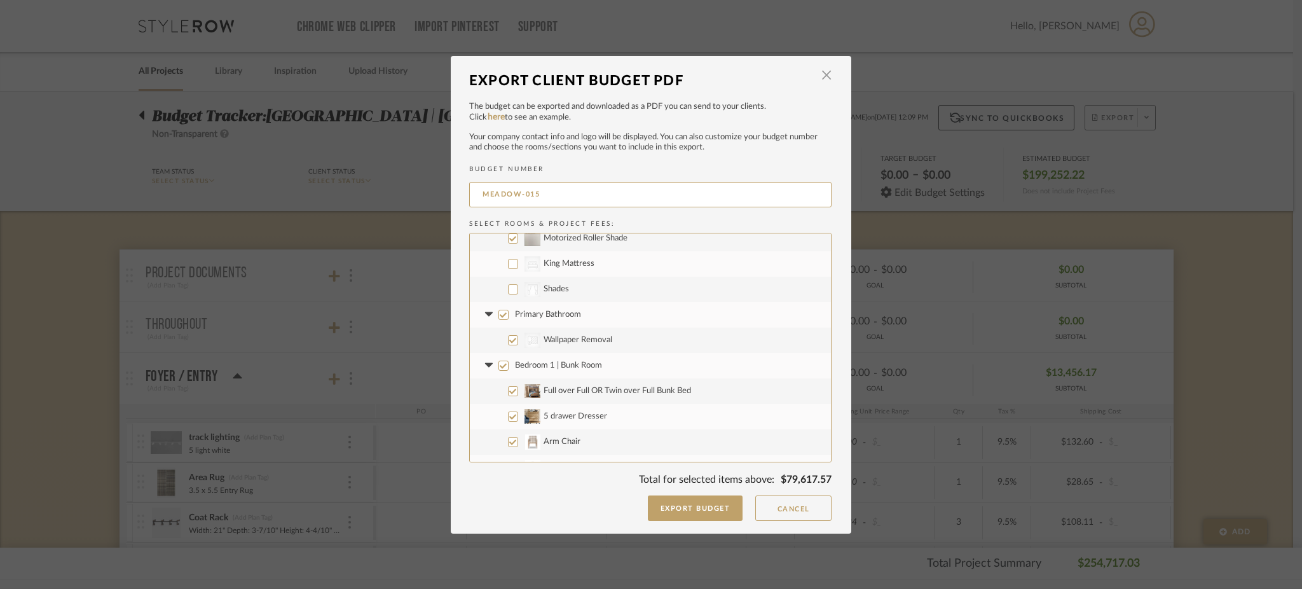
click at [502, 315] on input "Primary Bathroom" at bounding box center [504, 315] width 10 height 10
click at [499, 365] on input "Bedroom 1 | Bunk Room" at bounding box center [504, 366] width 10 height 10
drag, startPoint x: 663, startPoint y: 336, endPoint x: 663, endPoint y: 321, distance: 14.6
click at [663, 321] on div "Bedroom 1 | Bunk Room Full over Full OR Twin over Full Bunk Bed 5 drawer Dresse…" at bounding box center [650, 316] width 361 height 280
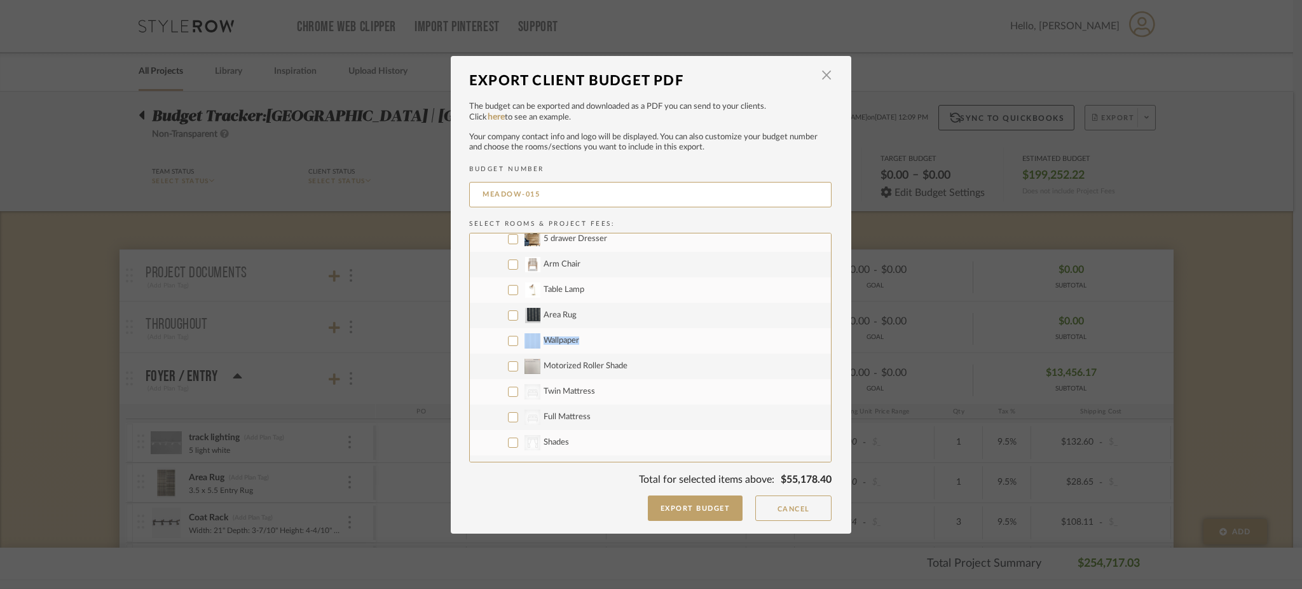
click at [509, 364] on input "Motorized Roller Shade" at bounding box center [513, 366] width 10 height 10
click at [500, 366] on input "Bathroom" at bounding box center [504, 367] width 10 height 10
click at [499, 420] on input "Bedroom 2 | Twin Beds" at bounding box center [504, 418] width 10 height 10
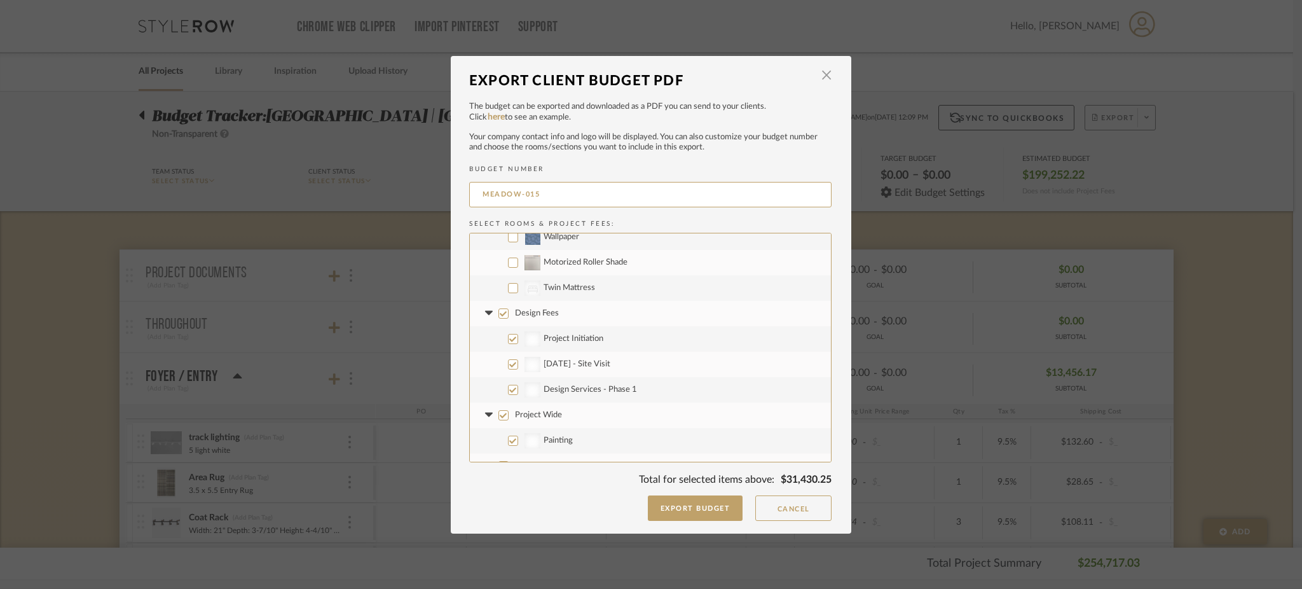
click at [509, 265] on input "Motorized Roller Shade" at bounding box center [513, 263] width 10 height 10
click at [499, 312] on input "Design Fees" at bounding box center [504, 313] width 10 height 10
click at [499, 418] on input "Project Wide" at bounding box center [504, 415] width 10 height 10
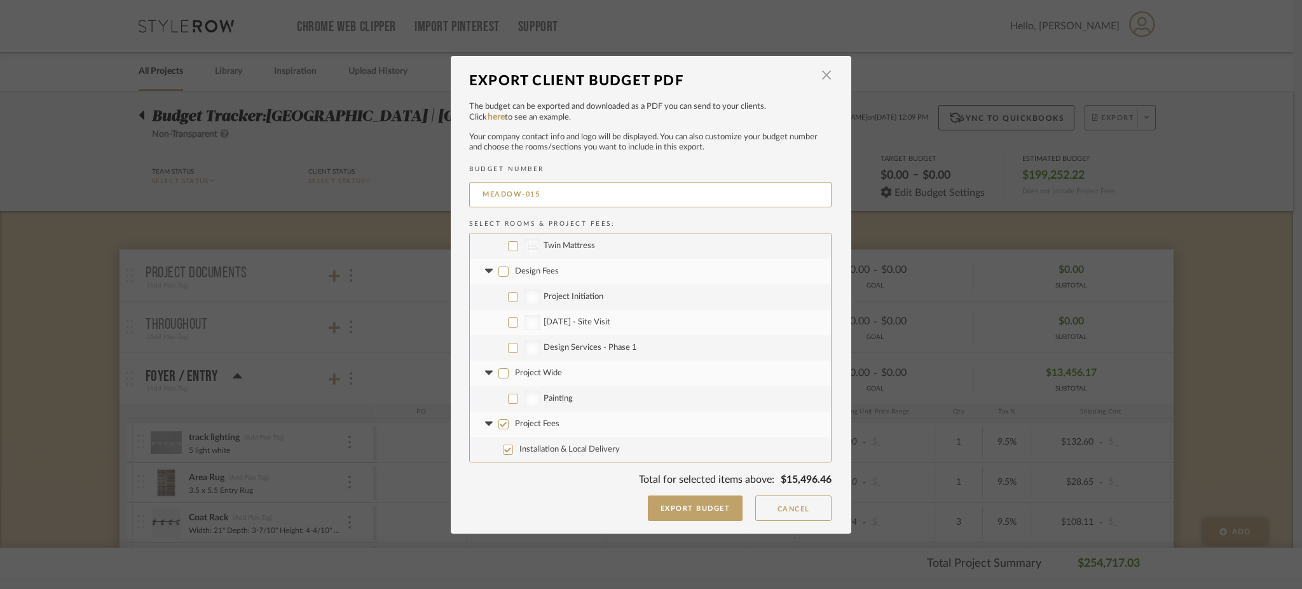
click at [499, 427] on input "Project Fees" at bounding box center [504, 424] width 10 height 10
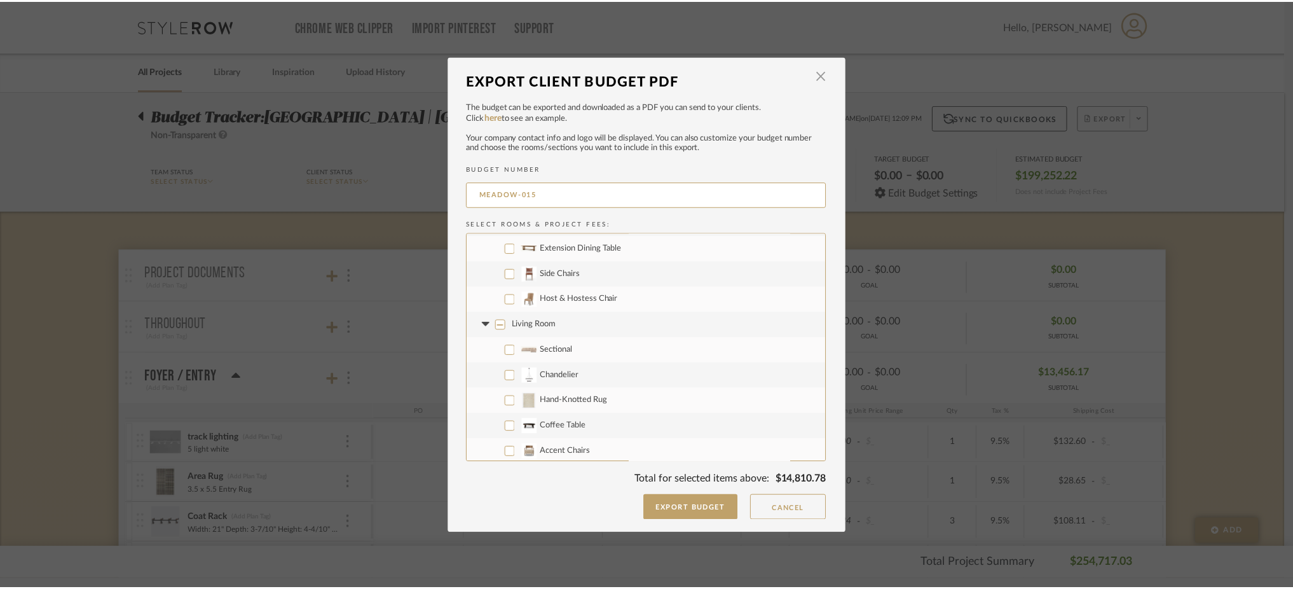
scroll to position [351, 0]
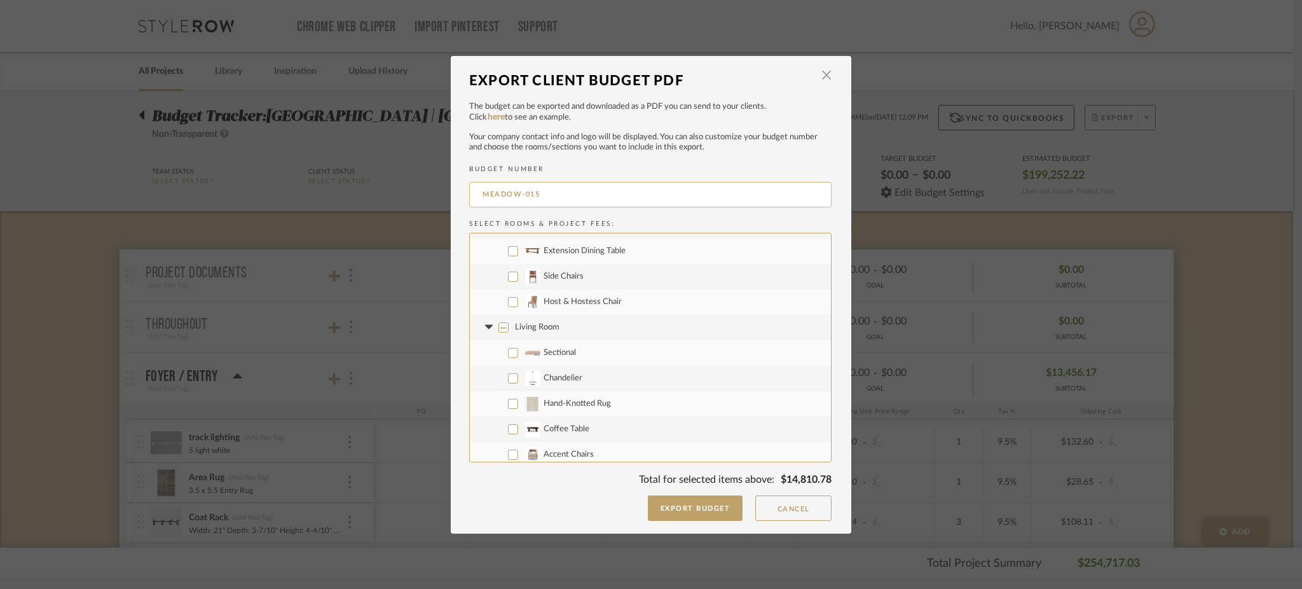
drag, startPoint x: 703, startPoint y: 504, endPoint x: 618, endPoint y: 182, distance: 333.3
click at [618, 182] on mat-dialog-content "Export Client Budget PDF × The budget can be exported and downloaded as a PDF y…" at bounding box center [650, 294] width 362 height 454
click at [599, 190] on input "MEADOW-015" at bounding box center [650, 194] width 362 height 25
click at [693, 506] on button "Export Budget" at bounding box center [695, 507] width 95 height 25
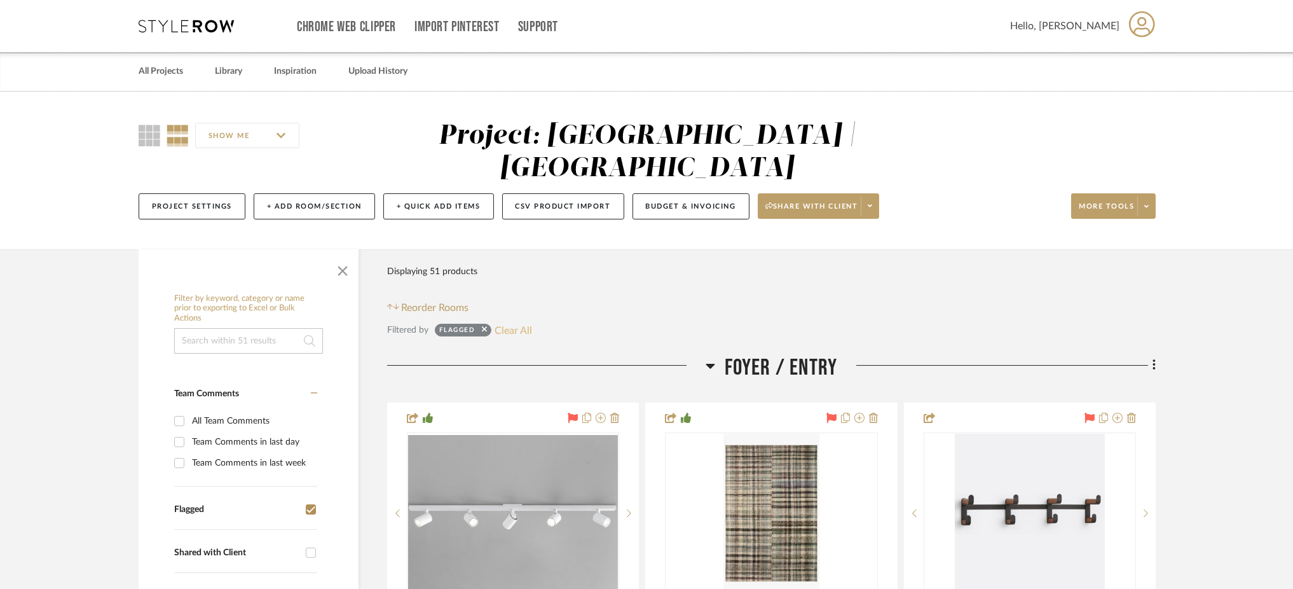
click at [519, 322] on button "Clear All" at bounding box center [514, 330] width 38 height 17
checkbox input "false"
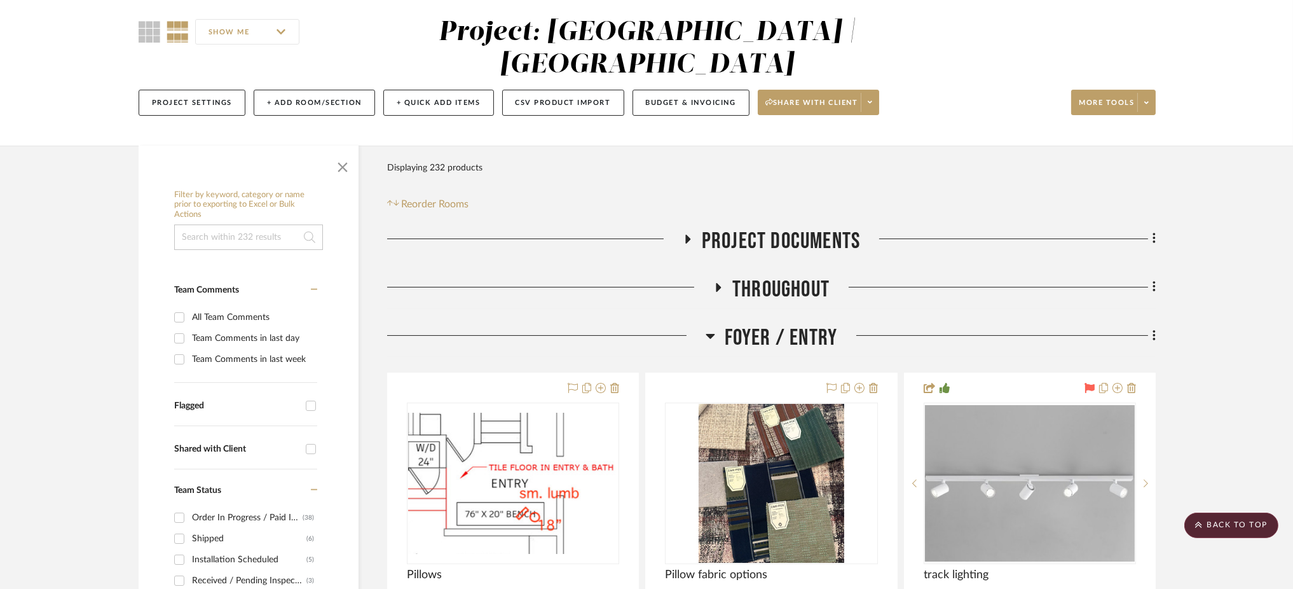
scroll to position [82, 0]
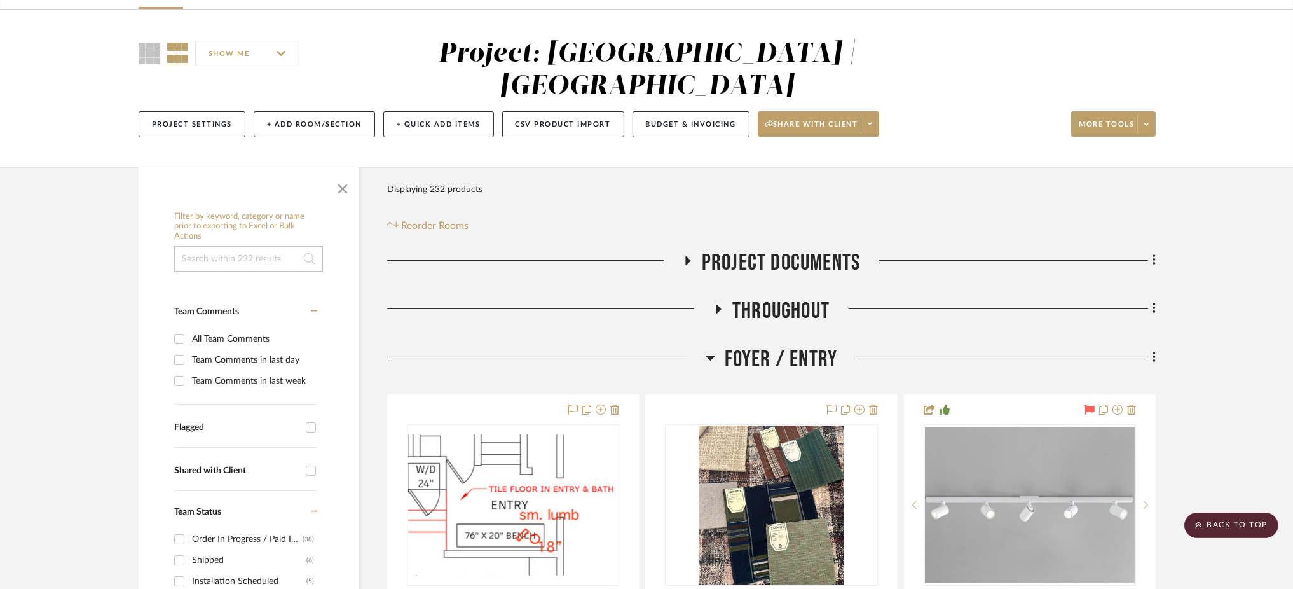
click at [277, 246] on input at bounding box center [248, 258] width 149 height 25
type input "d"
type input "shade"
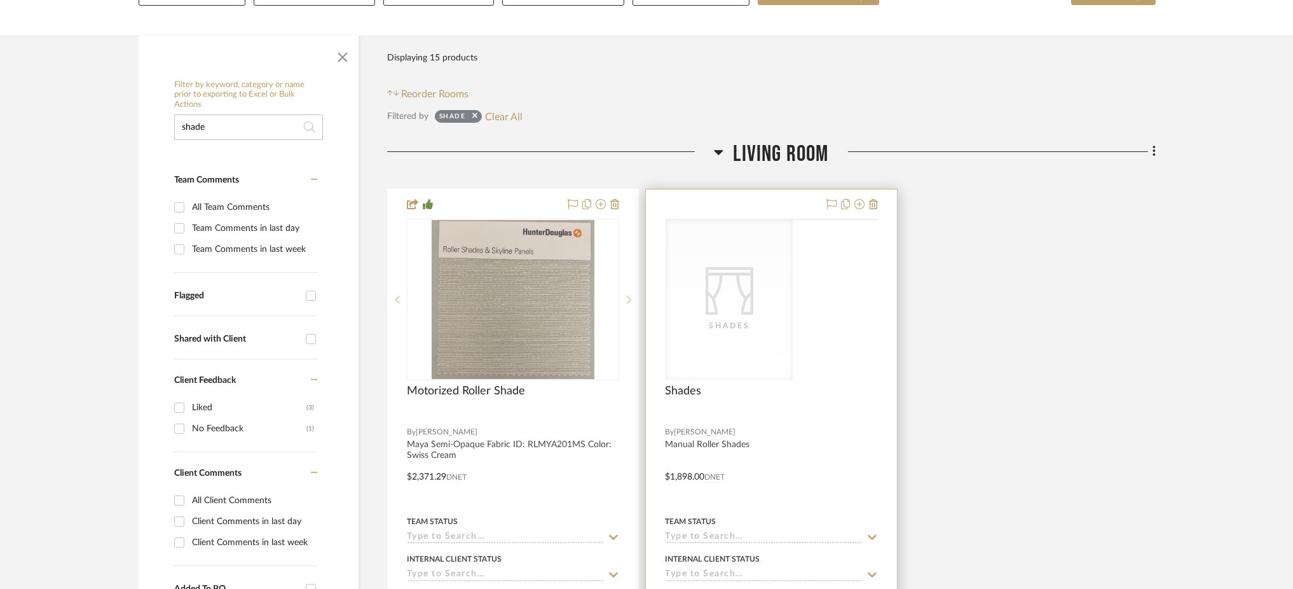
scroll to position [214, 0]
click at [0, 0] on div "CategoryIconFabrics Created with Sketch. Shades" at bounding box center [0, 0] width 0 height 0
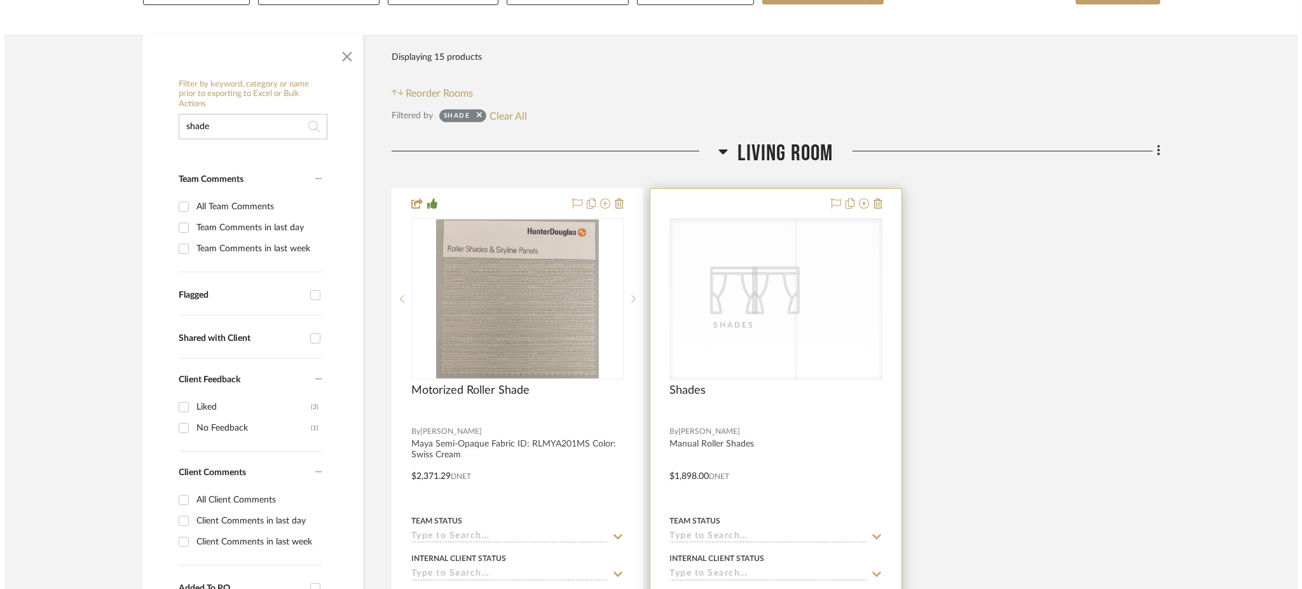
scroll to position [0, 0]
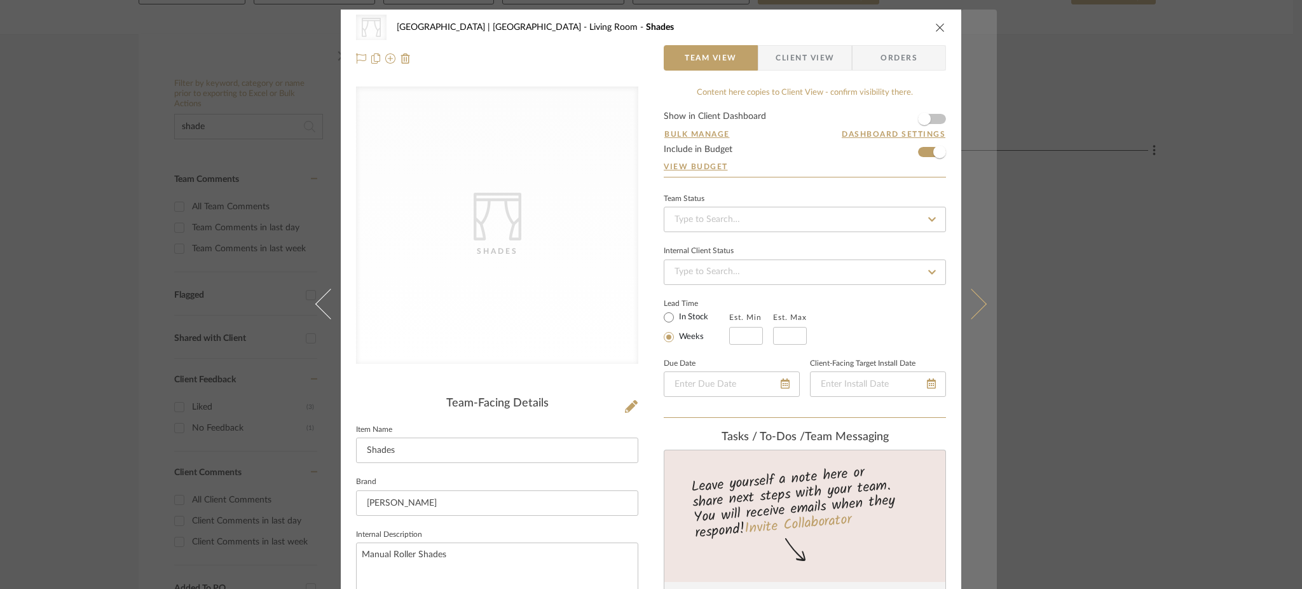
click at [977, 296] on button at bounding box center [979, 304] width 36 height 589
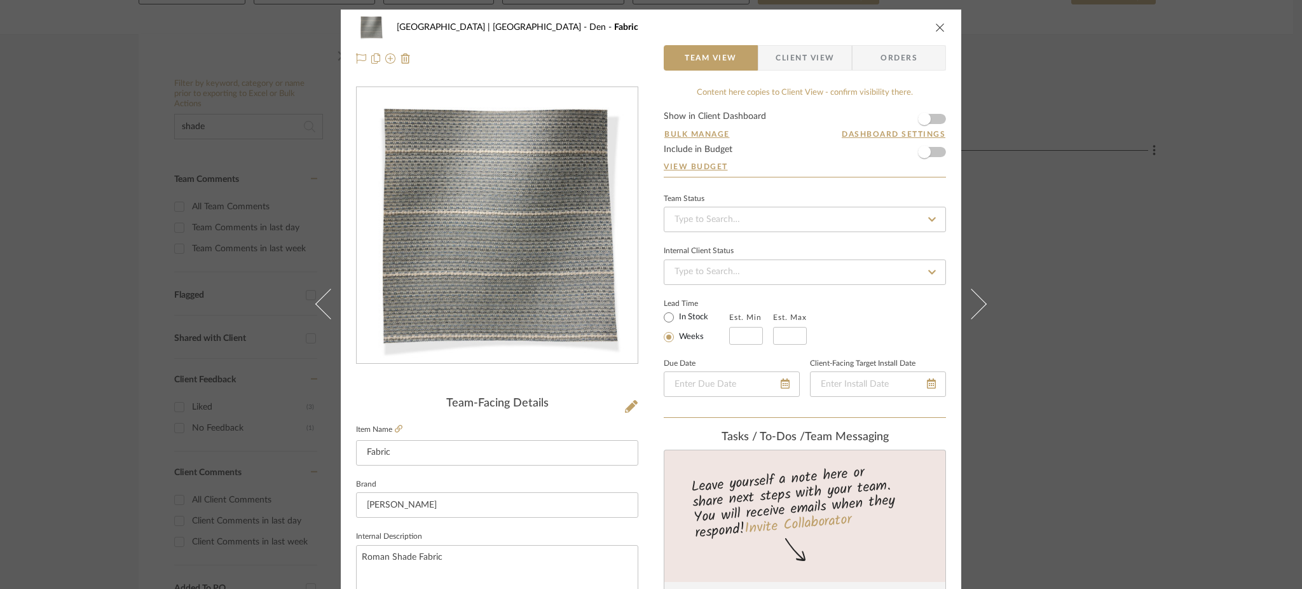
click at [1077, 261] on div "Meadow Mountain | Vail Valley Den Fabric Team View Client View Orders Team-Faci…" at bounding box center [651, 294] width 1302 height 589
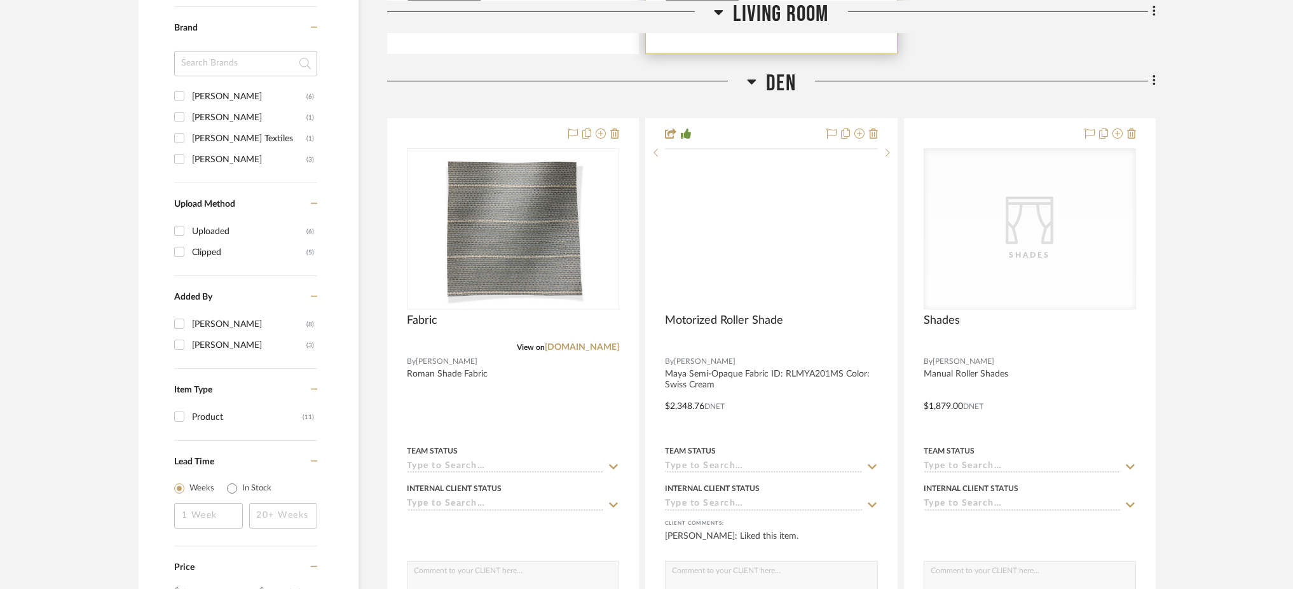
scroll to position [907, 0]
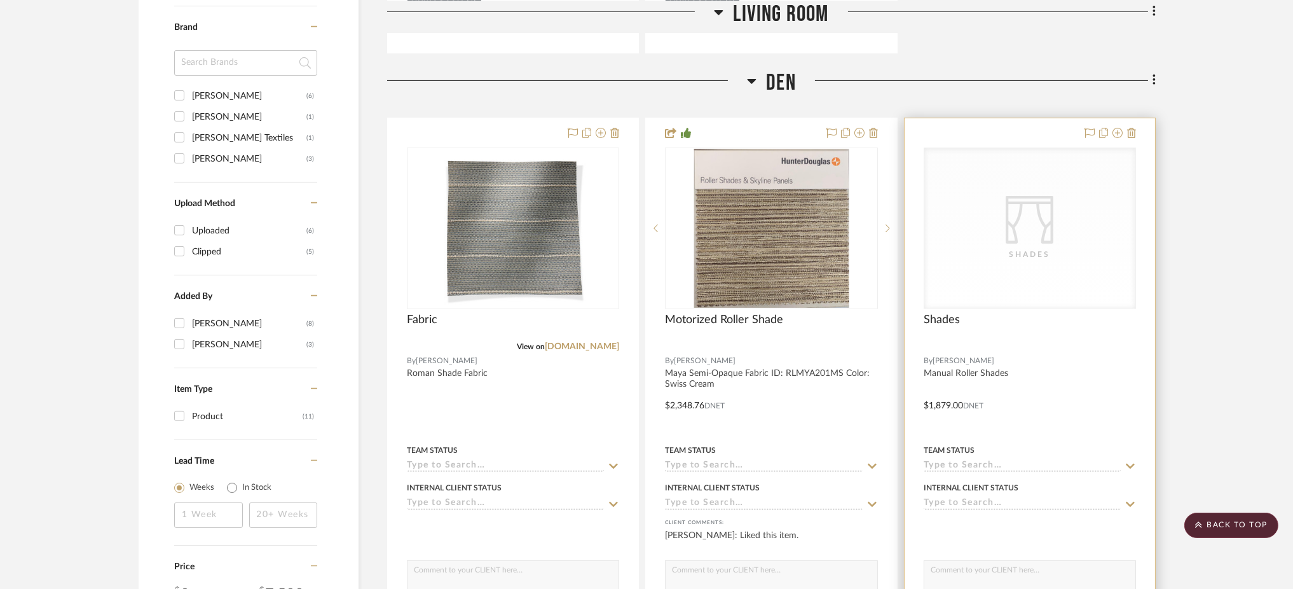
click at [0, 0] on div "CategoryIconFabrics Created with Sketch. Shades" at bounding box center [0, 0] width 0 height 0
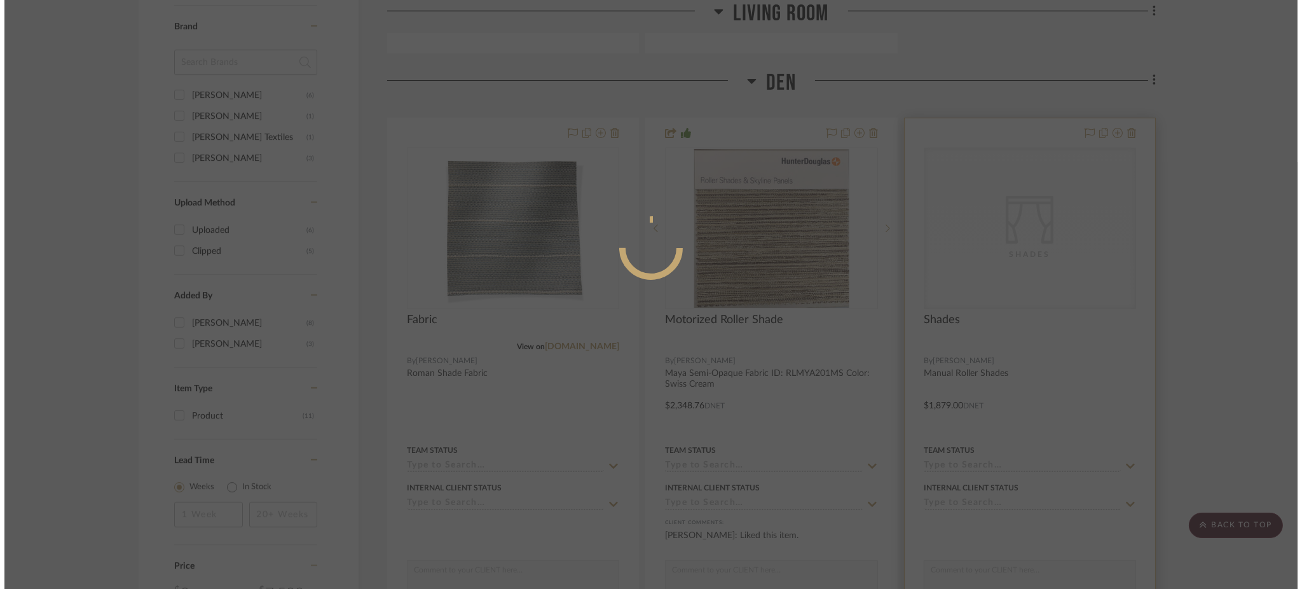
scroll to position [0, 0]
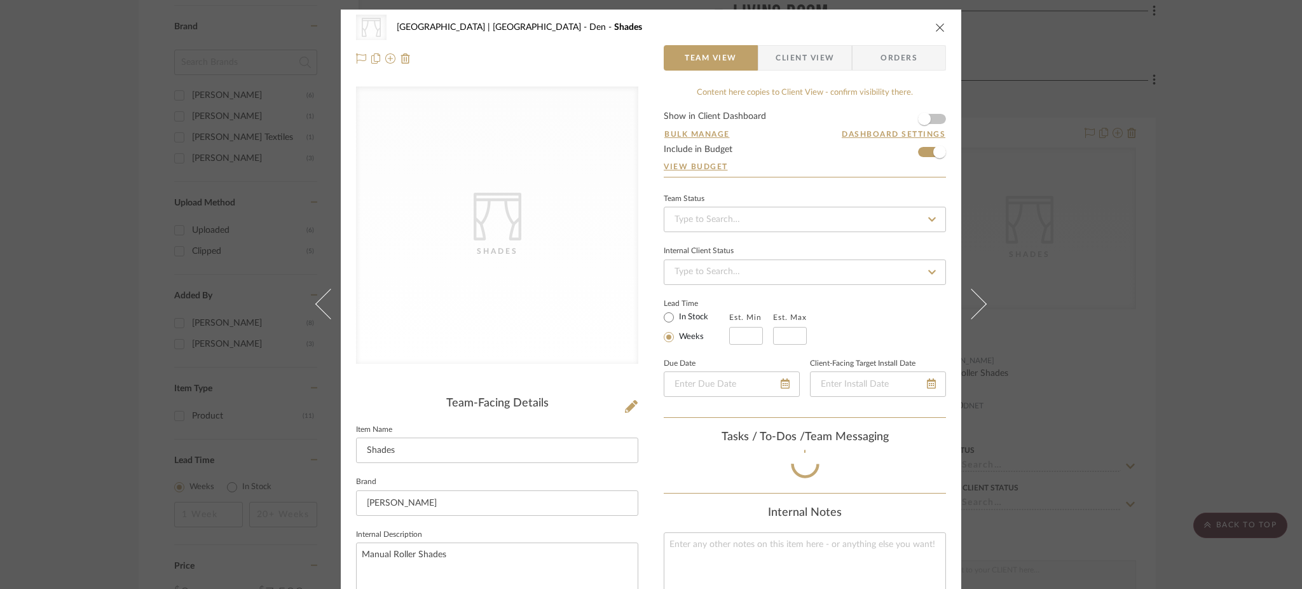
click at [1166, 209] on div "CategoryIconFabrics Created with Sketch. Shades Meadow Mountain | Vail Valley D…" at bounding box center [651, 294] width 1302 height 589
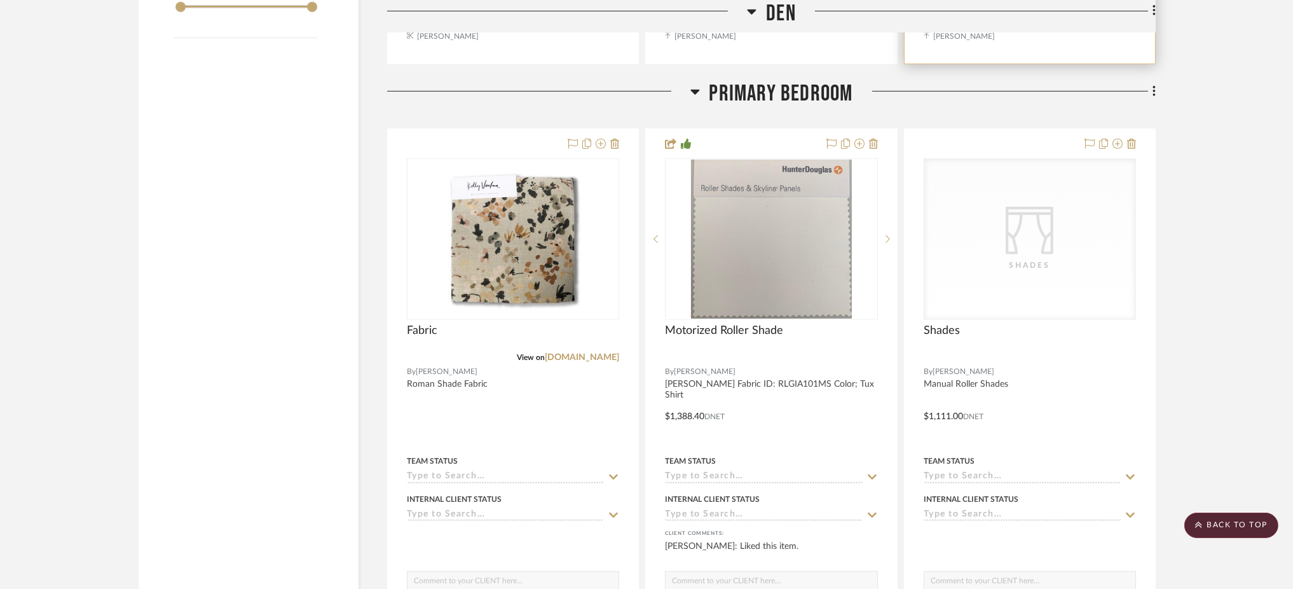
scroll to position [1524, 0]
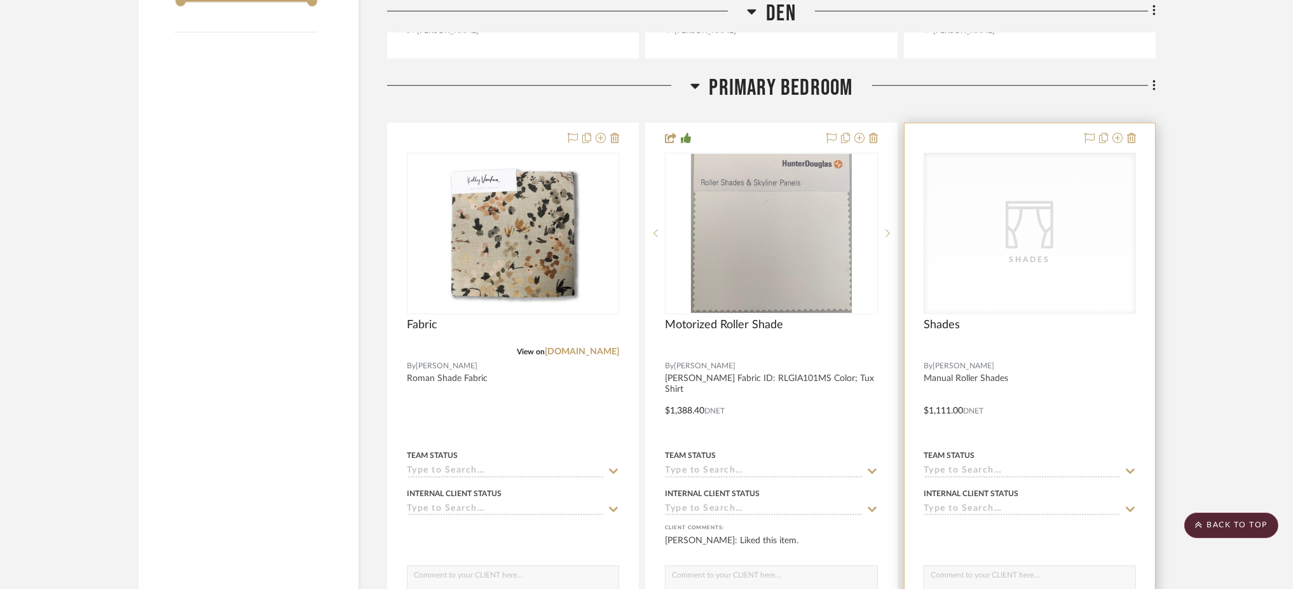
click at [1010, 163] on div "CategoryIconFabrics Created with Sketch. Shades" at bounding box center [1030, 233] width 211 height 160
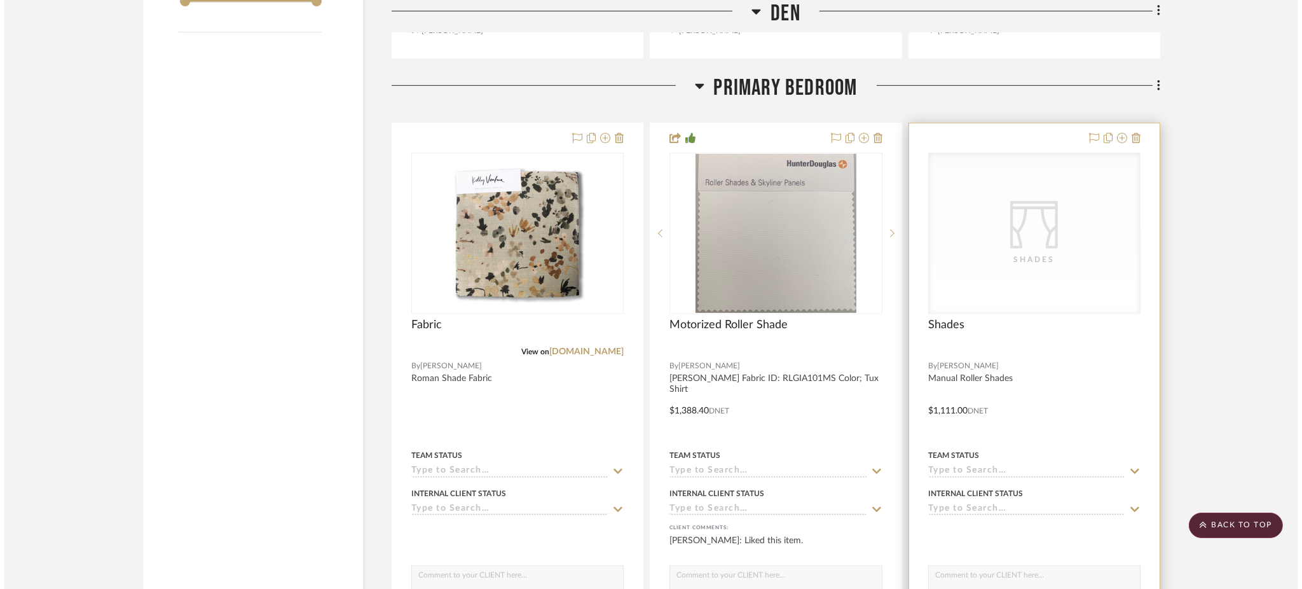
scroll to position [0, 0]
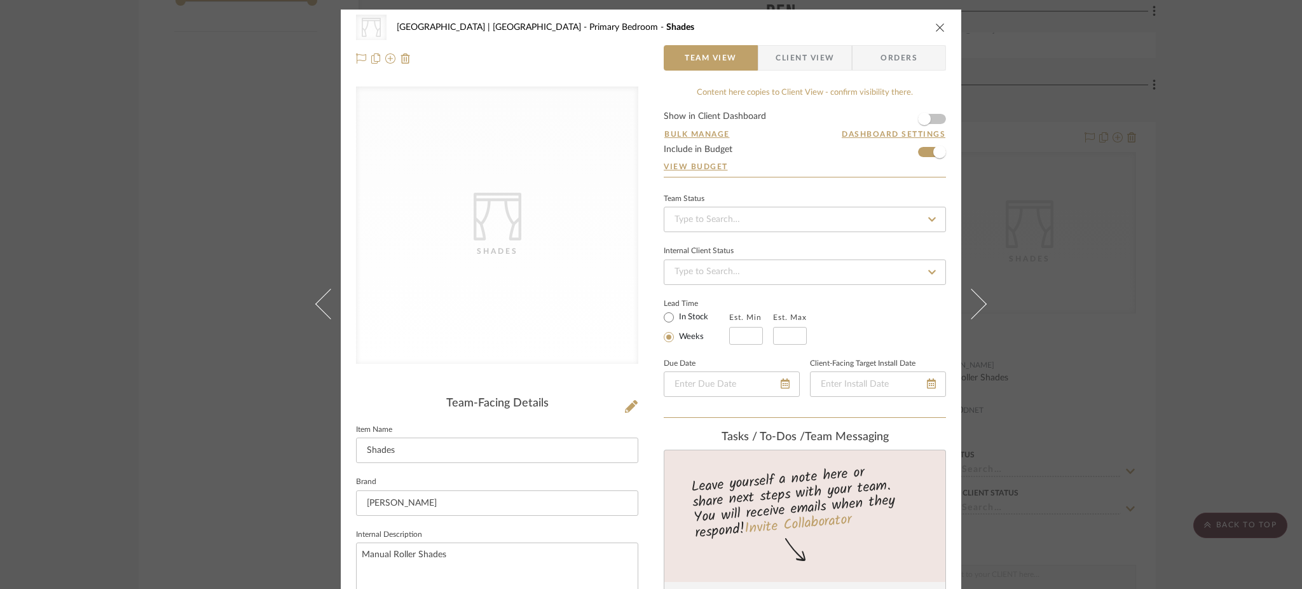
click at [1160, 212] on div "CategoryIconFabrics Created with Sketch. Shades Meadow Mountain | Vail Valley P…" at bounding box center [651, 294] width 1302 height 589
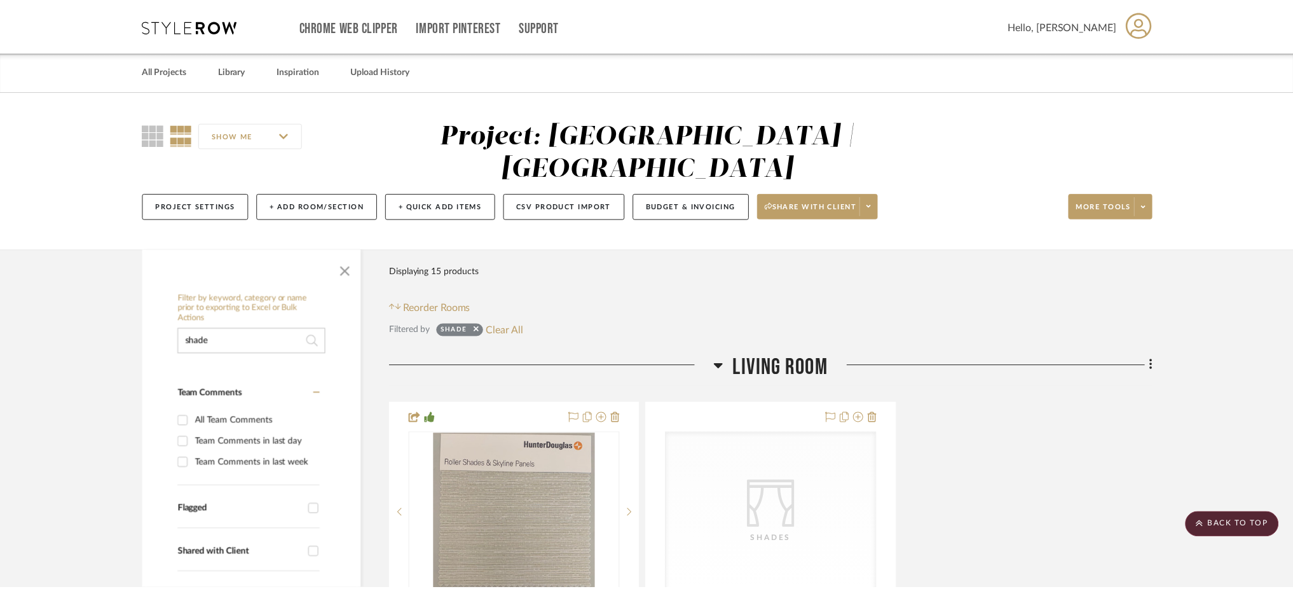
scroll to position [1524, 0]
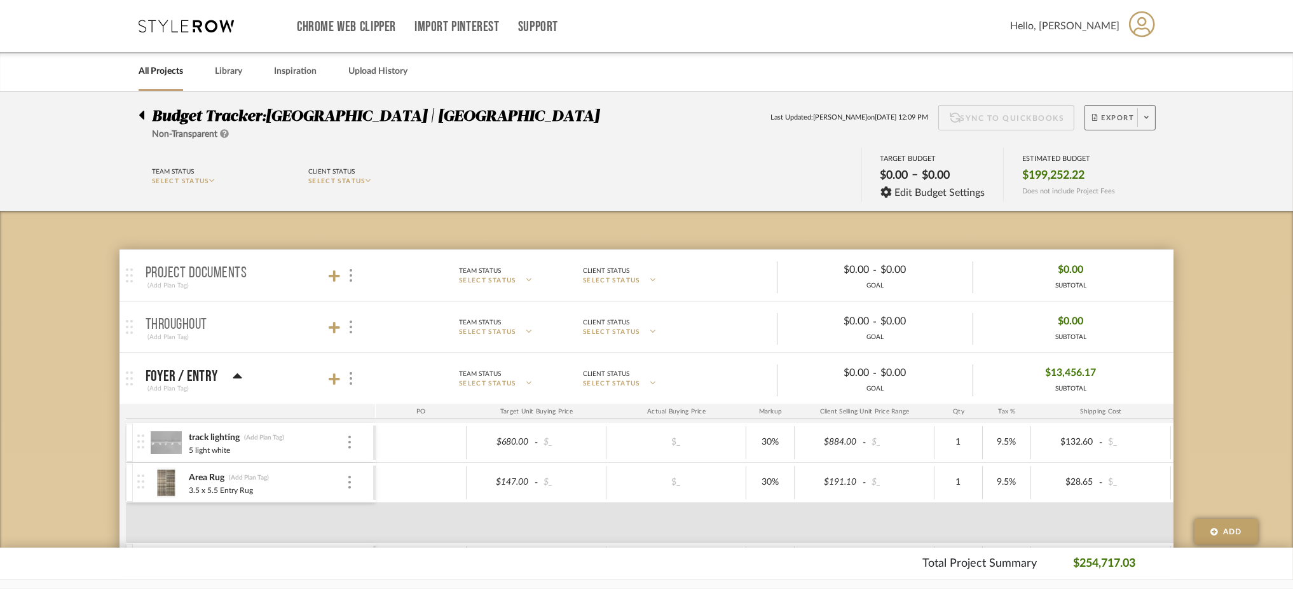
click at [1143, 116] on span at bounding box center [1147, 117] width 18 height 19
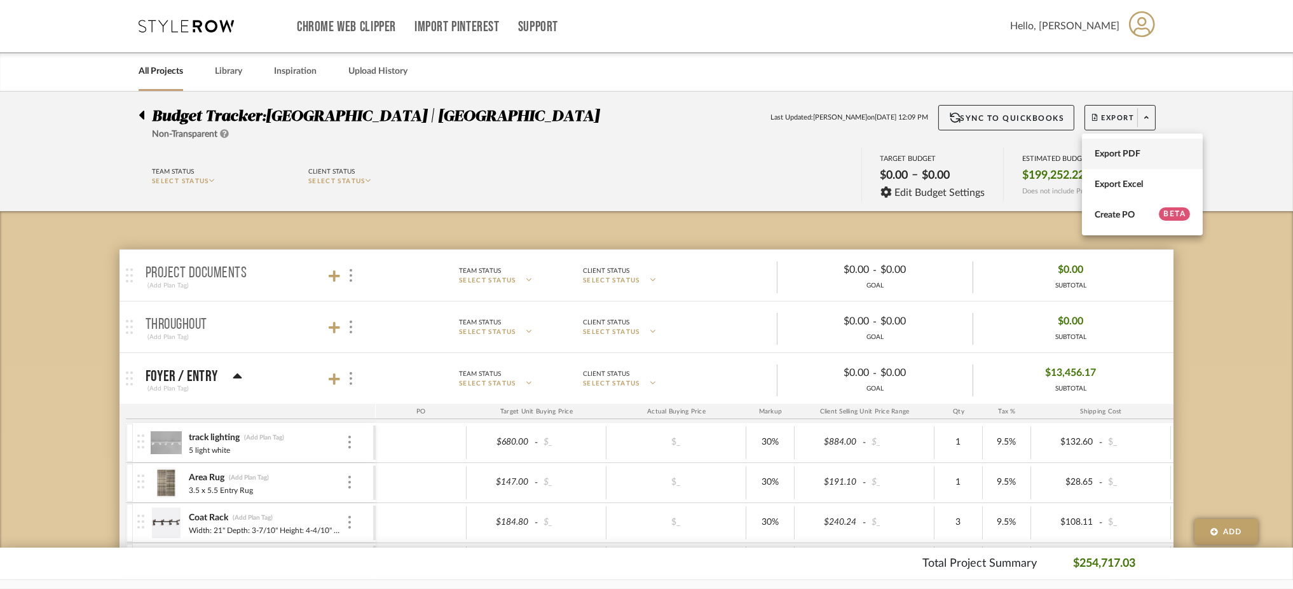
click at [1136, 153] on span "Export PDF" at bounding box center [1142, 154] width 95 height 11
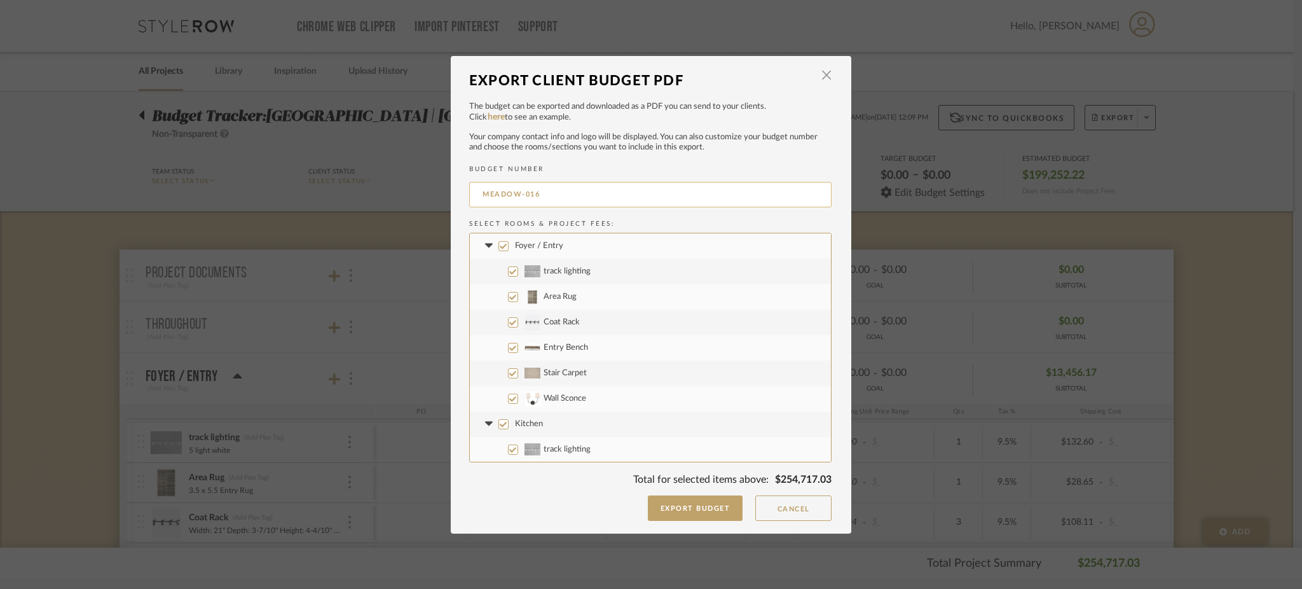
click at [536, 196] on input "MEADOW-016" at bounding box center [650, 194] width 362 height 25
type input "MEADOW-005"
click at [499, 245] on input "Foyer / Entry" at bounding box center [504, 246] width 10 height 10
checkbox input "false"
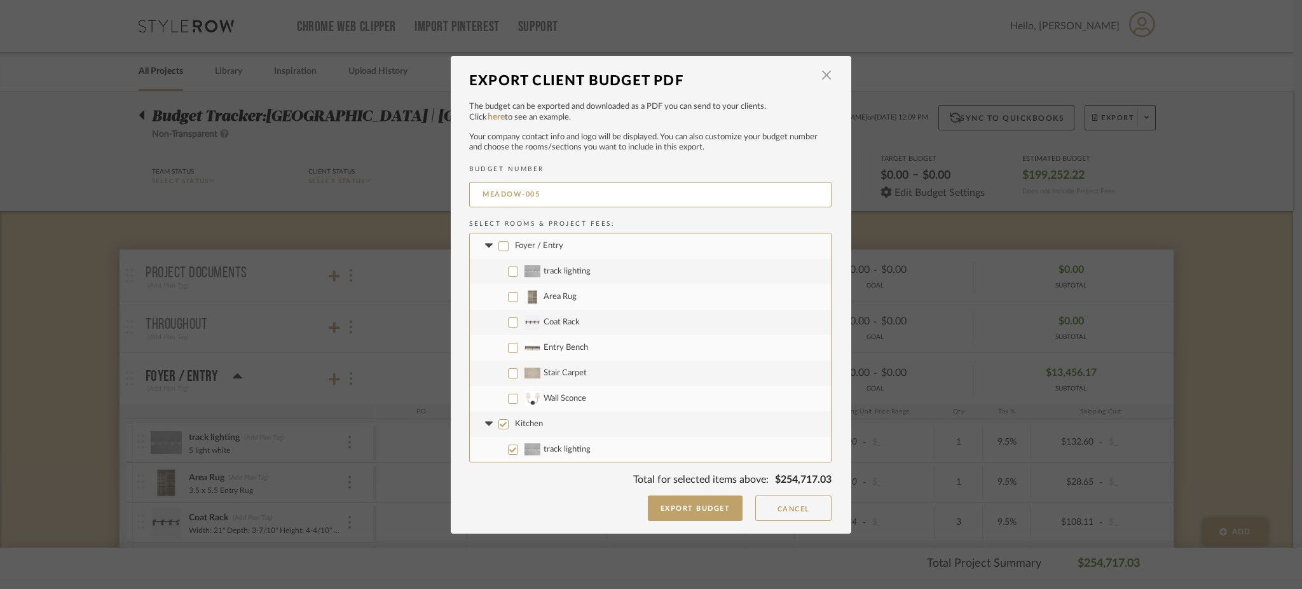
checkbox input "false"
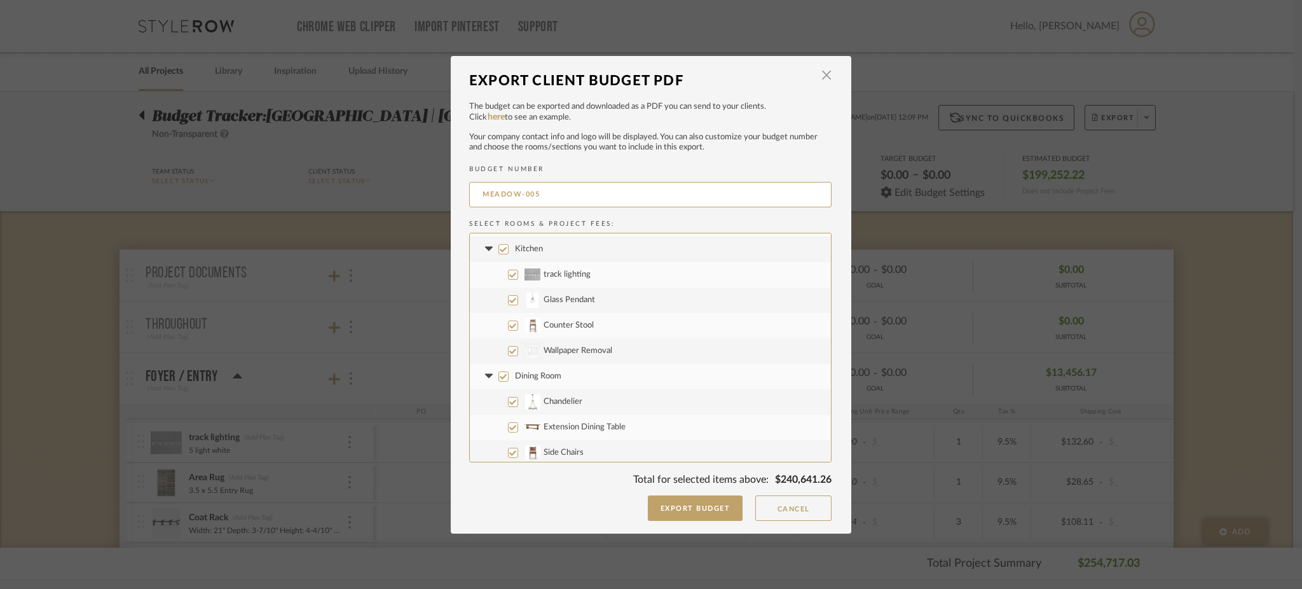
scroll to position [176, 0]
click at [499, 249] on input "Kitchen" at bounding box center [504, 249] width 10 height 10
checkbox input "false"
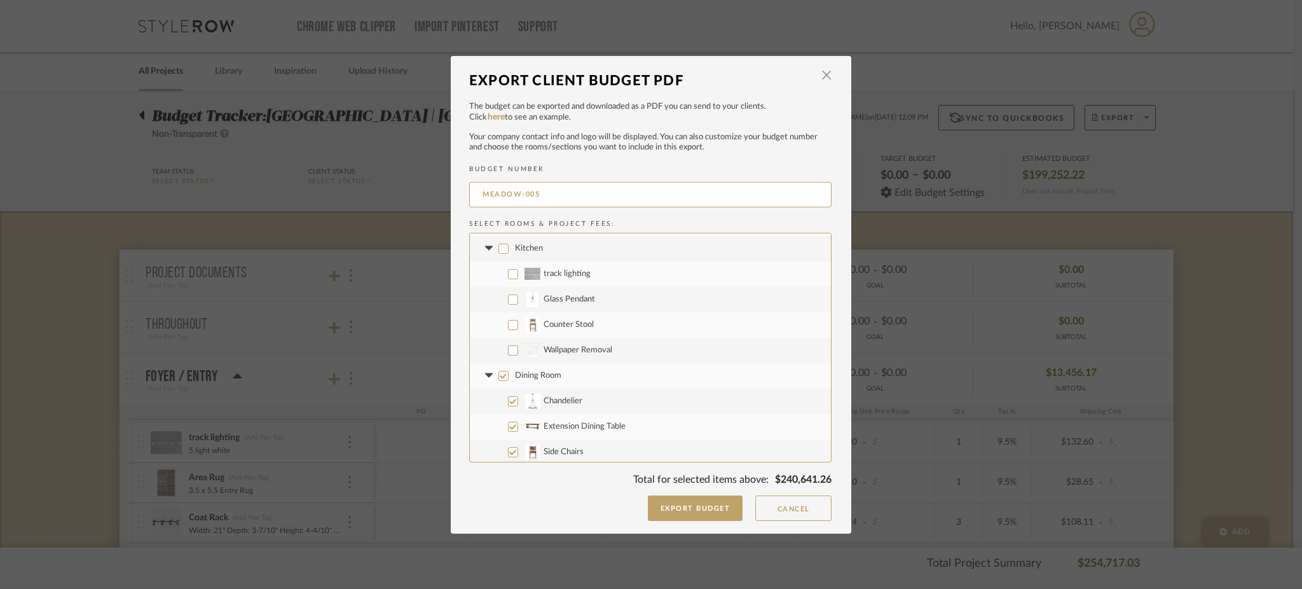
checkbox input "false"
click at [499, 376] on input "Dining Room" at bounding box center [504, 376] width 10 height 10
checkbox input "false"
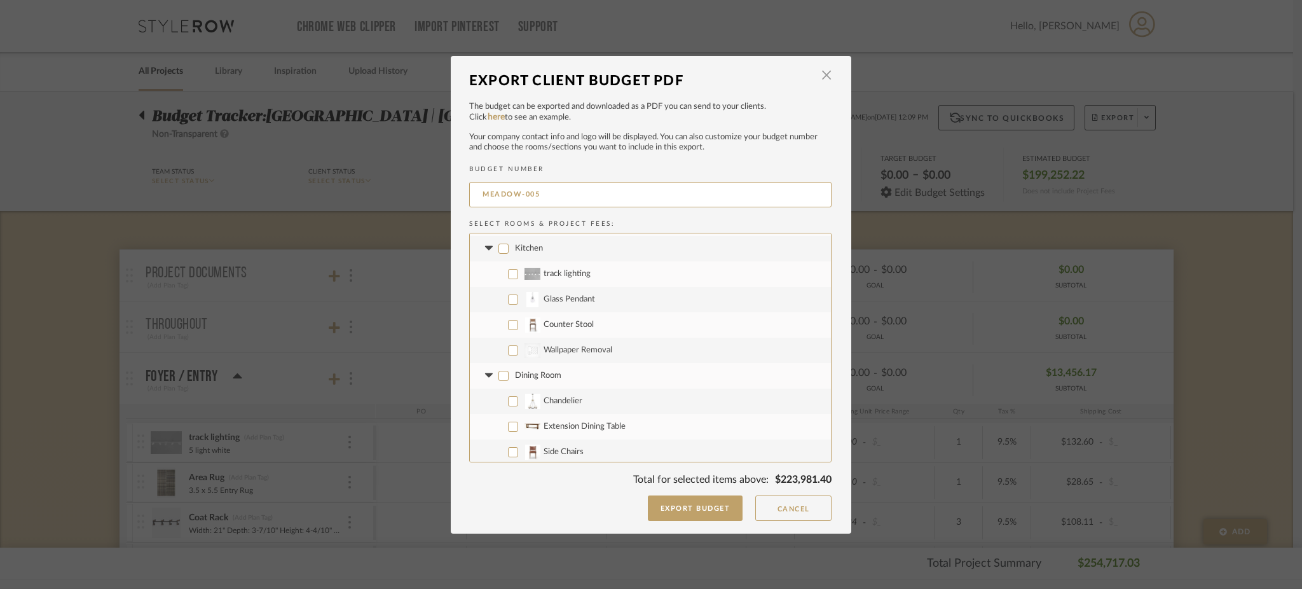
checkbox input "false"
click at [500, 248] on input "Living Room" at bounding box center [504, 253] width 10 height 10
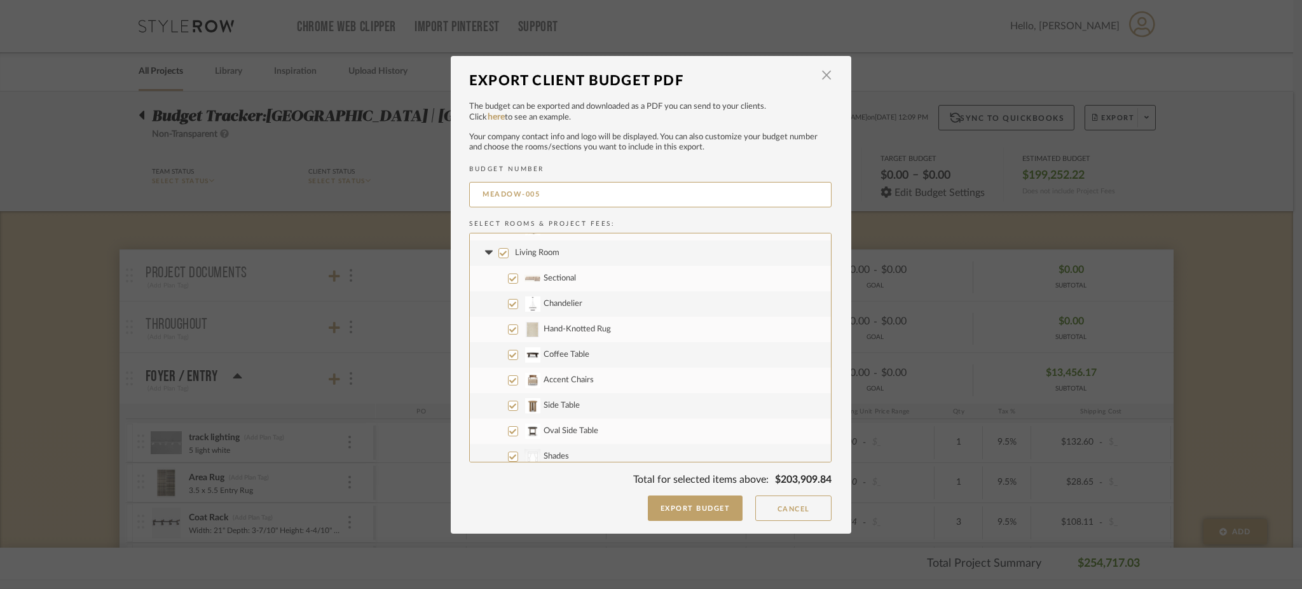
checkbox input "false"
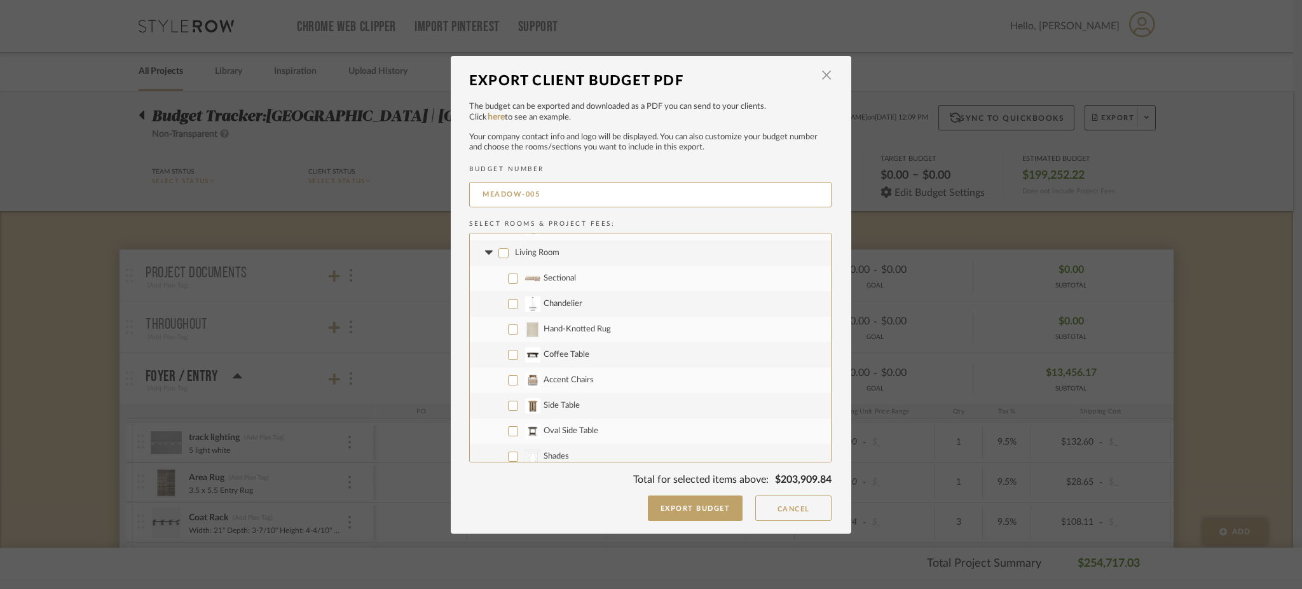
checkbox input "false"
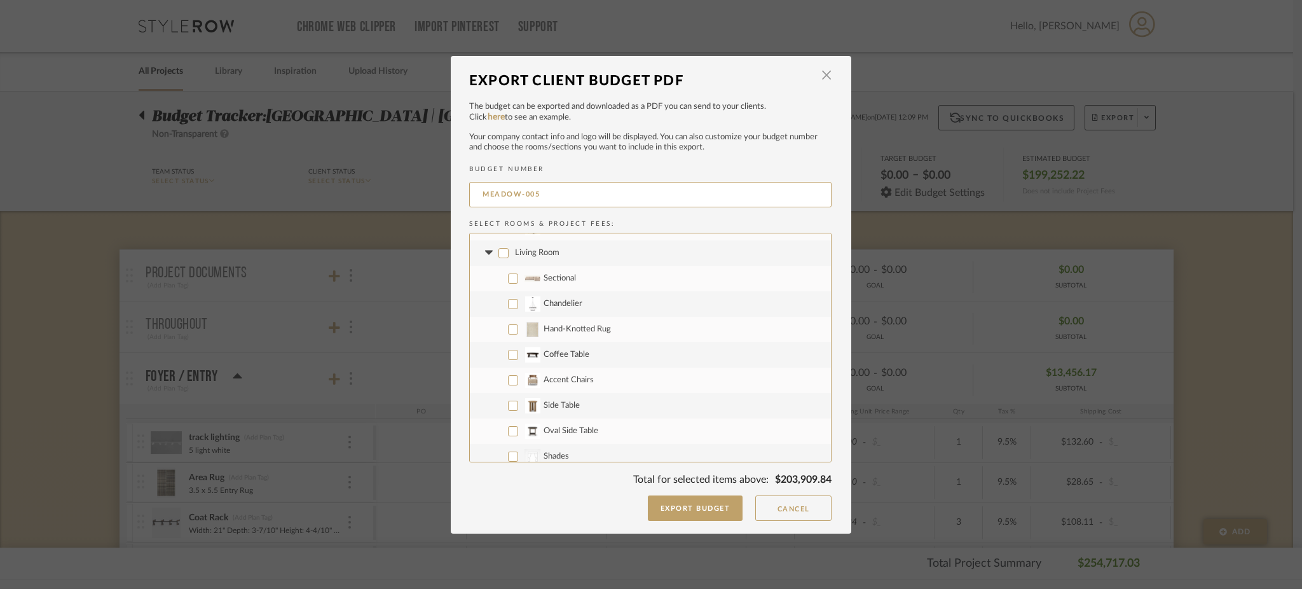
checkbox input "false"
click at [508, 403] on input "CategoryIconFabrics Created with Sketch. Shades" at bounding box center [513, 402] width 10 height 10
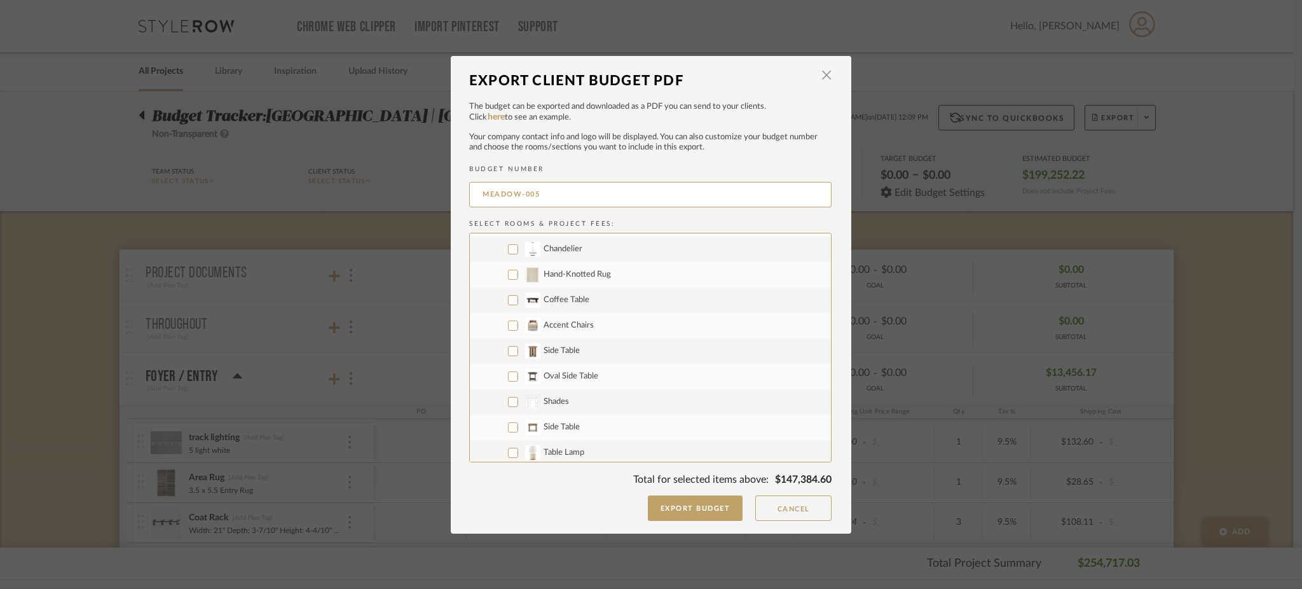
checkbox input "true"
click at [499, 391] on input "Den" at bounding box center [504, 392] width 10 height 10
checkbox input "false"
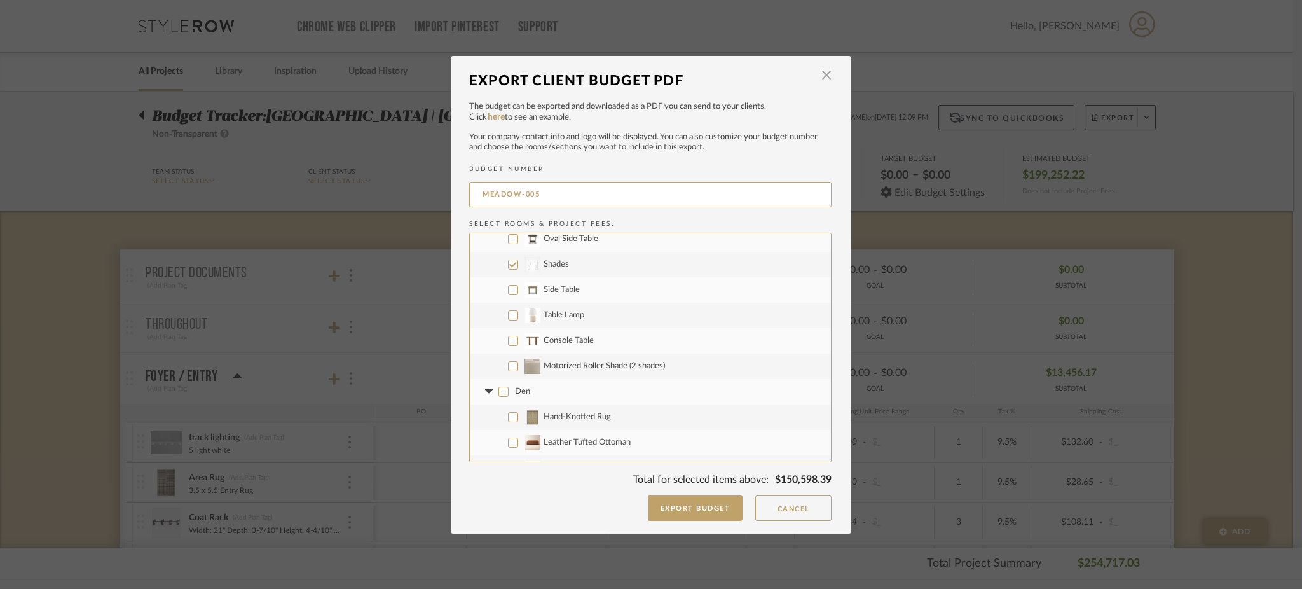
checkbox input "false"
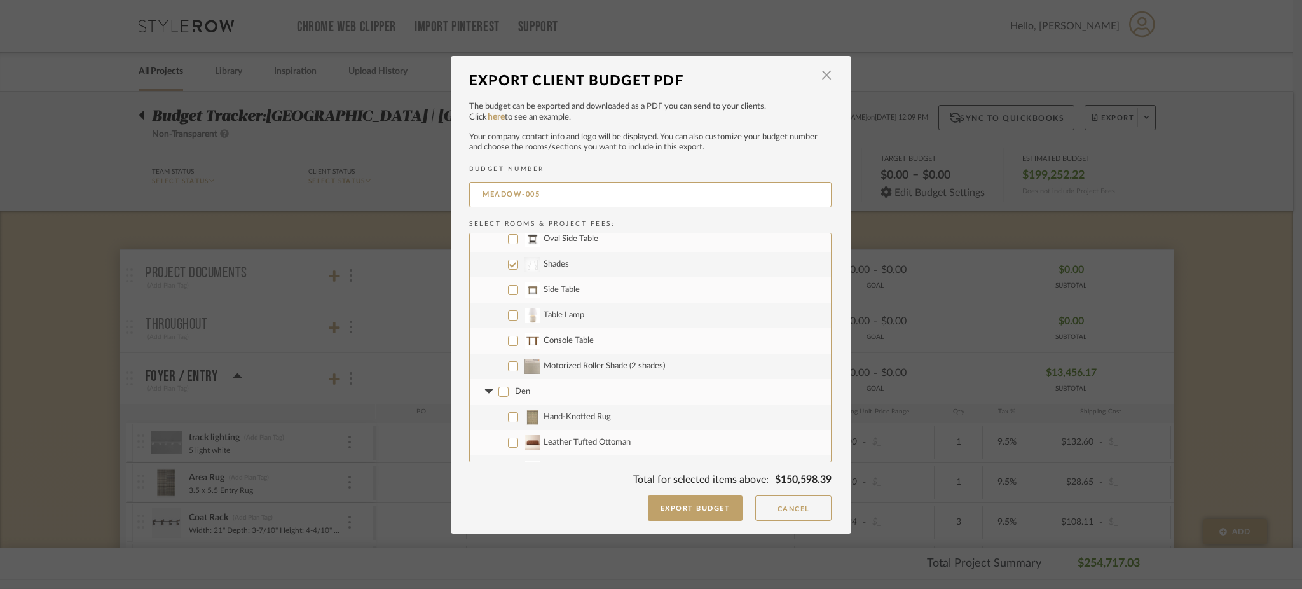
checkbox input "false"
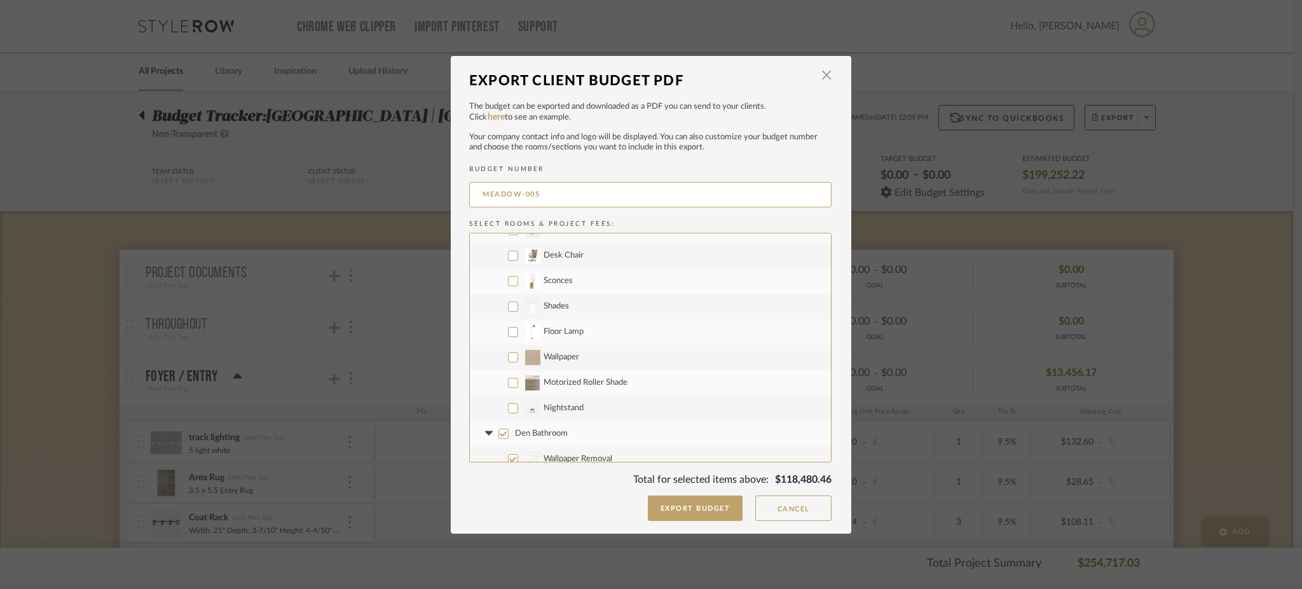
scroll to position [882, 0]
click at [508, 308] on input "CategoryIconFabrics Created with Sketch. Shades" at bounding box center [513, 305] width 10 height 10
checkbox input "true"
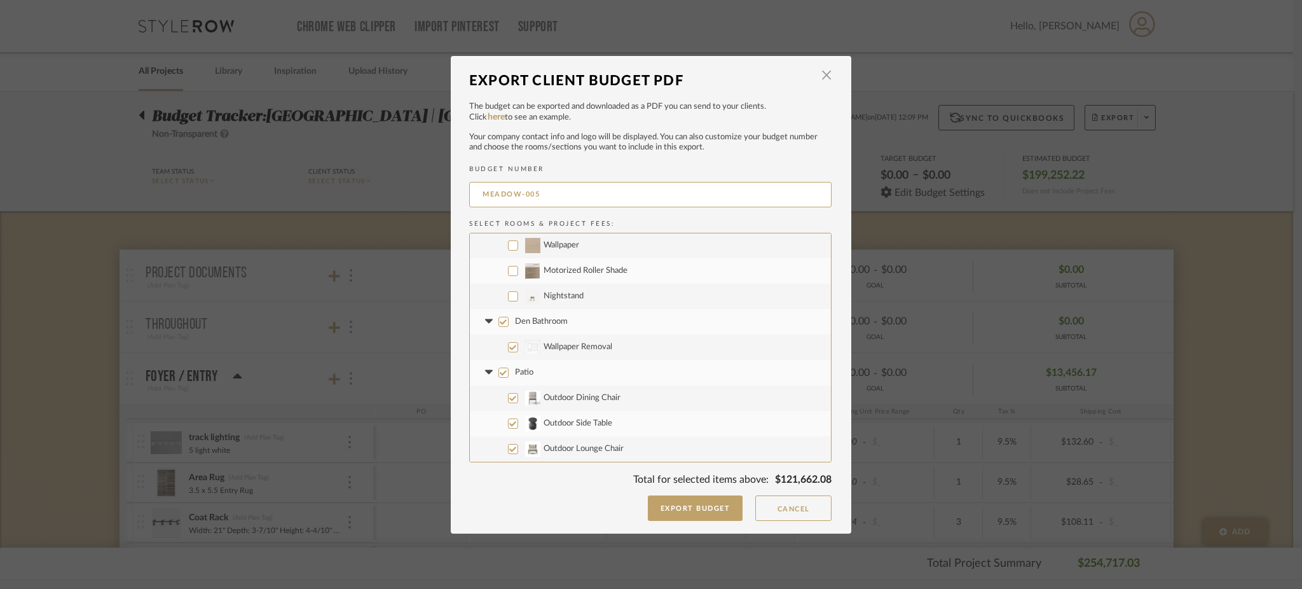
click at [500, 320] on input "Den Bathroom" at bounding box center [504, 322] width 10 height 10
checkbox input "false"
click at [499, 376] on input "Patio" at bounding box center [504, 373] width 10 height 10
checkbox input "false"
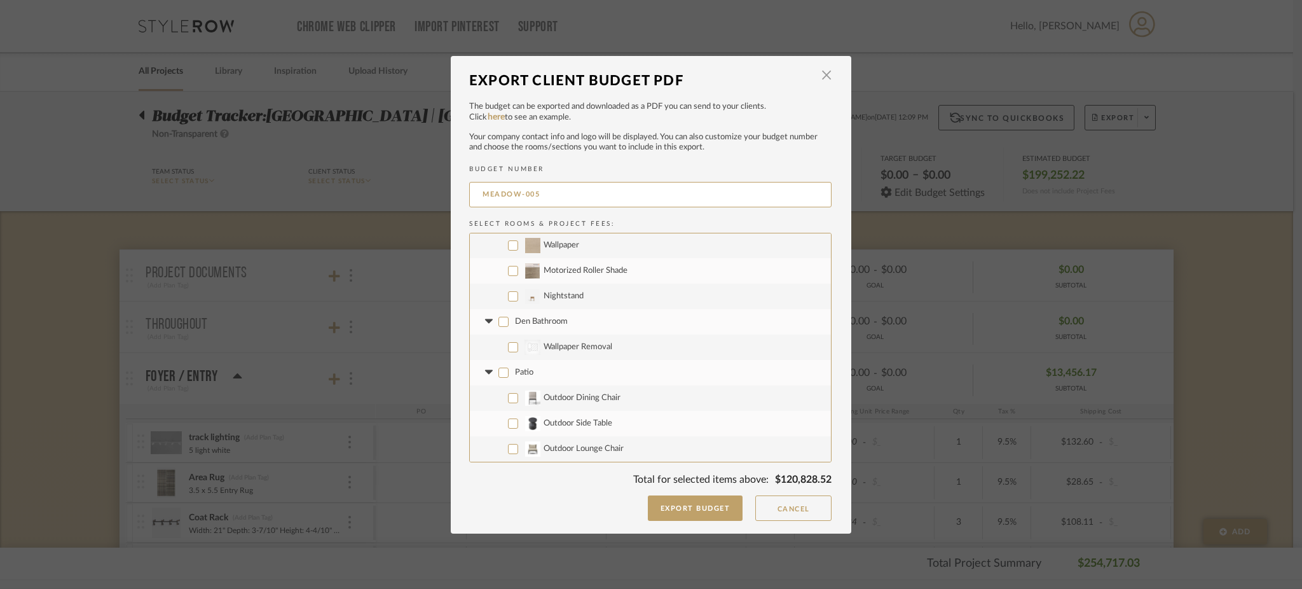
checkbox input "false"
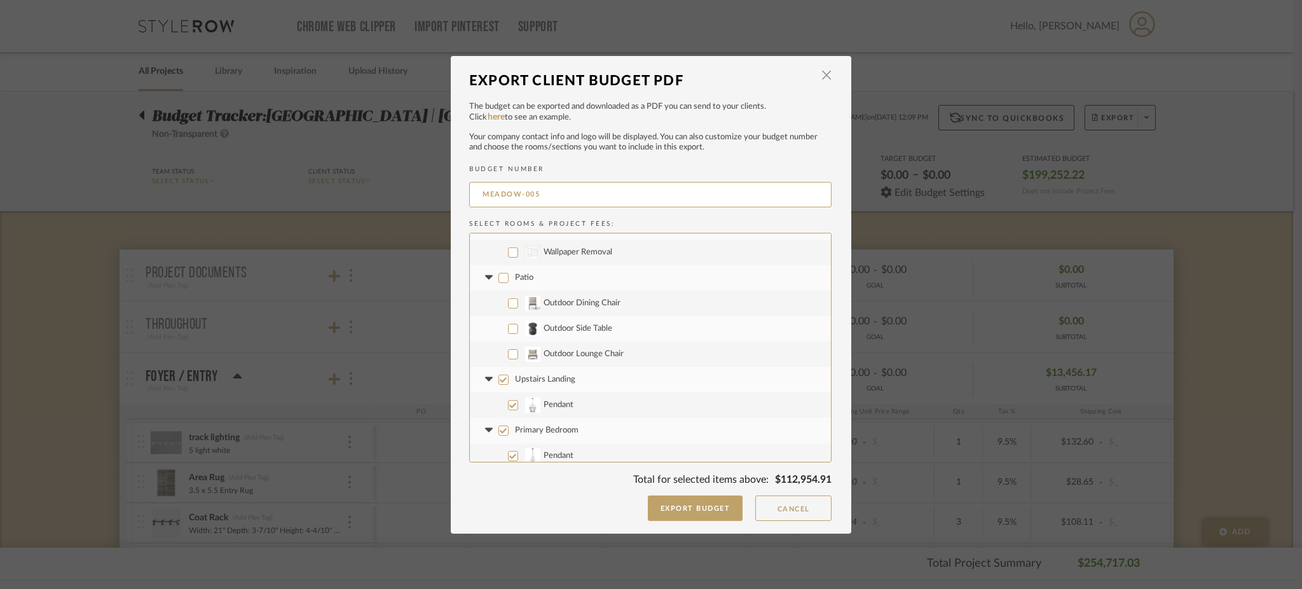
scroll to position [1166, 0]
click at [499, 300] on input "Upstairs Landing" at bounding box center [504, 301] width 10 height 10
checkbox input "false"
click at [500, 354] on input "Primary Bedroom" at bounding box center [504, 352] width 10 height 10
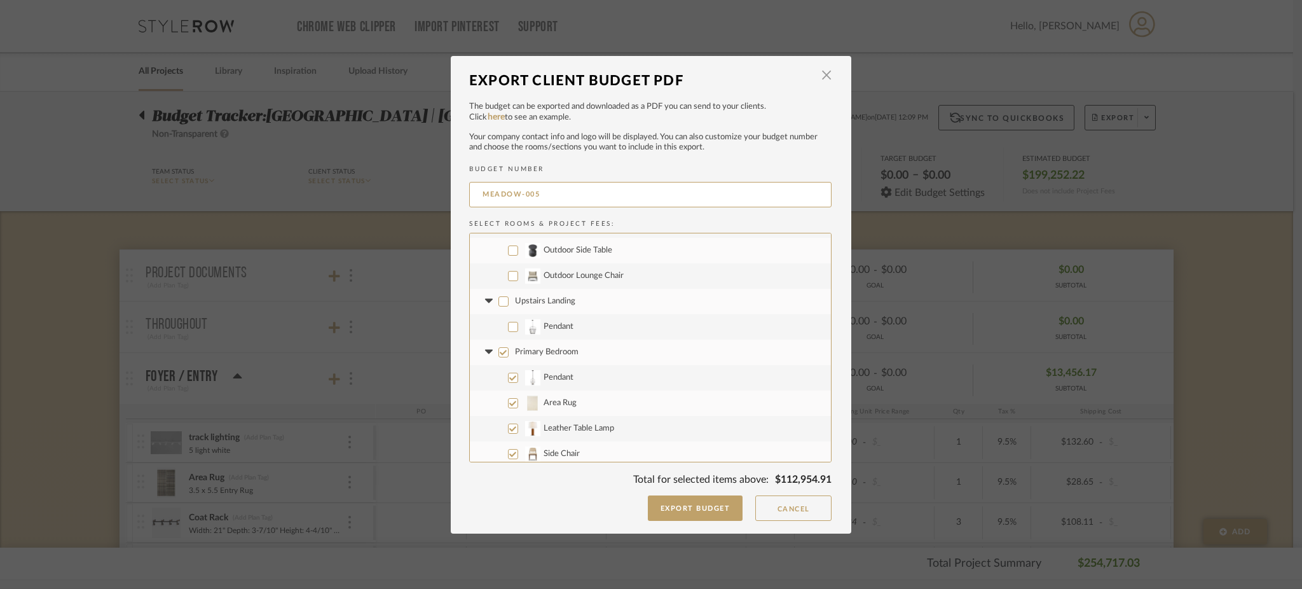
checkbox input "false"
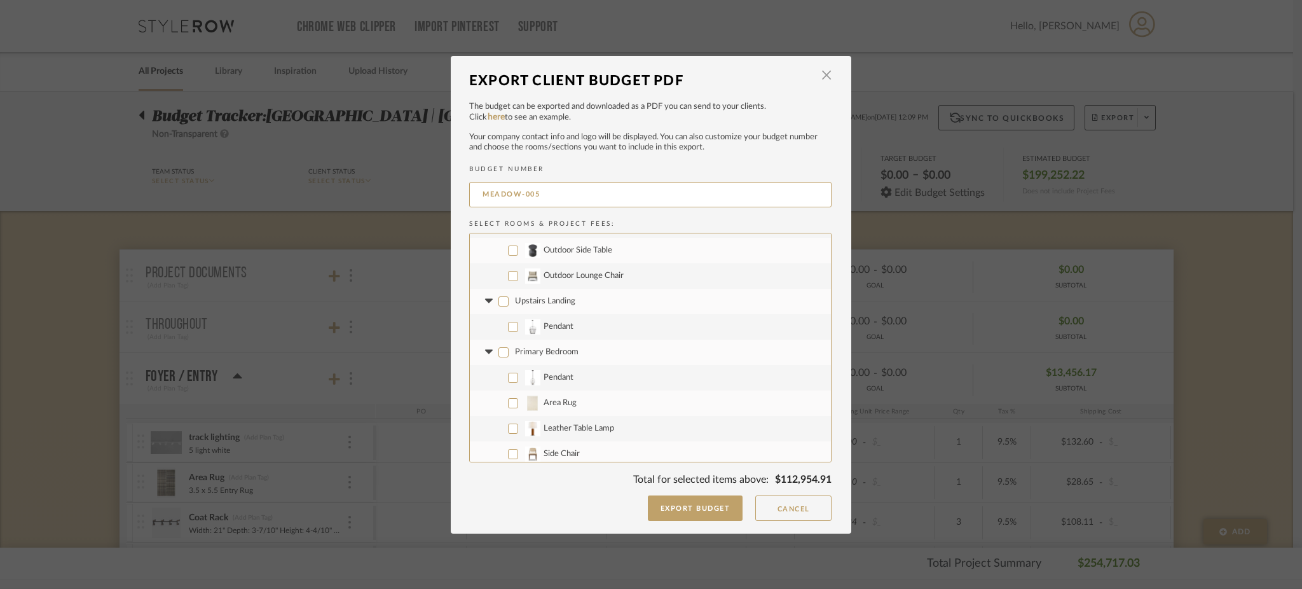
checkbox input "false"
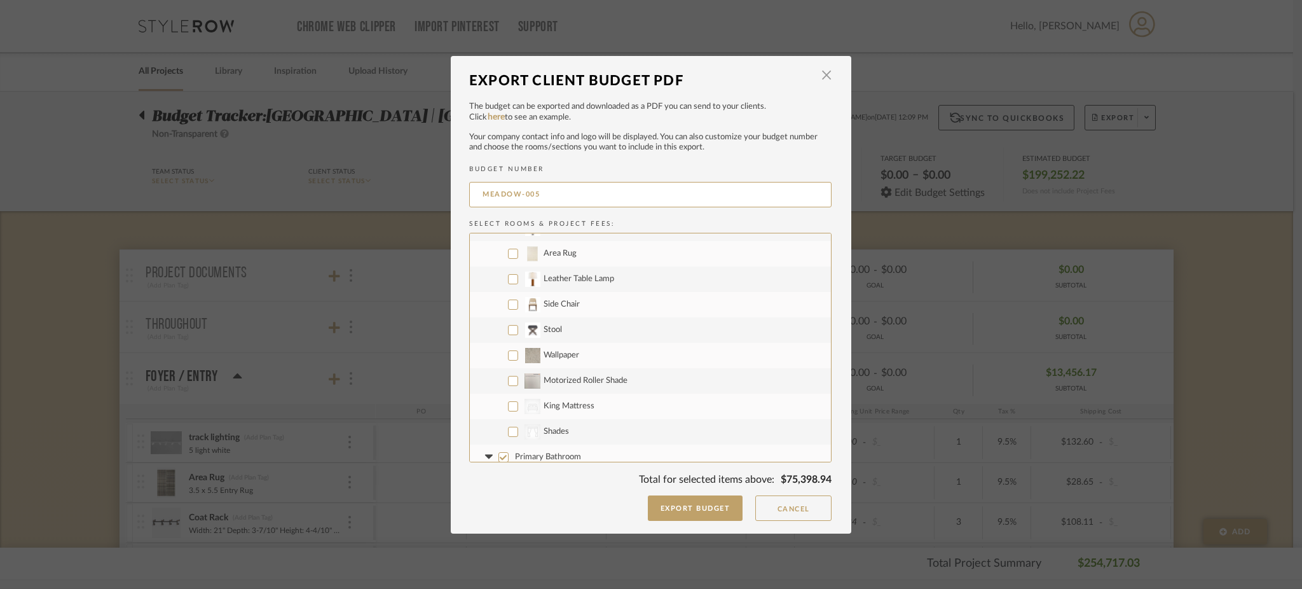
click at [508, 434] on input "CategoryIconFabrics Created with Sketch. Shades" at bounding box center [513, 432] width 10 height 10
checkbox input "true"
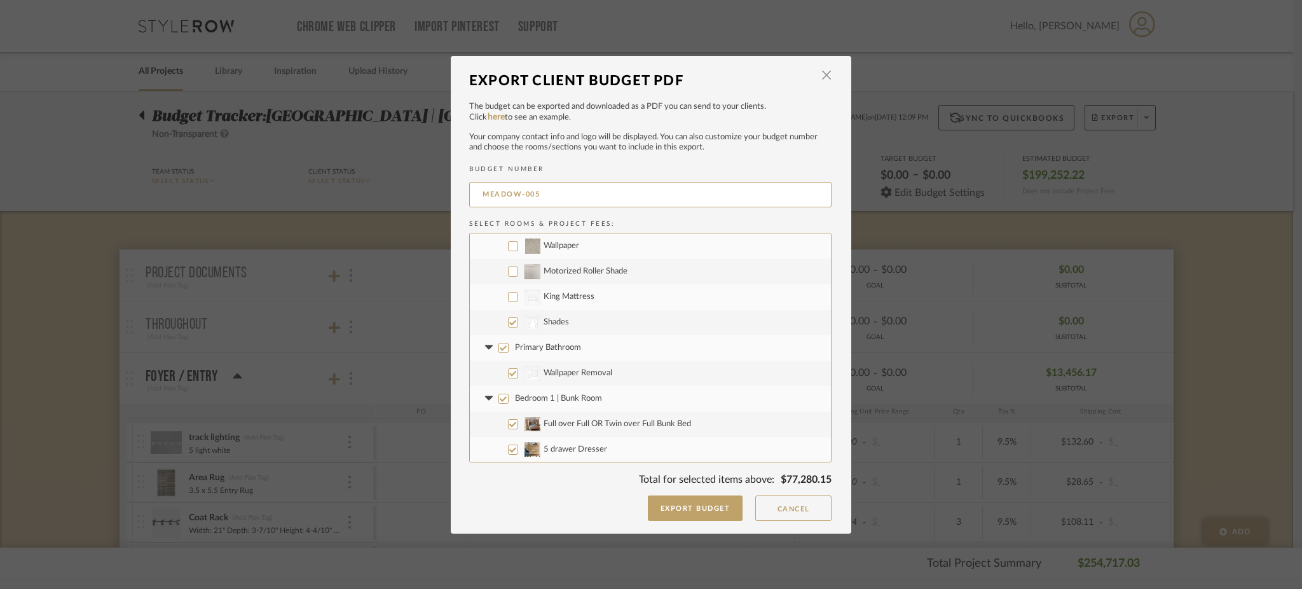
click at [499, 347] on input "Primary Bathroom" at bounding box center [504, 348] width 10 height 10
checkbox input "false"
click at [499, 397] on input "Bedroom 1 | Bunk Room" at bounding box center [504, 399] width 10 height 10
checkbox input "false"
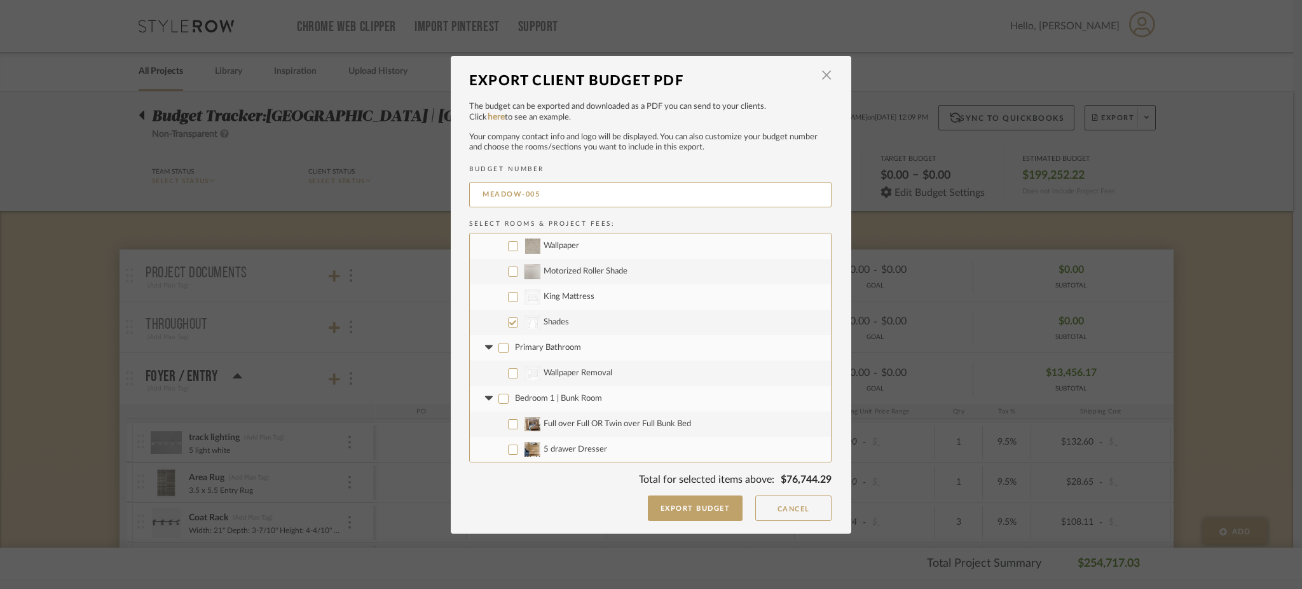
checkbox input "false"
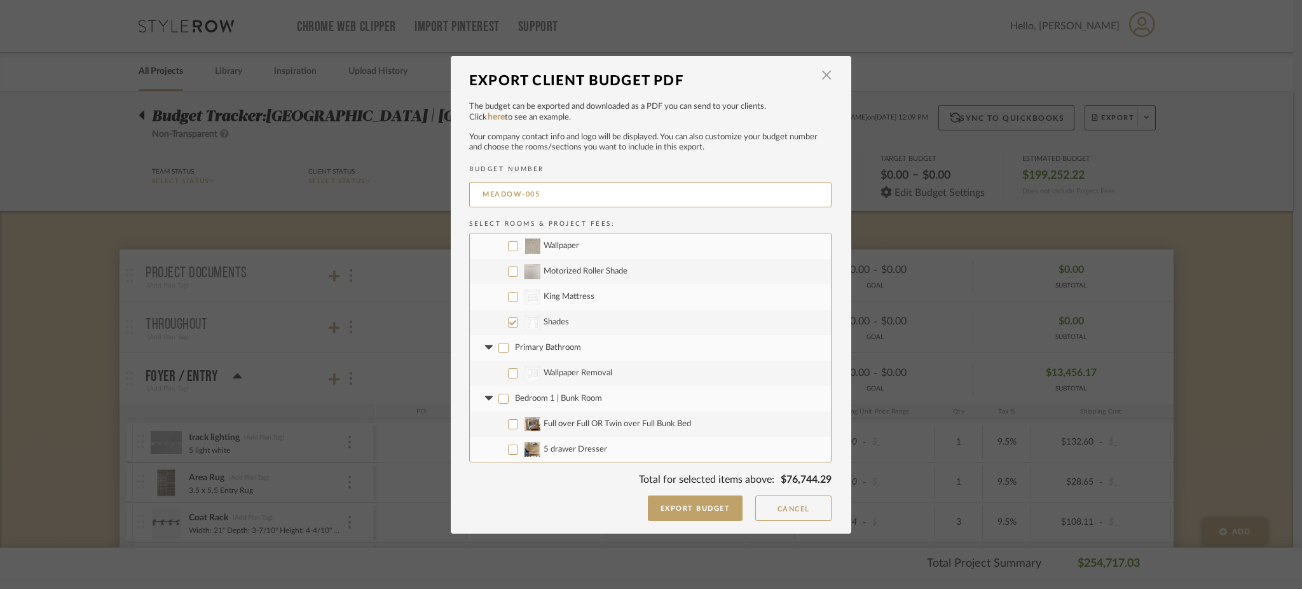
checkbox input "false"
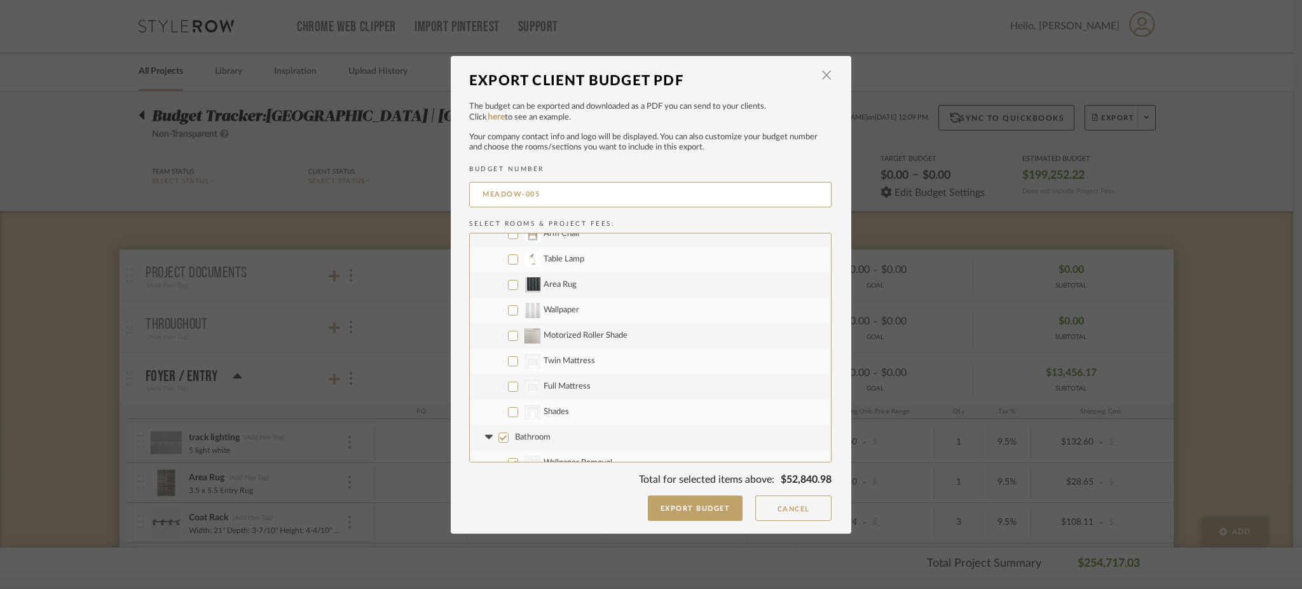
scroll to position [1667, 0]
click at [508, 411] on input "CategoryIconFabrics Created with Sketch. Shades" at bounding box center [513, 410] width 10 height 10
checkbox input "true"
click at [500, 369] on input "Bathroom" at bounding box center [504, 367] width 10 height 10
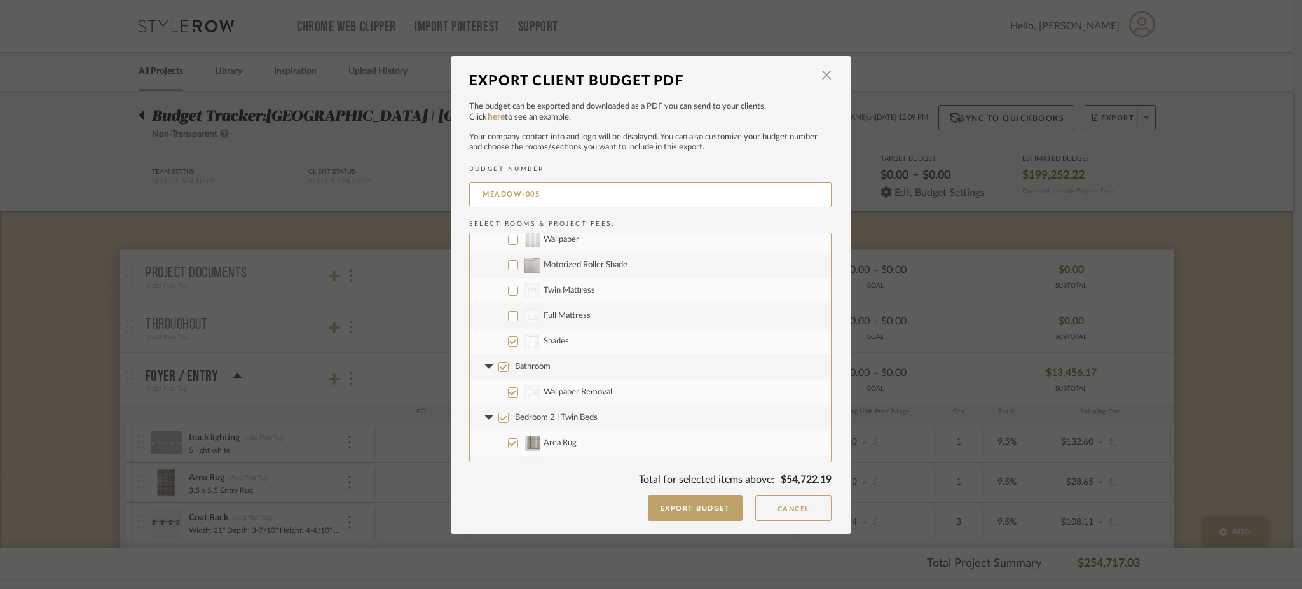
checkbox input "false"
click at [499, 418] on input "Bedroom 2 | Twin Beds" at bounding box center [504, 418] width 10 height 10
checkbox input "false"
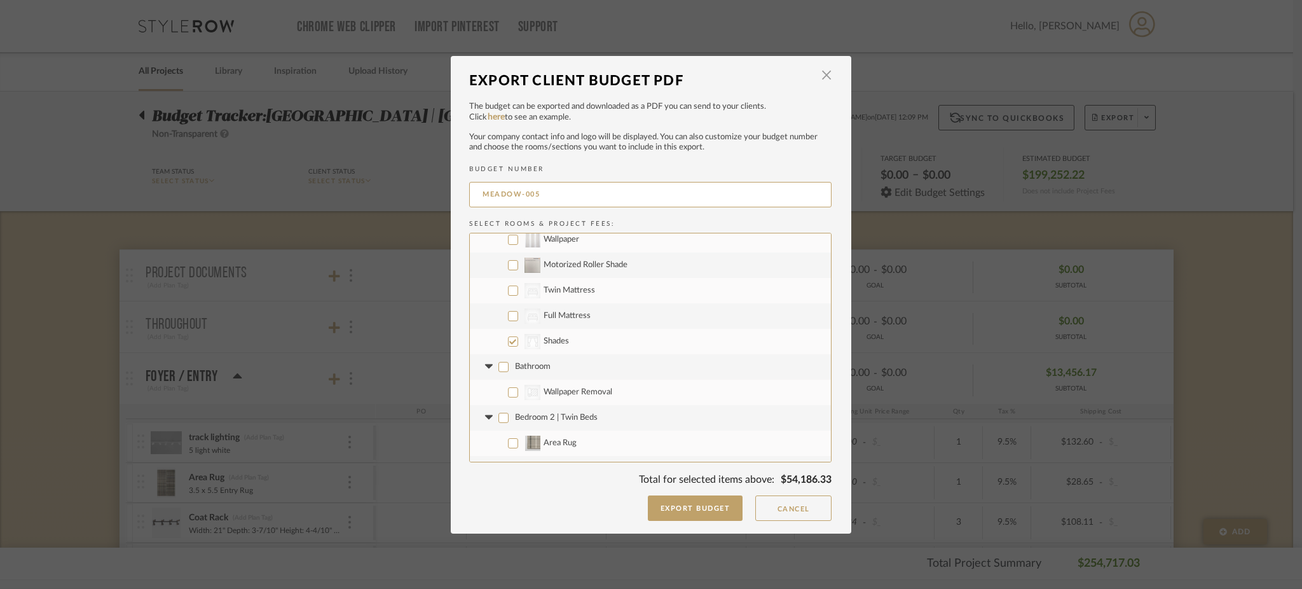
checkbox input "false"
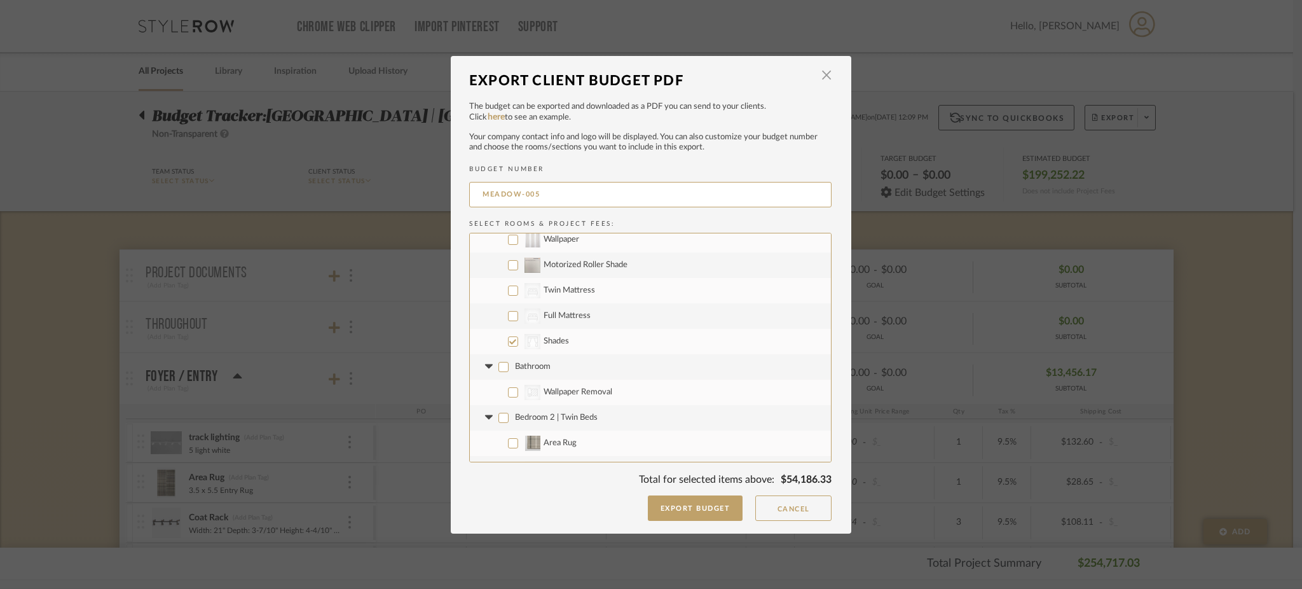
checkbox input "false"
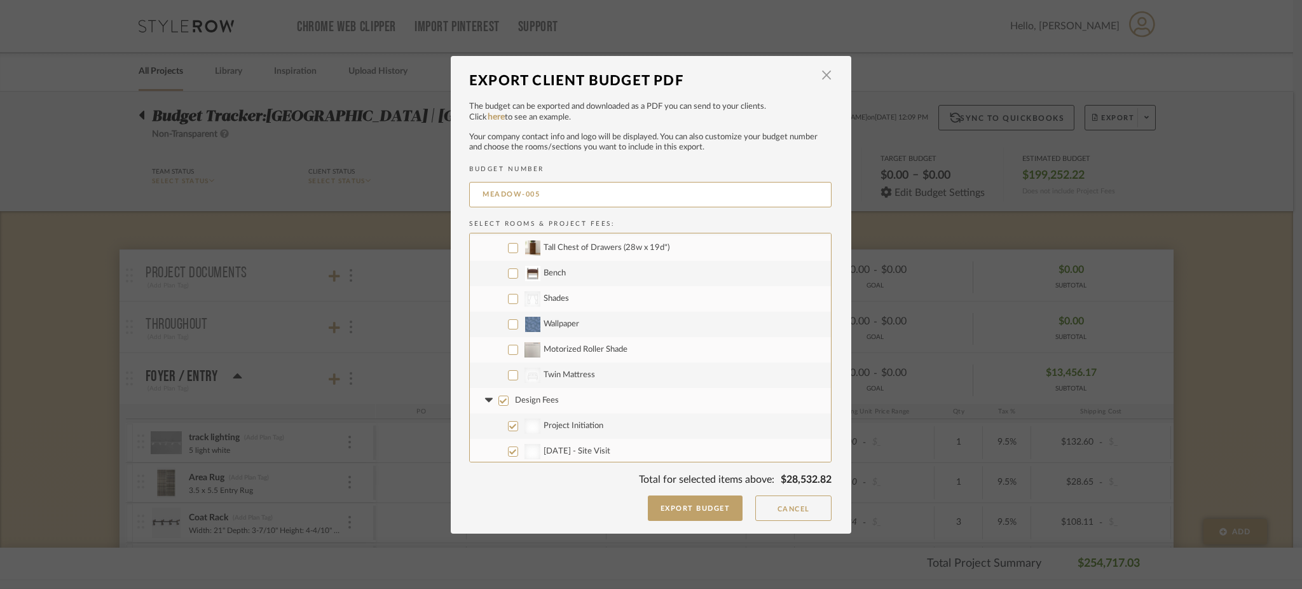
scroll to position [1984, 0]
click at [509, 298] on input "CategoryIconFabrics Created with Sketch. Shades" at bounding box center [513, 297] width 10 height 10
checkbox input "true"
click at [499, 399] on input "Design Fees" at bounding box center [504, 399] width 10 height 10
checkbox input "false"
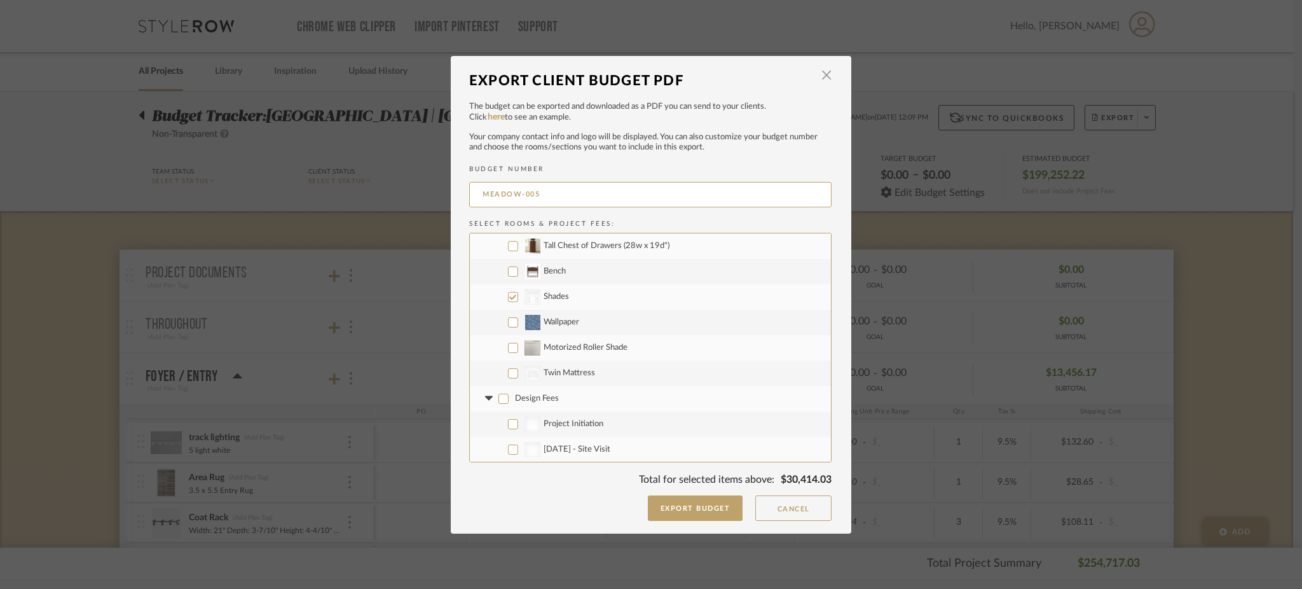
checkbox input "false"
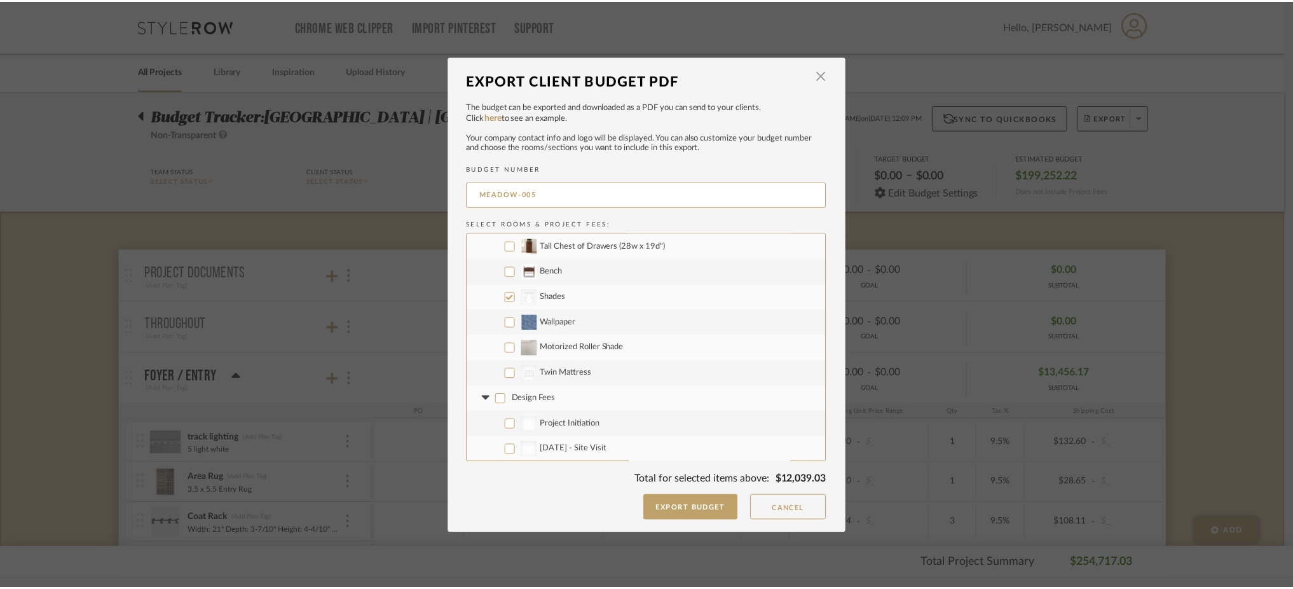
scroll to position [2111, 0]
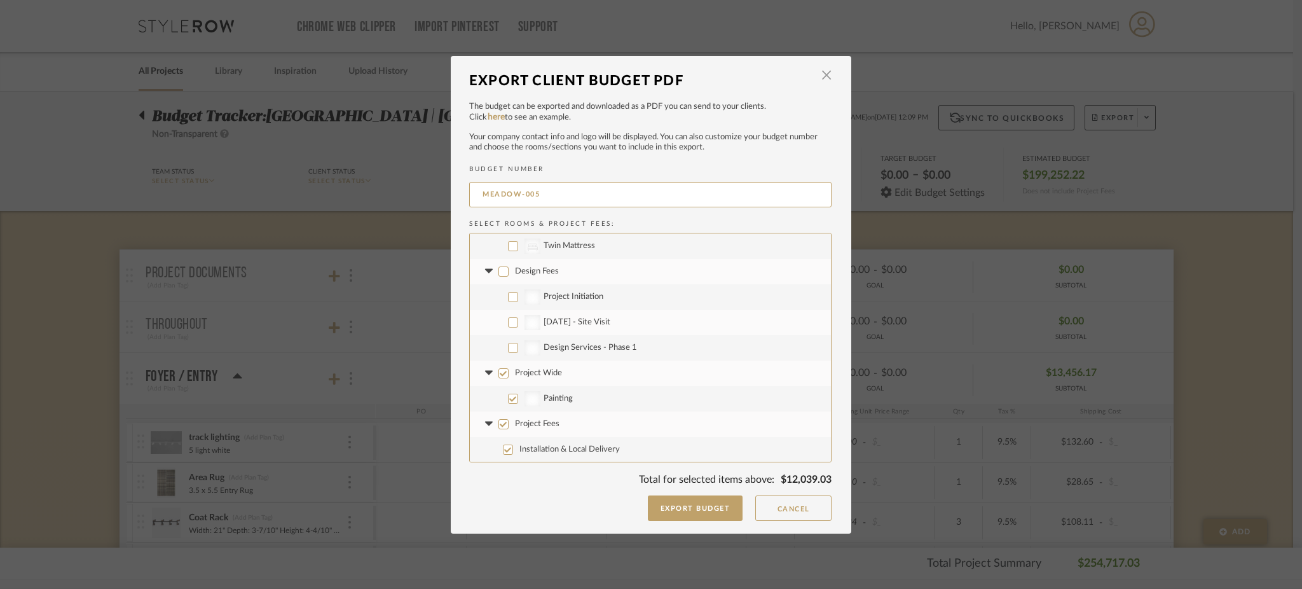
click at [499, 375] on input "Project Wide" at bounding box center [504, 373] width 10 height 10
checkbox input "false"
click at [502, 423] on input "Project Fees" at bounding box center [504, 424] width 10 height 10
checkbox input "false"
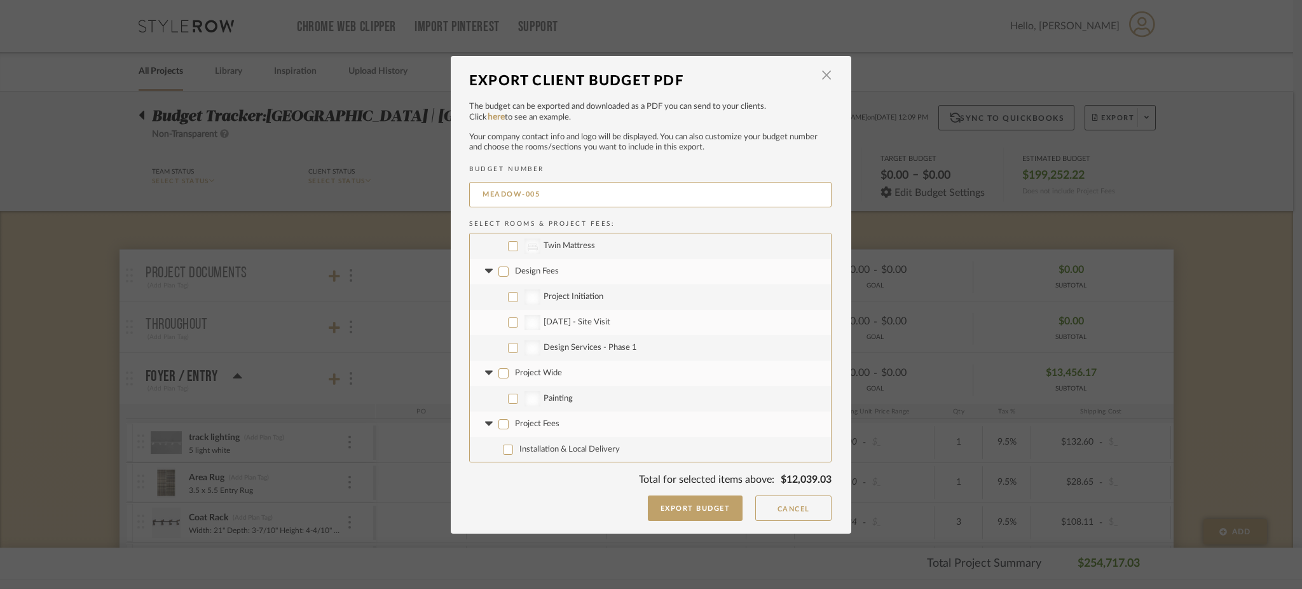
checkbox input "false"
click at [708, 507] on button "Export Budget" at bounding box center [695, 507] width 95 height 25
